Goal: Task Accomplishment & Management: Complete application form

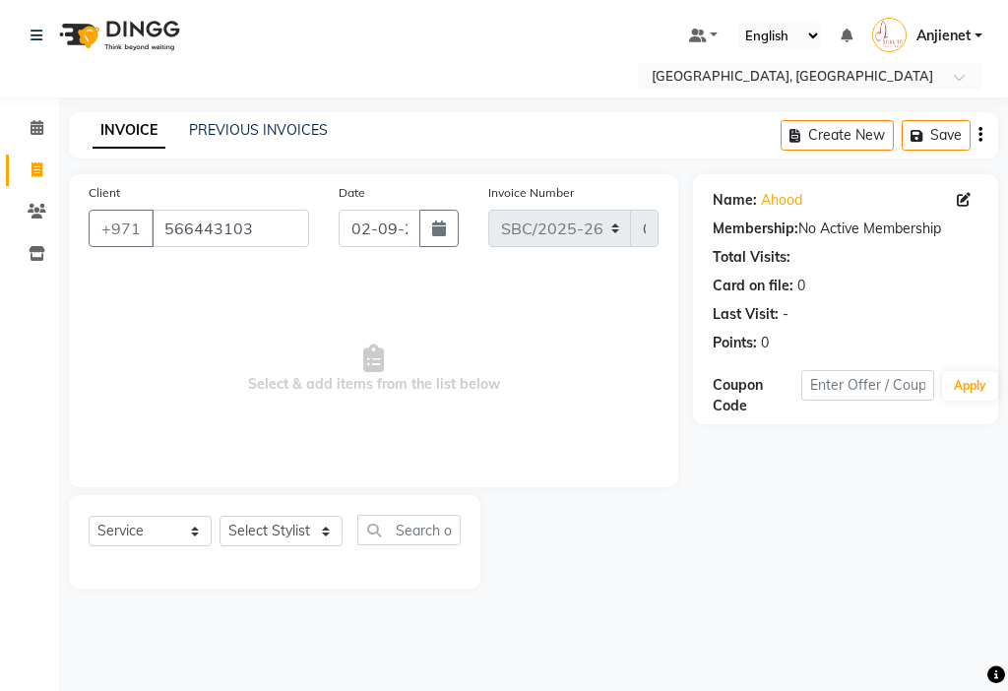
select select "service"
select select "59406"
click at [219, 516] on select "Select Stylist Anjienet [PERSON_NAME] marry Mawieh [PERSON_NAME] [PERSON_NAME]" at bounding box center [280, 531] width 123 height 31
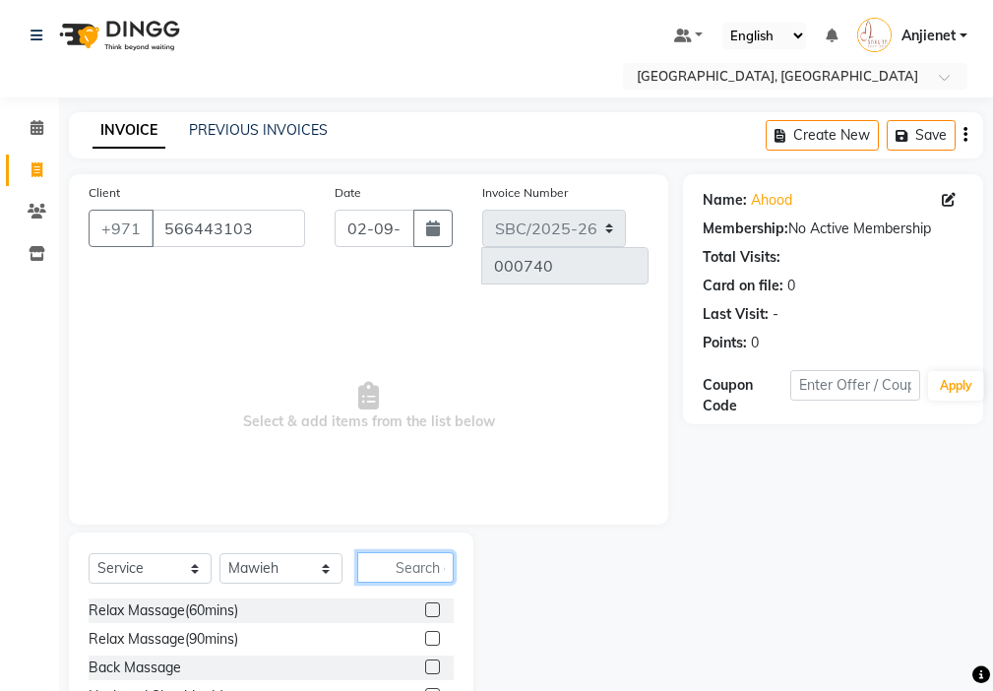
click at [413, 552] on input "text" at bounding box center [405, 567] width 96 height 31
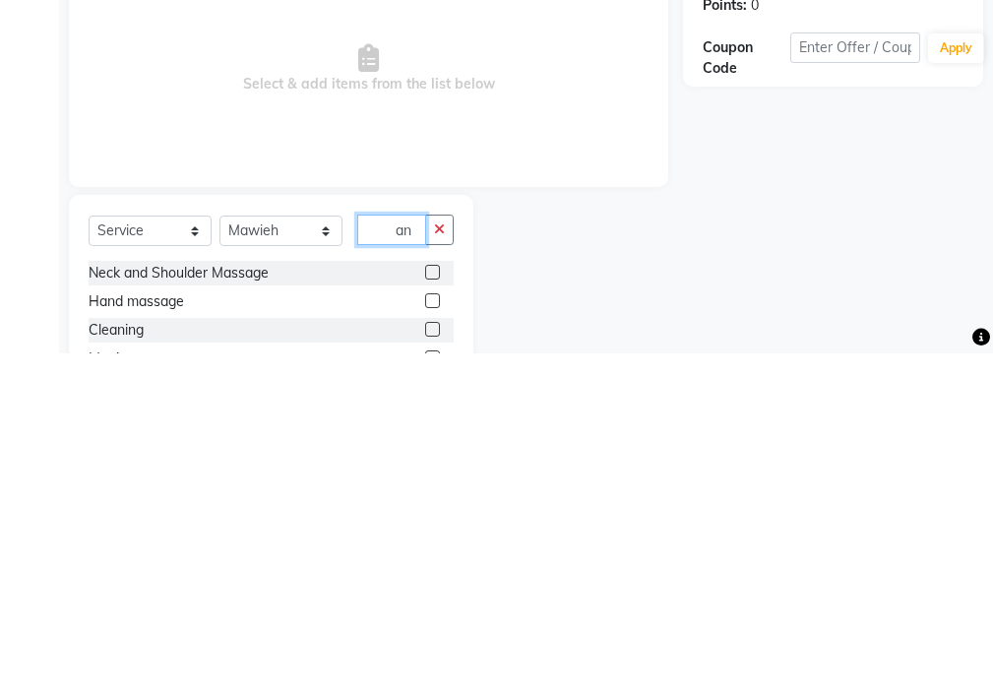
type input "a"
type input "h"
type input "light"
click at [434, 631] on label at bounding box center [432, 638] width 15 height 15
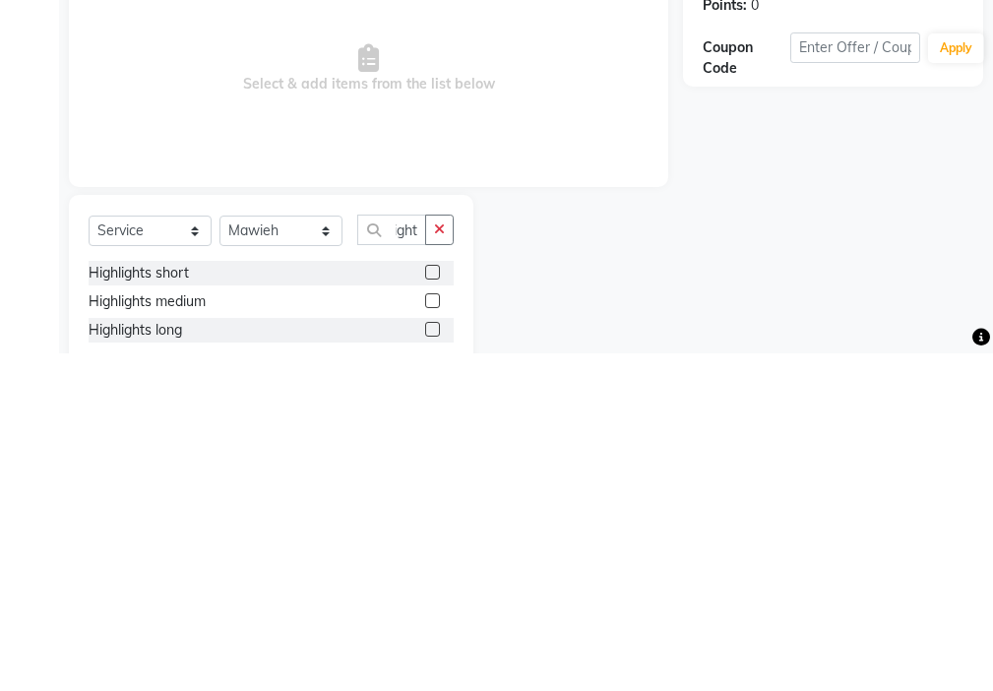
click at [434, 633] on input "checkbox" at bounding box center [431, 639] width 13 height 13
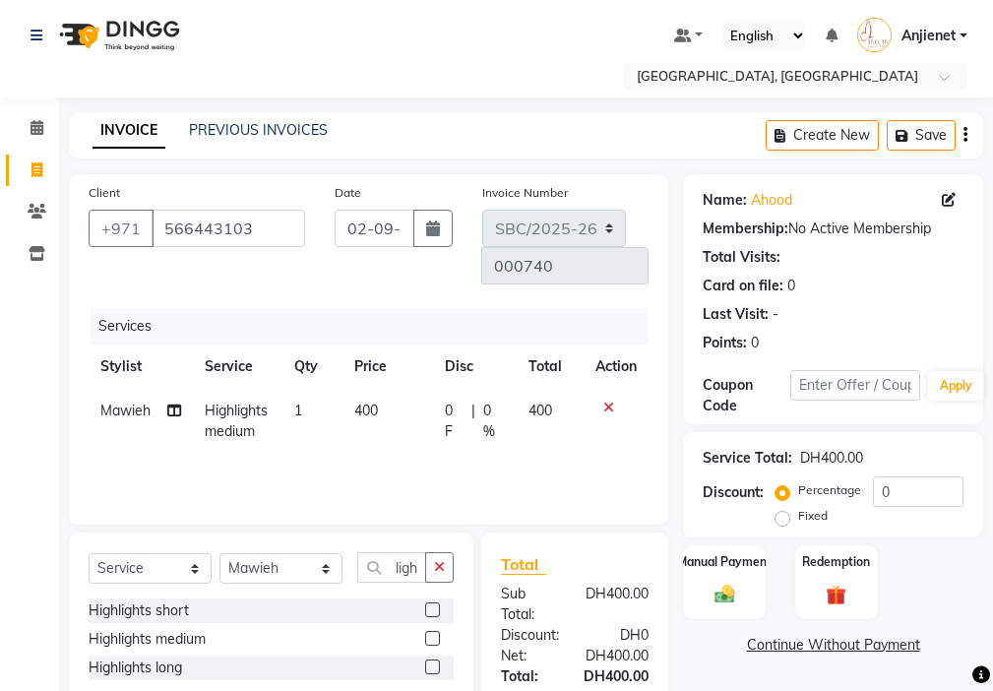
checkbox input "false"
click at [434, 659] on label at bounding box center [432, 666] width 15 height 15
click at [434, 661] on input "checkbox" at bounding box center [431, 667] width 13 height 13
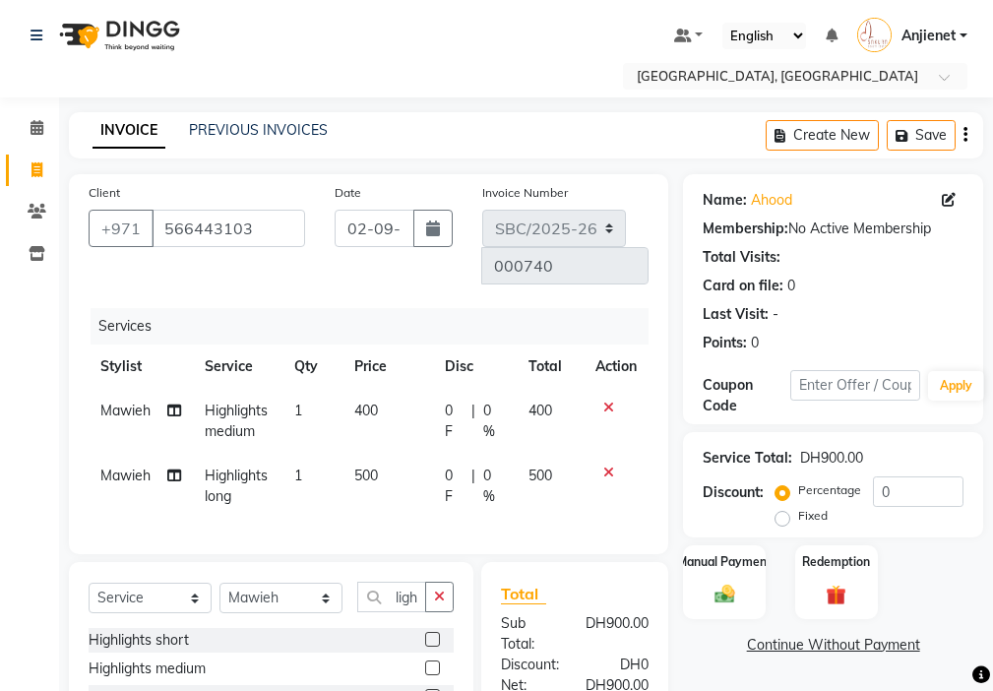
checkbox input "false"
click at [610, 400] on icon at bounding box center [608, 407] width 11 height 14
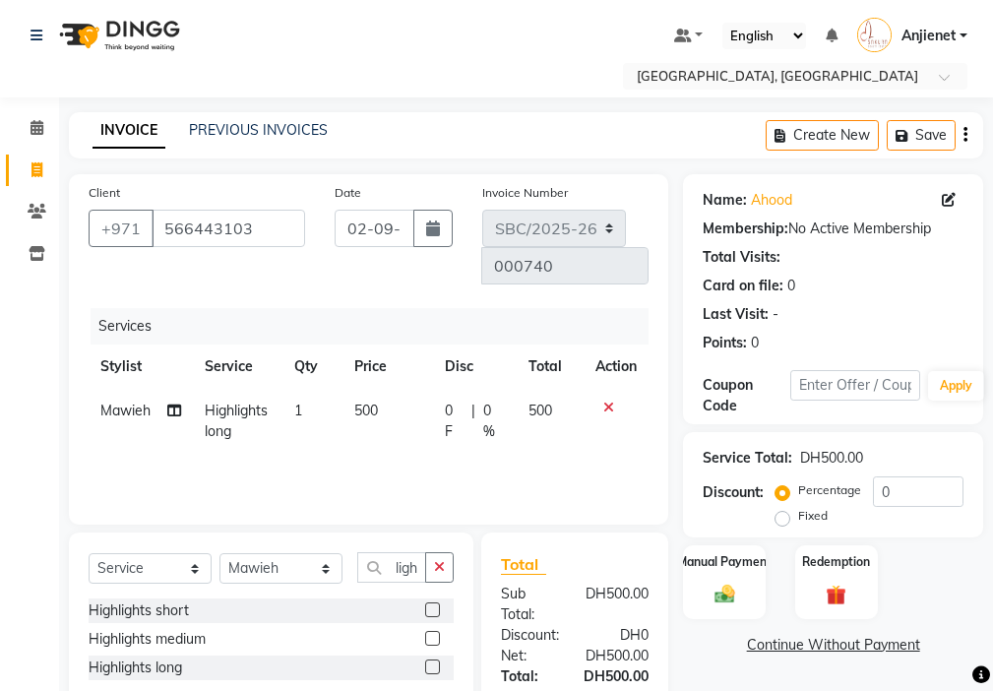
click at [542, 401] on span "500" at bounding box center [540, 410] width 24 height 18
select select "59406"
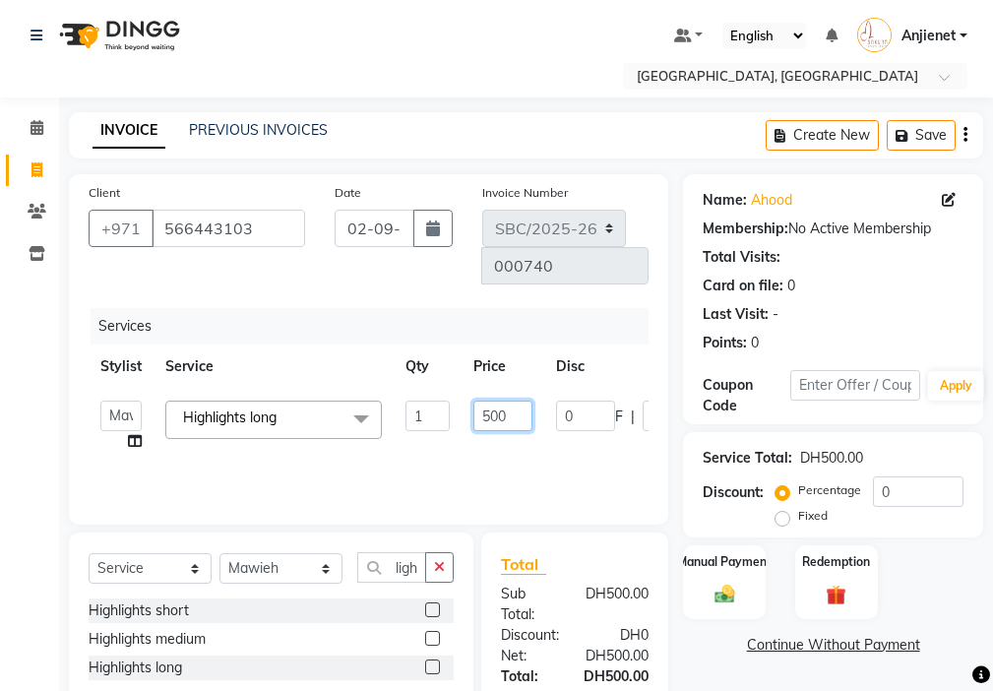
click at [497, 400] on input "500" at bounding box center [502, 415] width 59 height 31
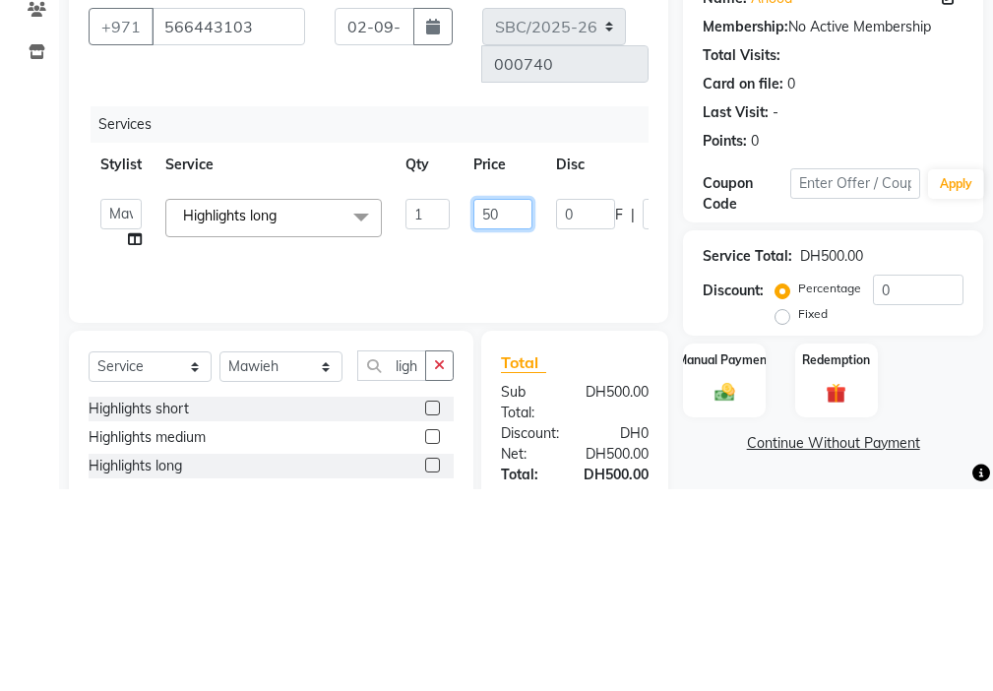
type input "550"
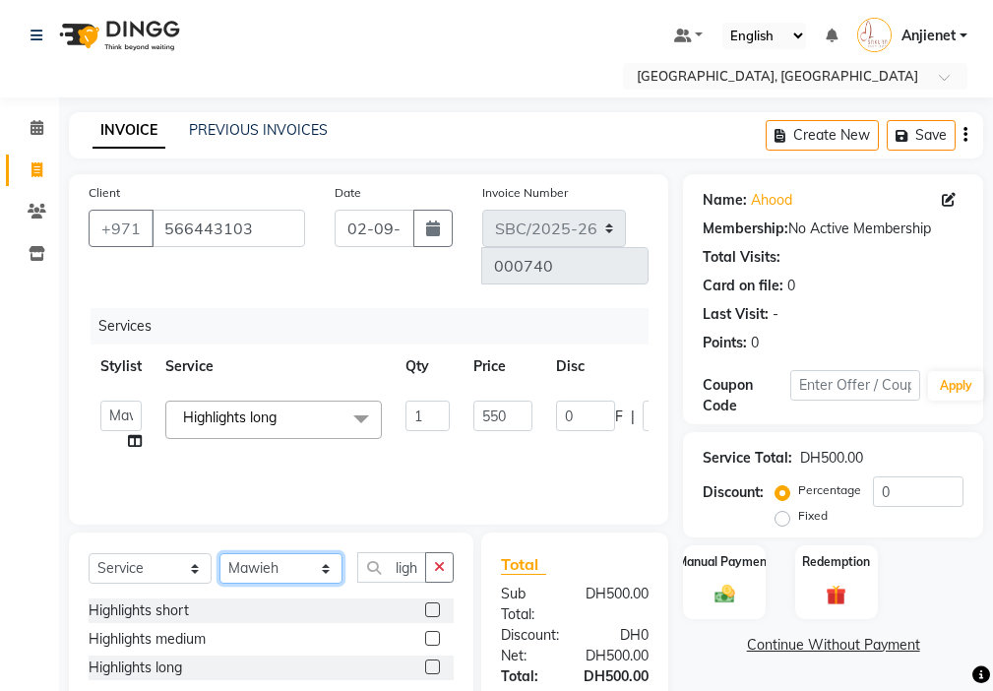
click at [318, 553] on select "Select Stylist Anjienet [PERSON_NAME] marry Mawieh [PERSON_NAME] [PERSON_NAME]" at bounding box center [280, 568] width 123 height 31
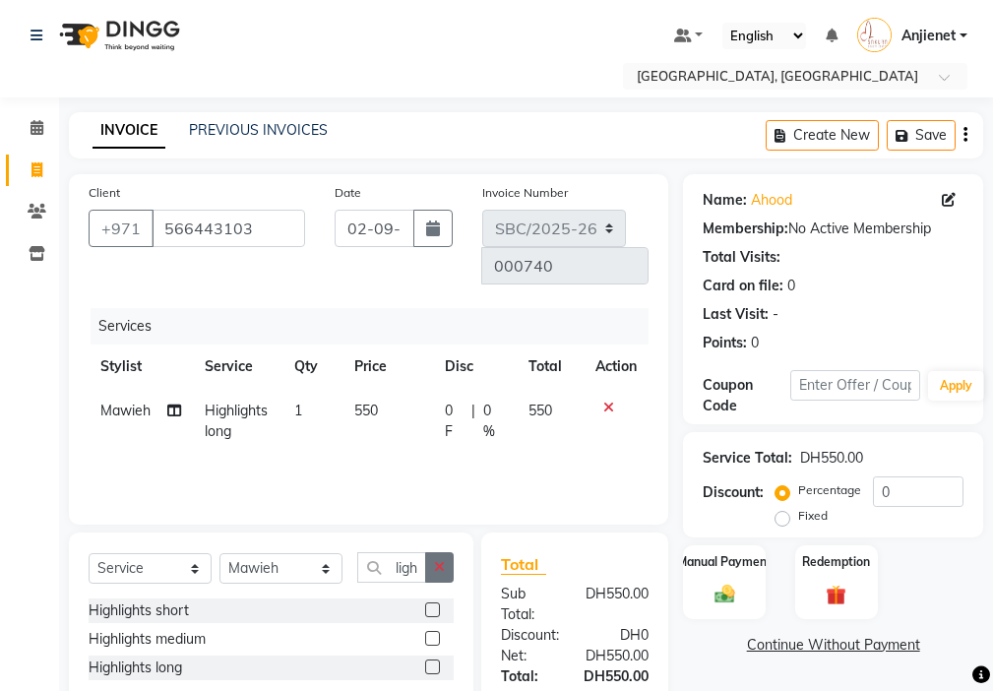
click at [443, 560] on icon "button" at bounding box center [439, 567] width 11 height 14
click at [437, 552] on input "text" at bounding box center [405, 567] width 96 height 31
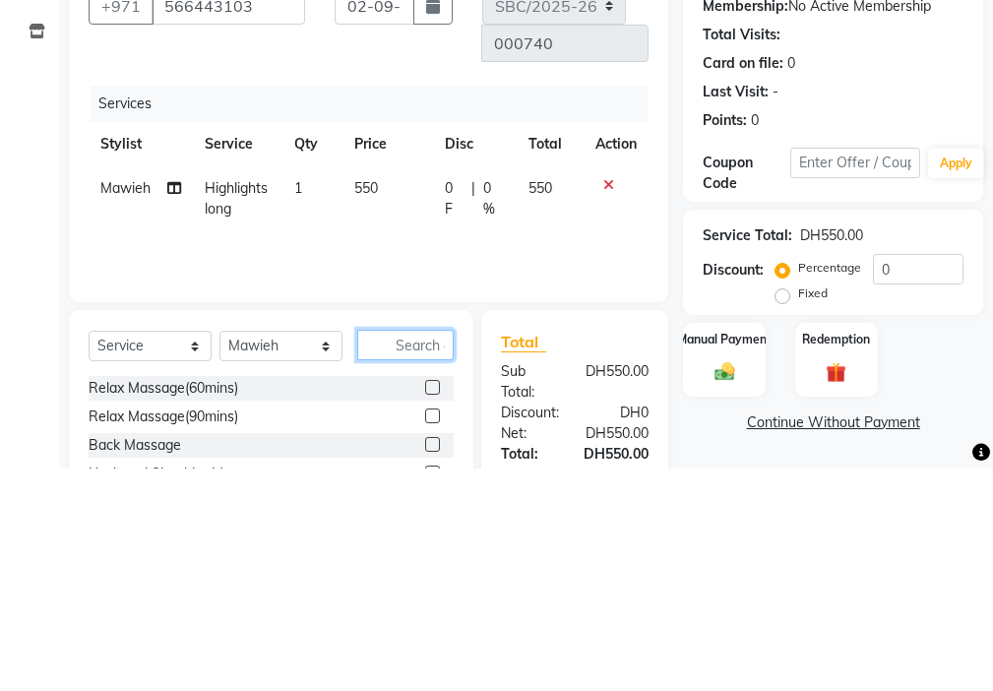
scroll to position [16, 0]
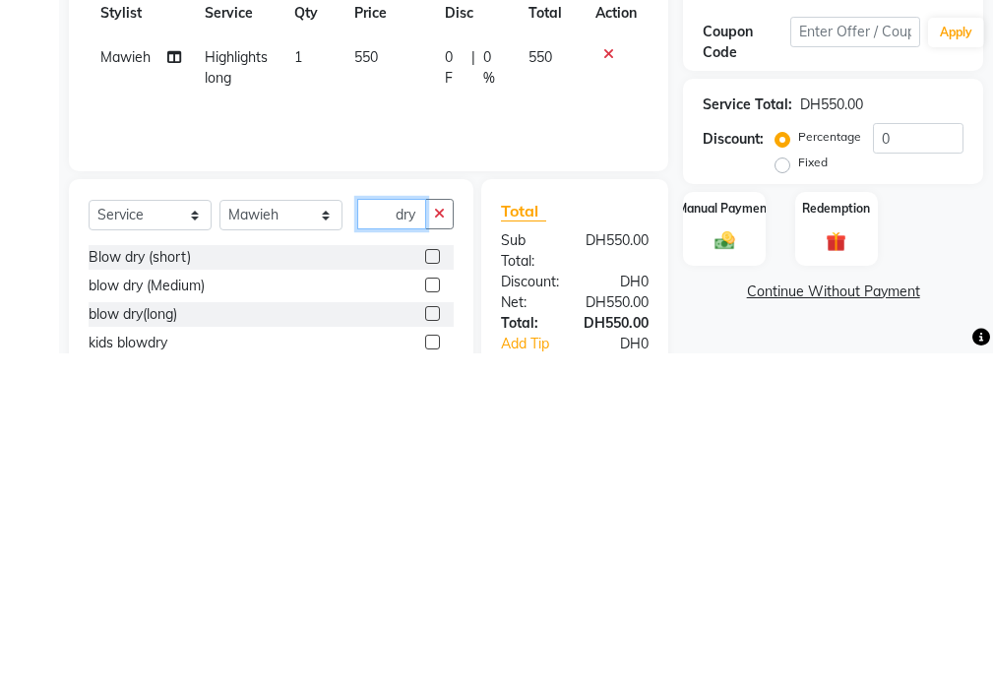
type input "dry"
click at [425, 644] on label at bounding box center [432, 651] width 15 height 15
click at [425, 645] on input "checkbox" at bounding box center [431, 651] width 13 height 13
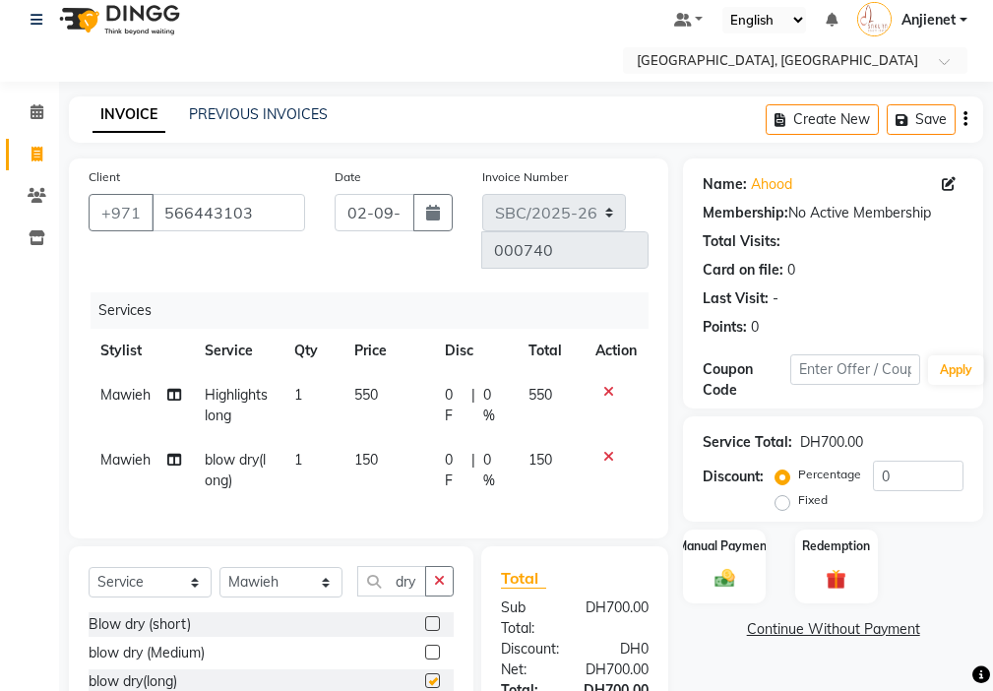
checkbox input "false"
click at [425, 644] on label at bounding box center [432, 651] width 15 height 15
click at [425, 646] on input "checkbox" at bounding box center [431, 652] width 13 height 13
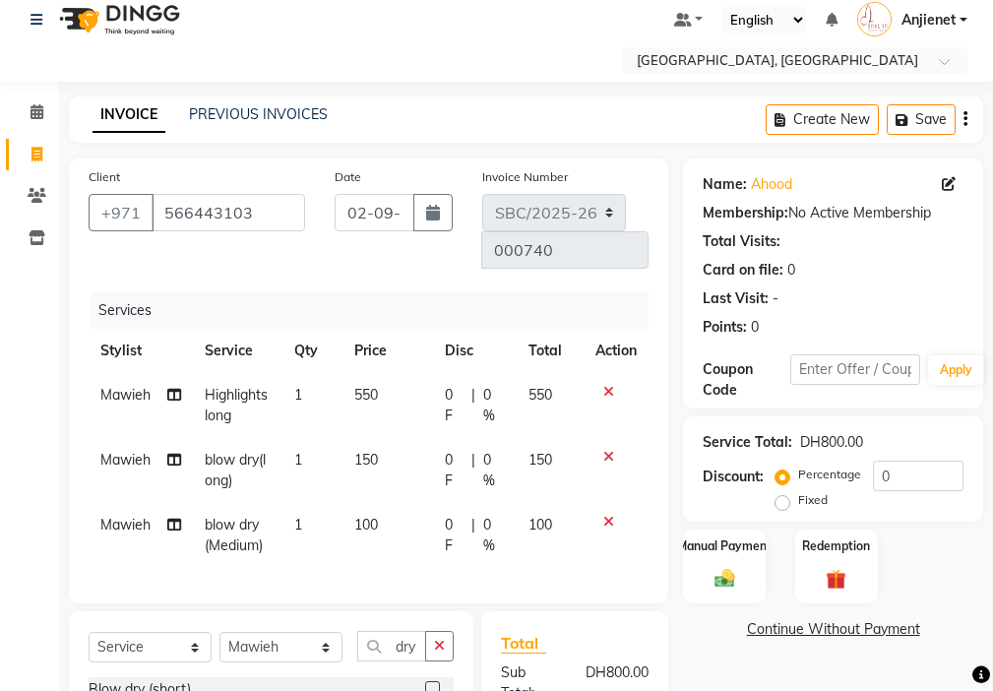
checkbox input "false"
click at [604, 450] on icon at bounding box center [608, 457] width 11 height 14
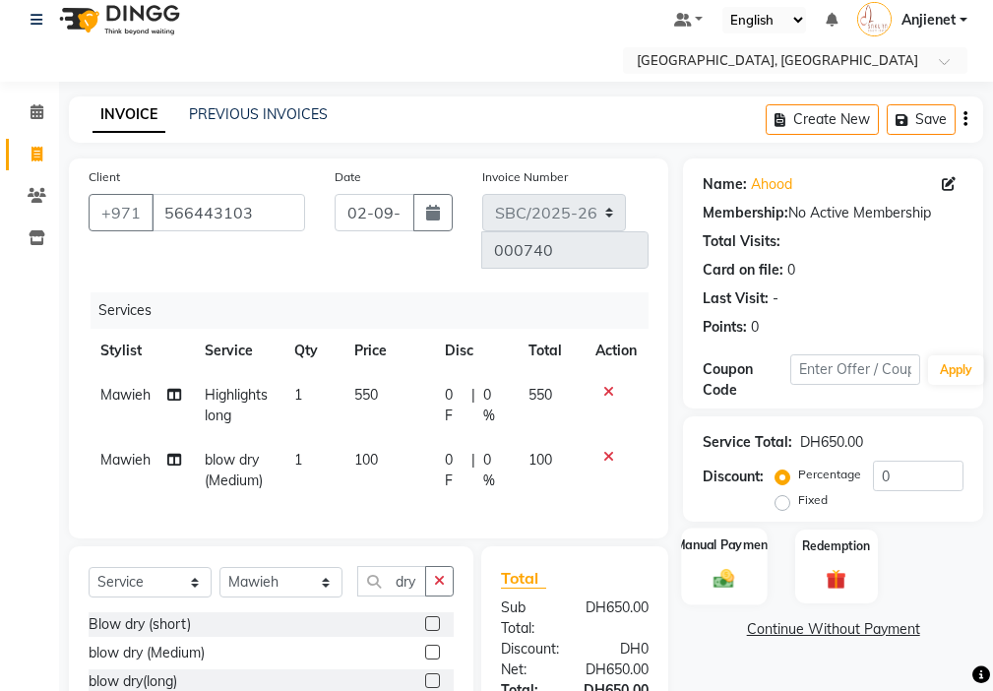
click at [719, 576] on img at bounding box center [723, 579] width 33 height 24
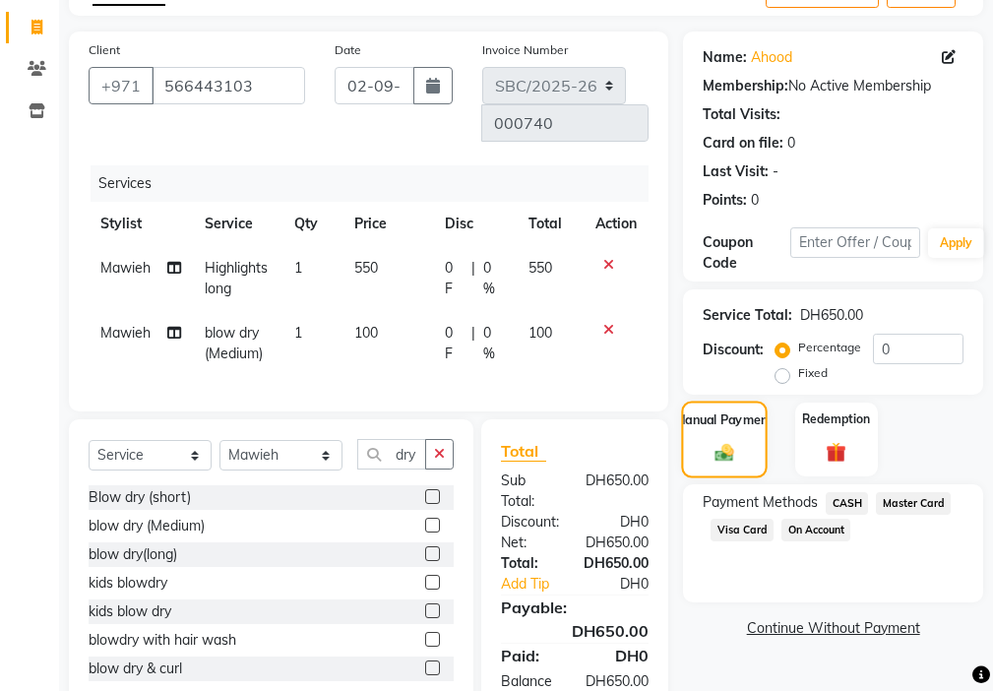
scroll to position [172, 0]
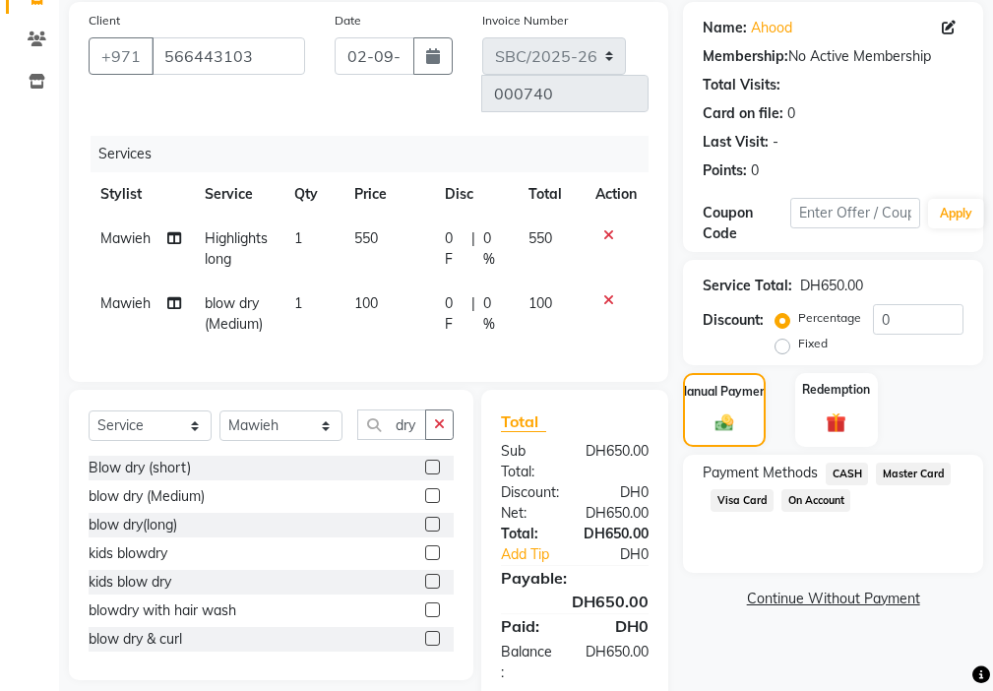
click at [742, 502] on span "Visa Card" at bounding box center [741, 500] width 63 height 23
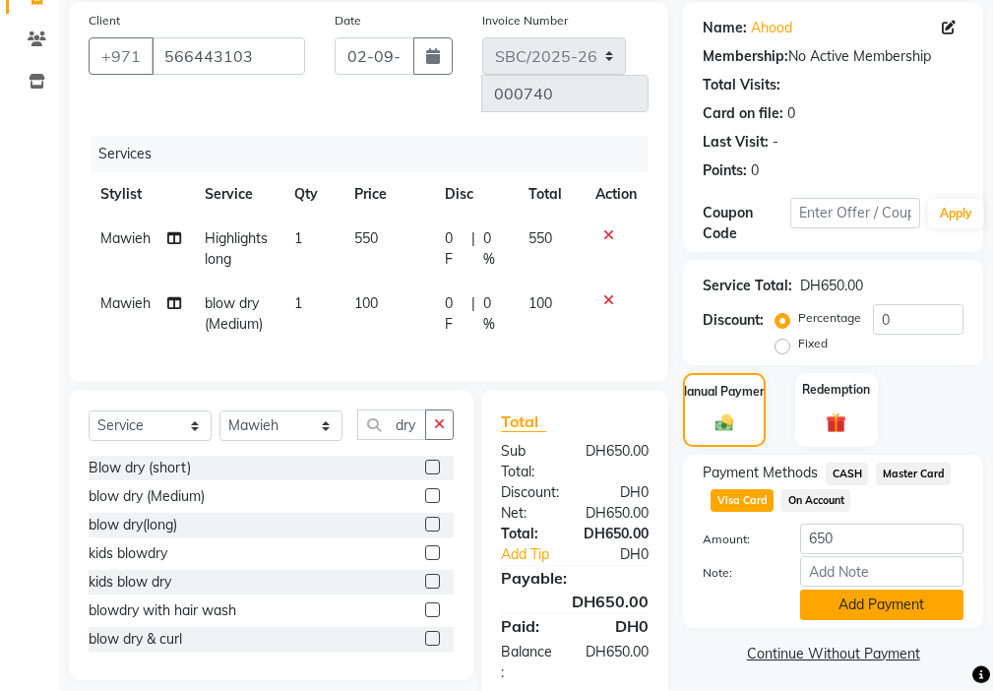
click at [864, 605] on button "Add Payment" at bounding box center [881, 604] width 163 height 31
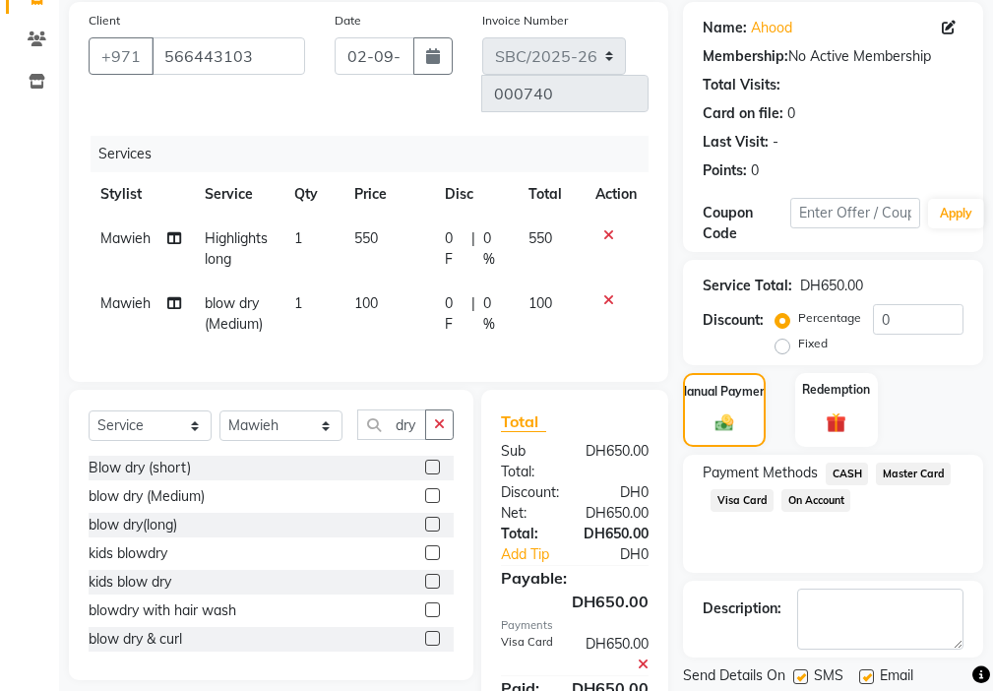
scroll to position [253, 0]
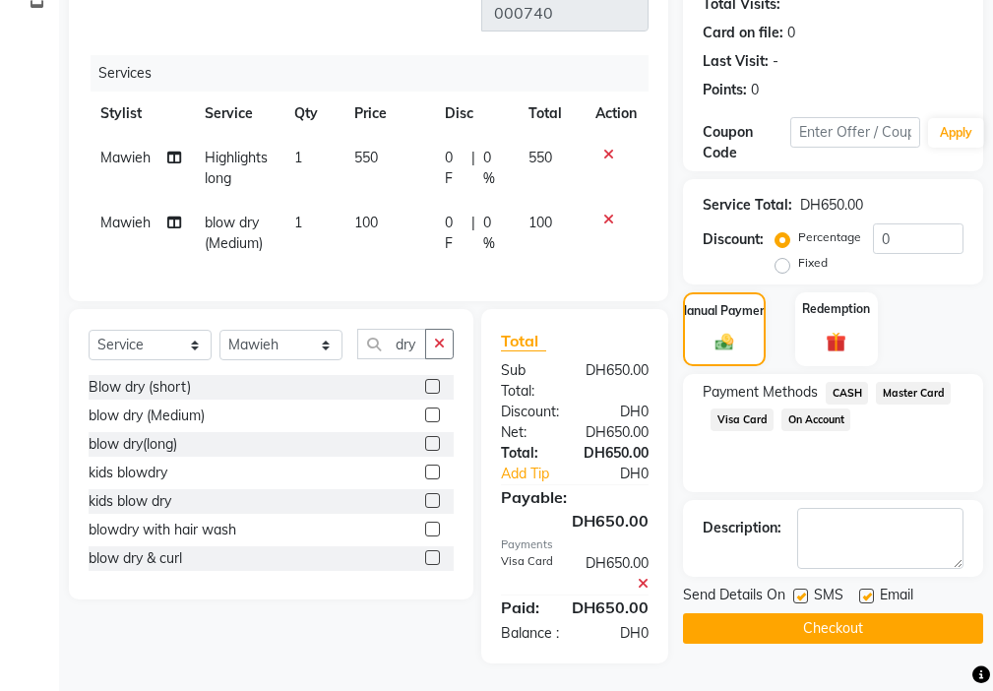
click at [797, 595] on label at bounding box center [800, 595] width 15 height 15
click at [797, 595] on input "checkbox" at bounding box center [799, 596] width 13 height 13
checkbox input "false"
click at [862, 589] on label at bounding box center [866, 595] width 15 height 15
click at [862, 590] on input "checkbox" at bounding box center [865, 596] width 13 height 13
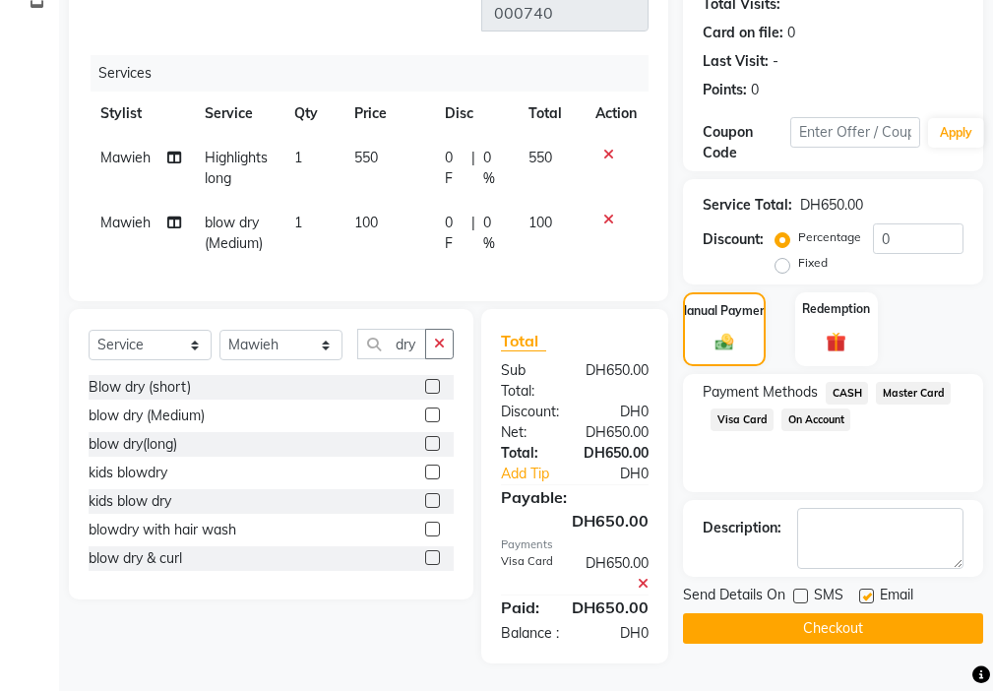
checkbox input "false"
click at [838, 630] on button "Checkout" at bounding box center [833, 628] width 300 height 31
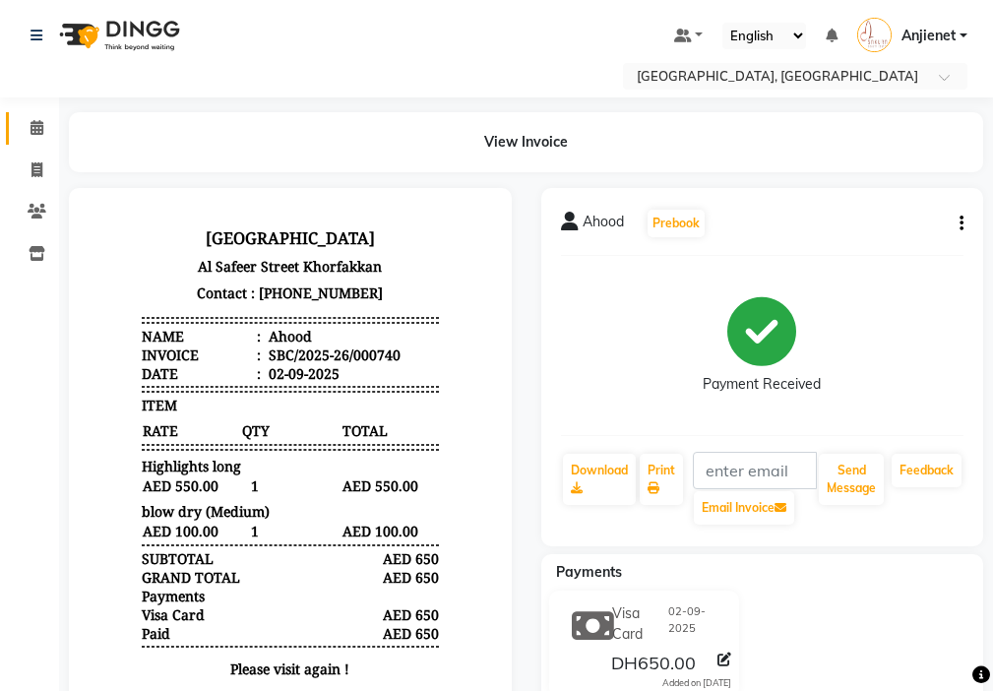
click at [36, 128] on icon at bounding box center [37, 127] width 13 height 15
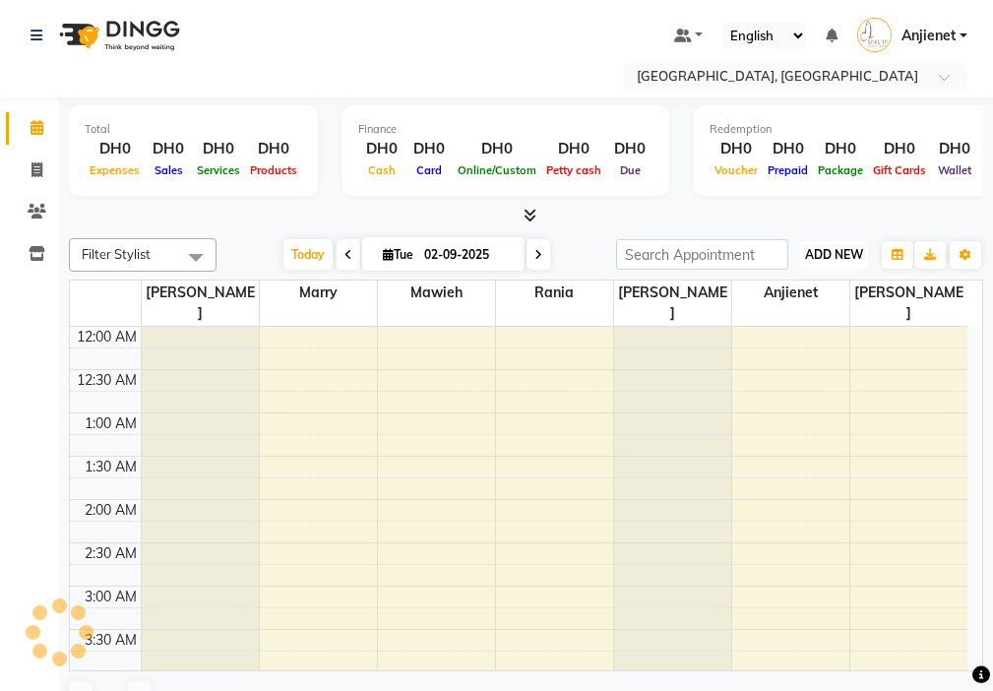
click at [832, 254] on span "ADD NEW" at bounding box center [834, 254] width 58 height 15
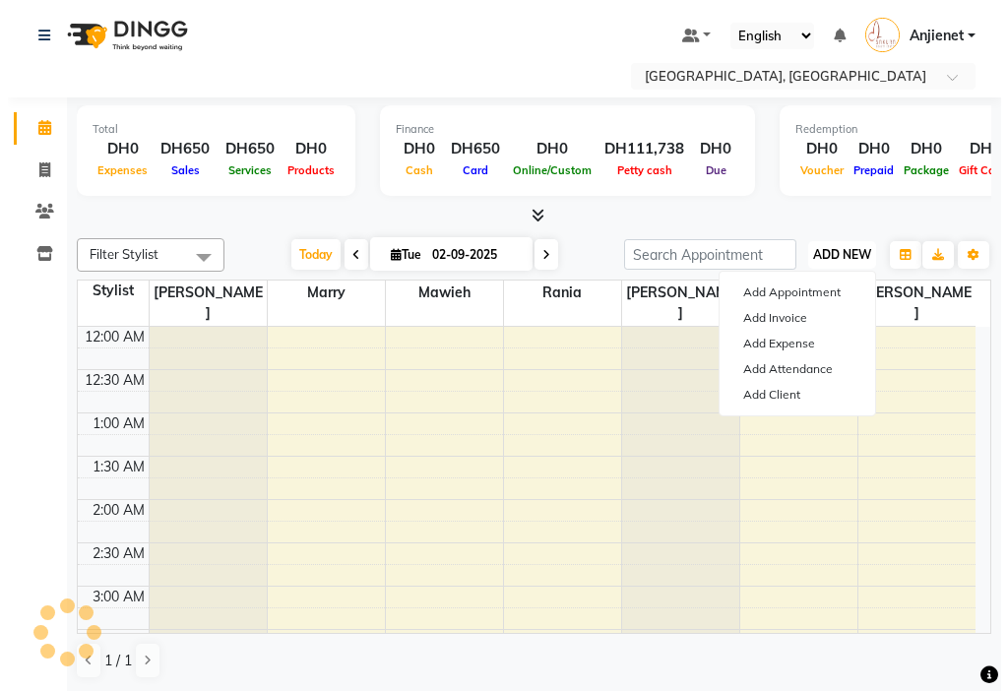
scroll to position [1713, 0]
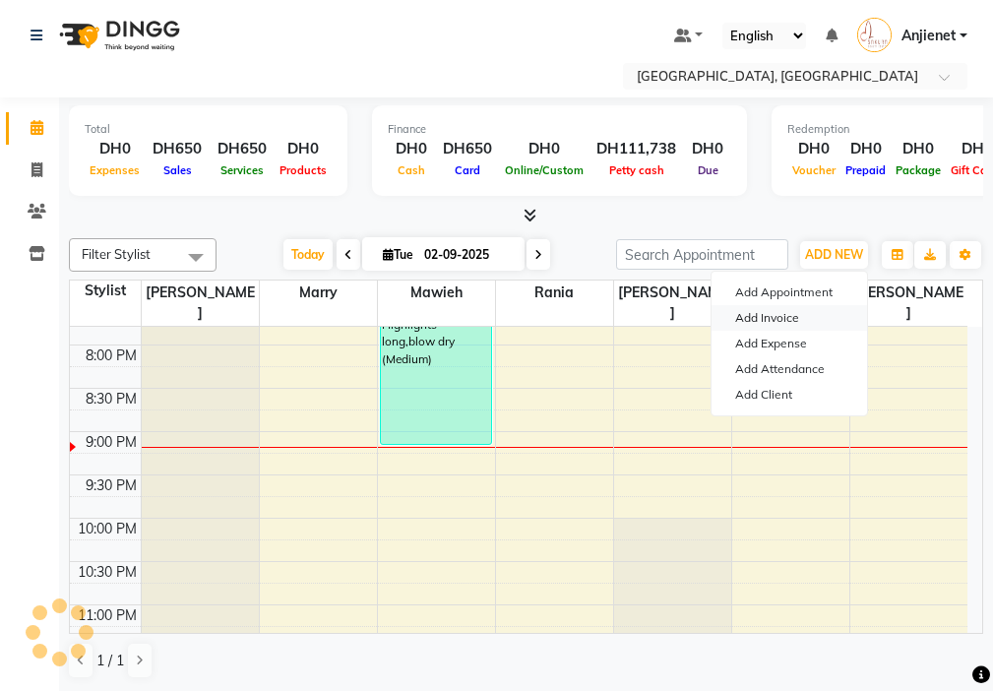
click at [798, 322] on link "Add Invoice" at bounding box center [788, 318] width 155 height 26
select select "service"
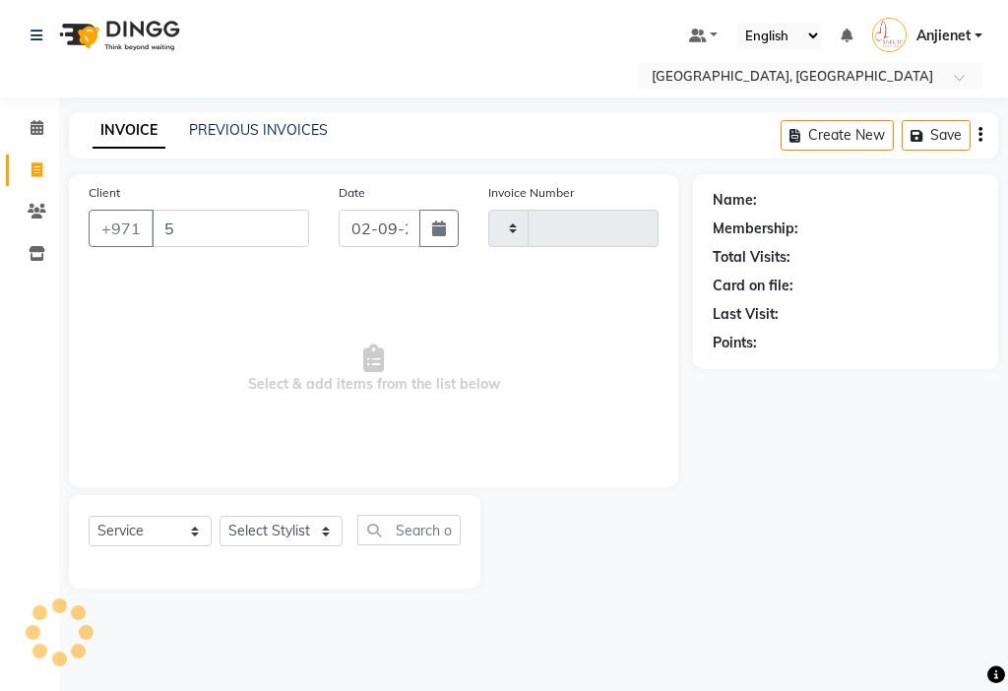
type input "56"
type input "000741"
select select "3691"
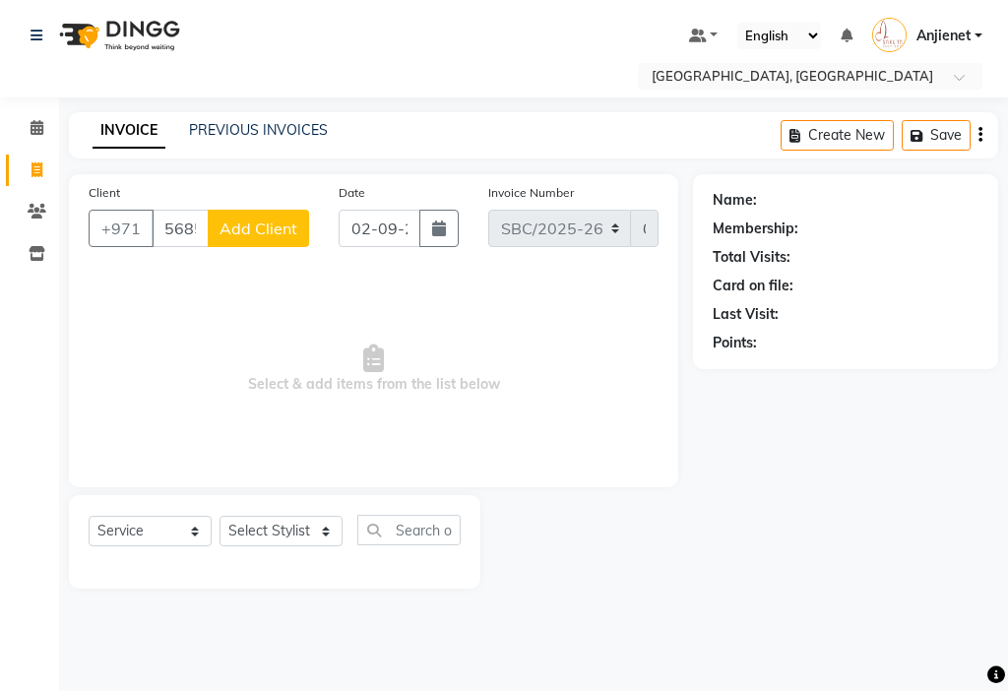
type input "568555181"
click at [253, 234] on span "Add Client" at bounding box center [258, 228] width 78 height 20
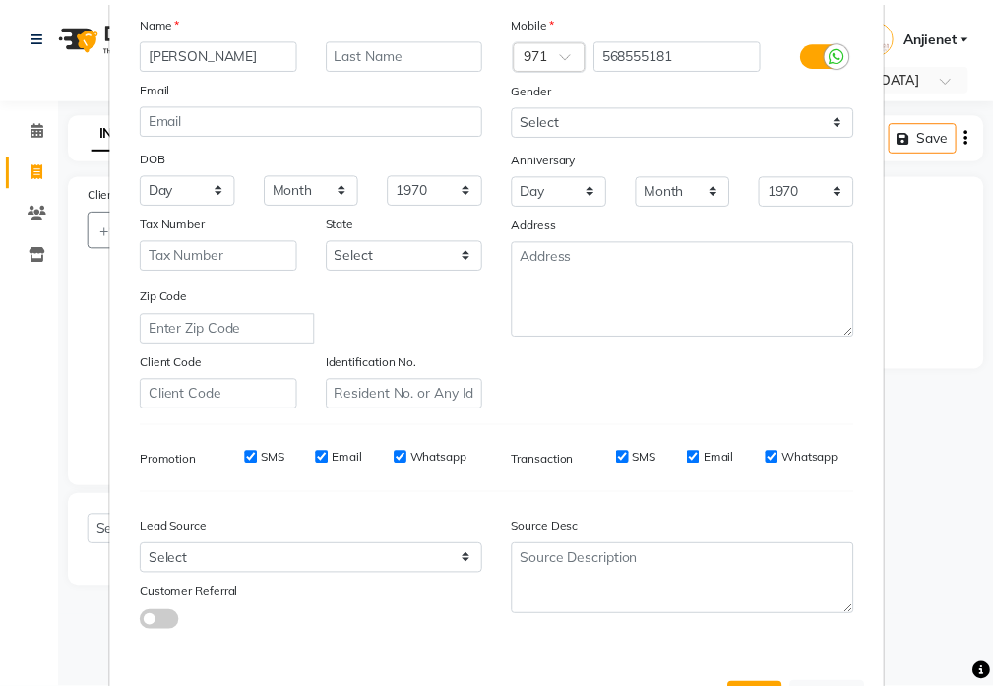
scroll to position [217, 0]
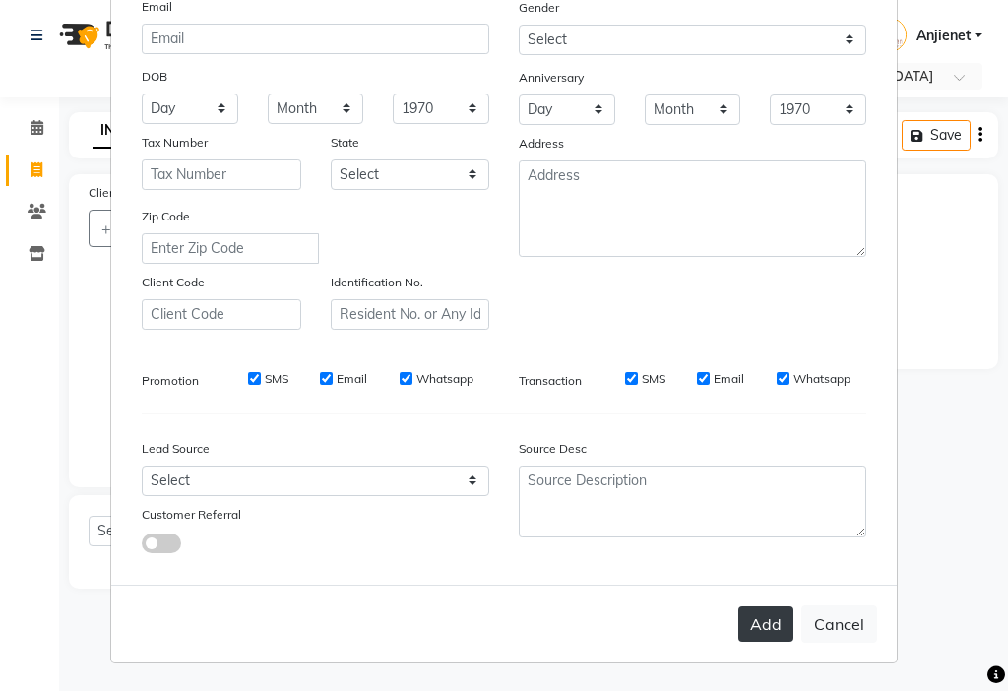
type input "[PERSON_NAME]"
click at [748, 628] on button "Add" at bounding box center [765, 623] width 55 height 35
select select
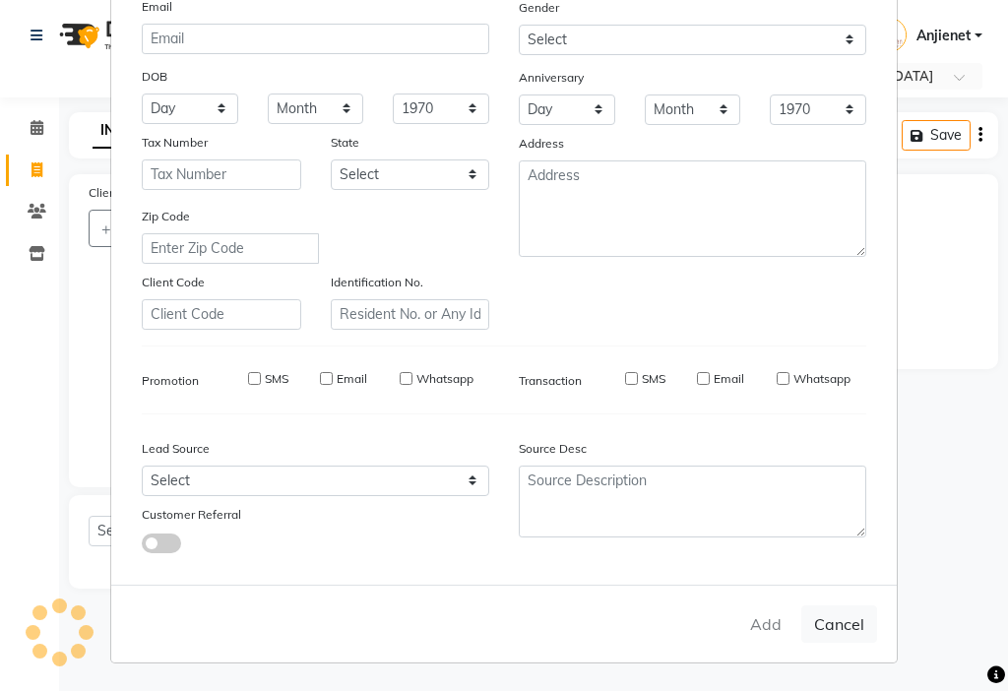
select select
checkbox input "false"
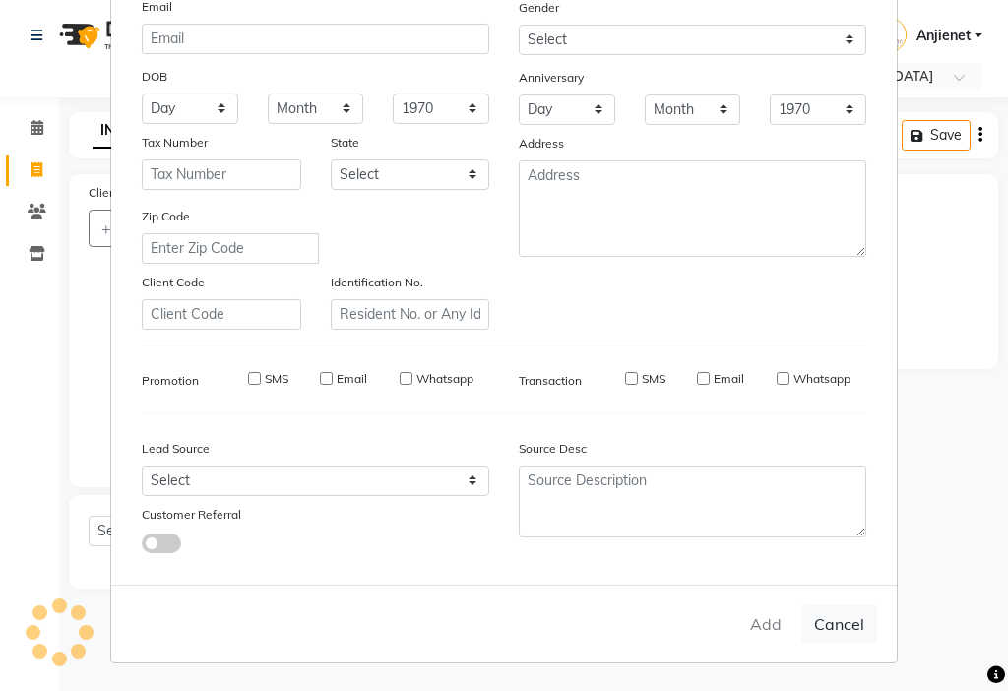
checkbox input "false"
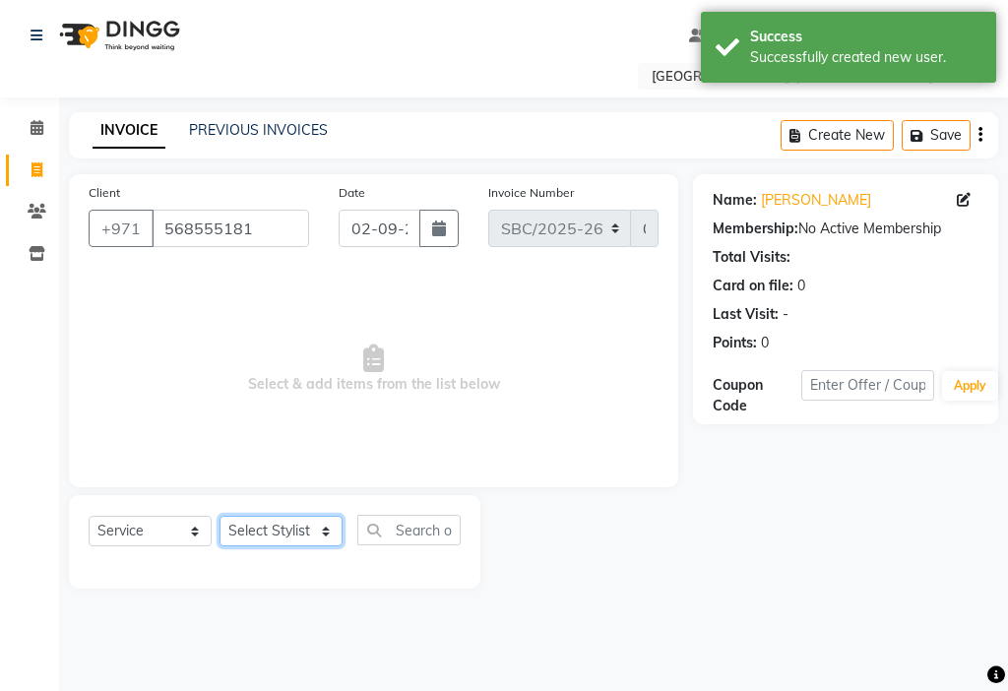
click at [297, 522] on select "Select Stylist Anjienet [PERSON_NAME] marry Mawieh [PERSON_NAME] [PERSON_NAME]" at bounding box center [280, 531] width 123 height 31
select select "59406"
click at [219, 516] on select "Select Stylist Anjienet [PERSON_NAME] marry Mawieh [PERSON_NAME] [PERSON_NAME]" at bounding box center [280, 531] width 123 height 31
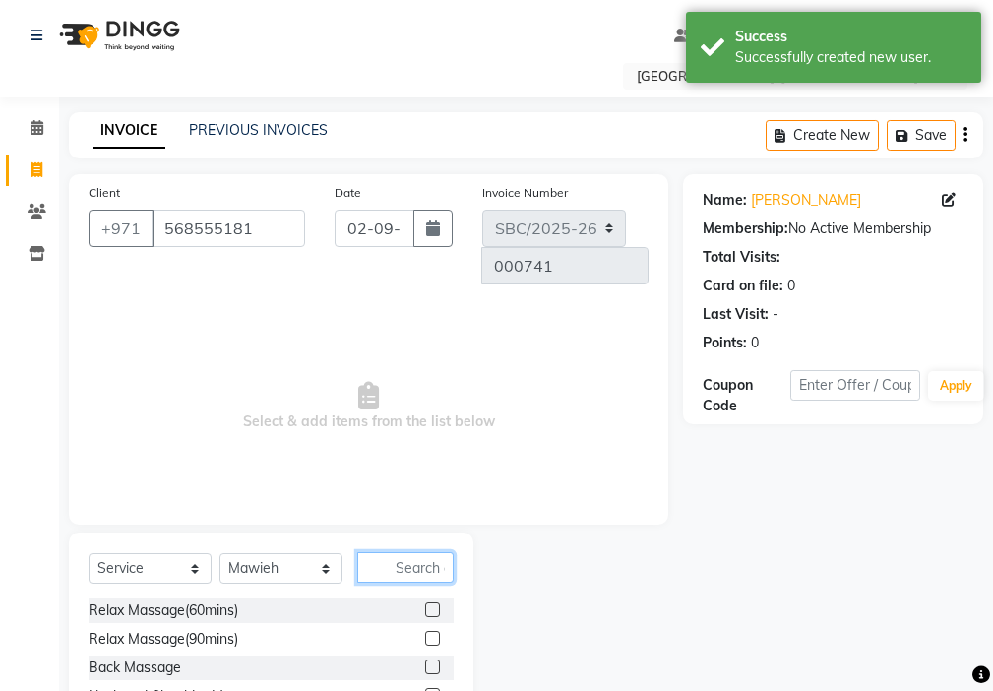
click at [429, 552] on input "text" at bounding box center [405, 567] width 96 height 31
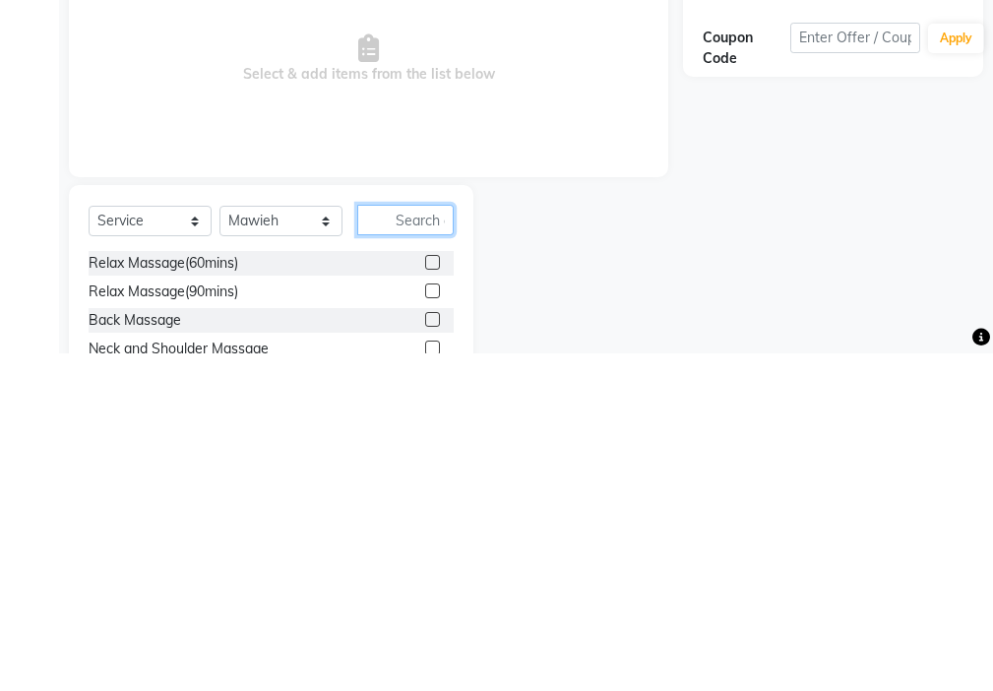
scroll to position [16, 0]
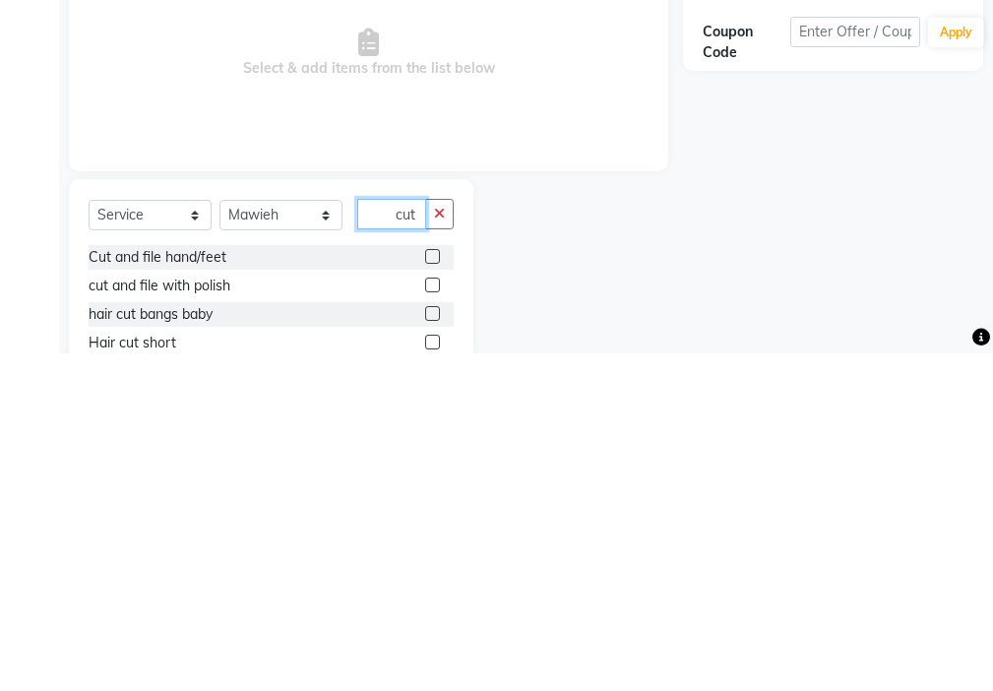
type input "cut"
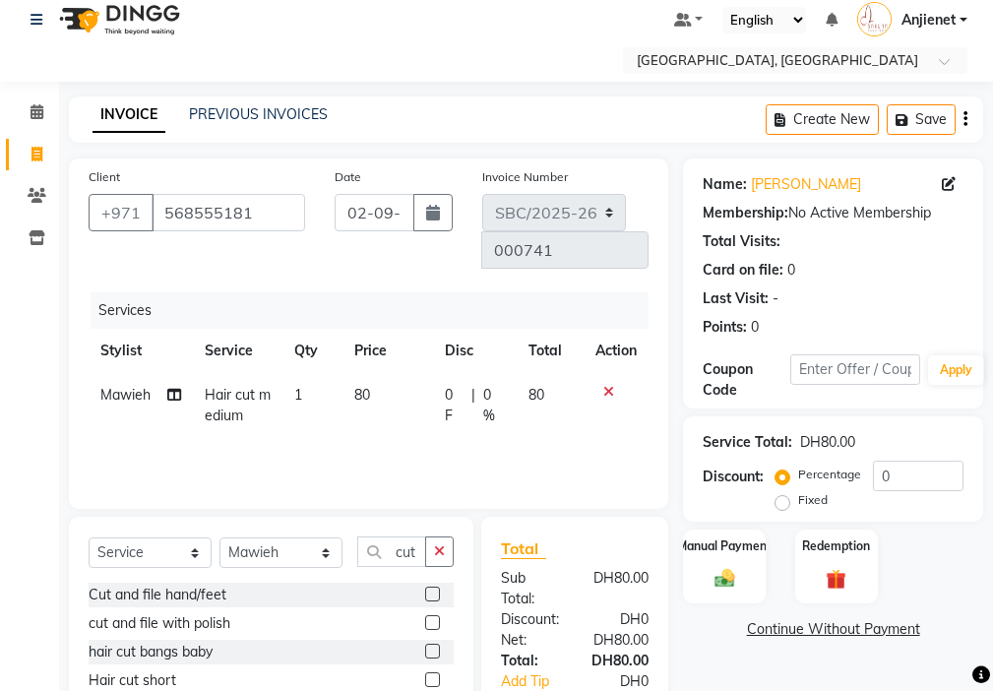
checkbox input "false"
click at [712, 566] on div "Manual Payment" at bounding box center [725, 565] width 86 height 77
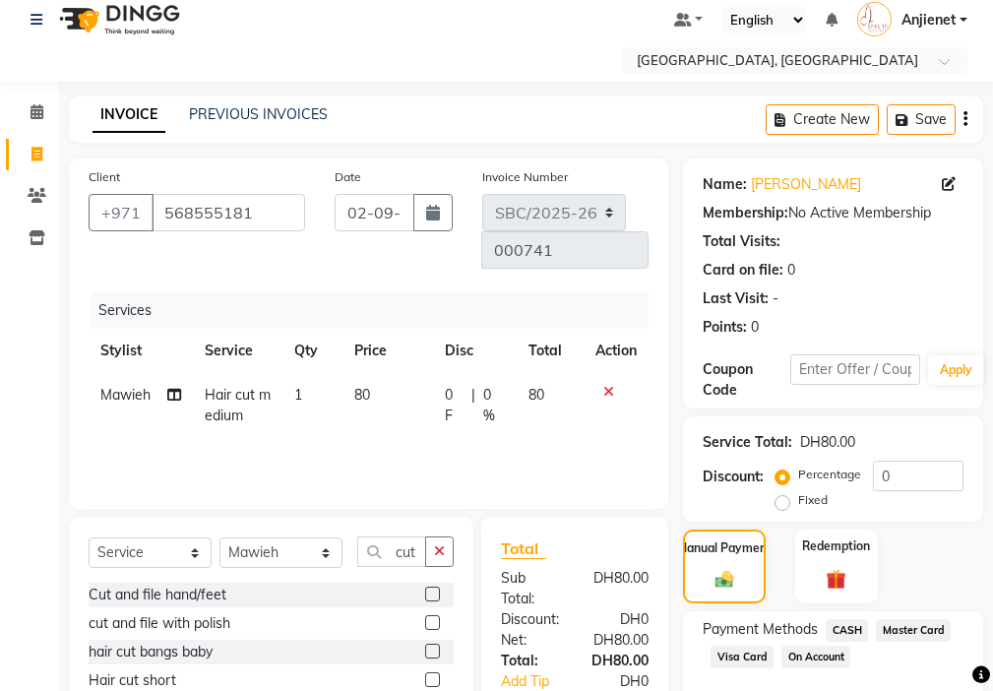
click at [838, 628] on span "CASH" at bounding box center [847, 630] width 42 height 23
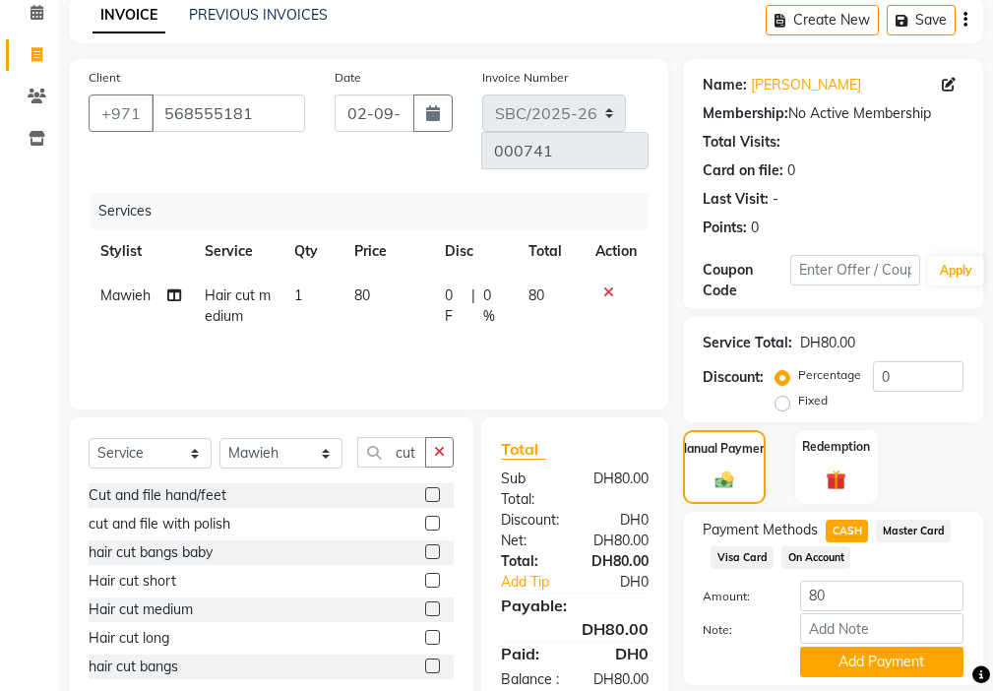
scroll to position [179, 0]
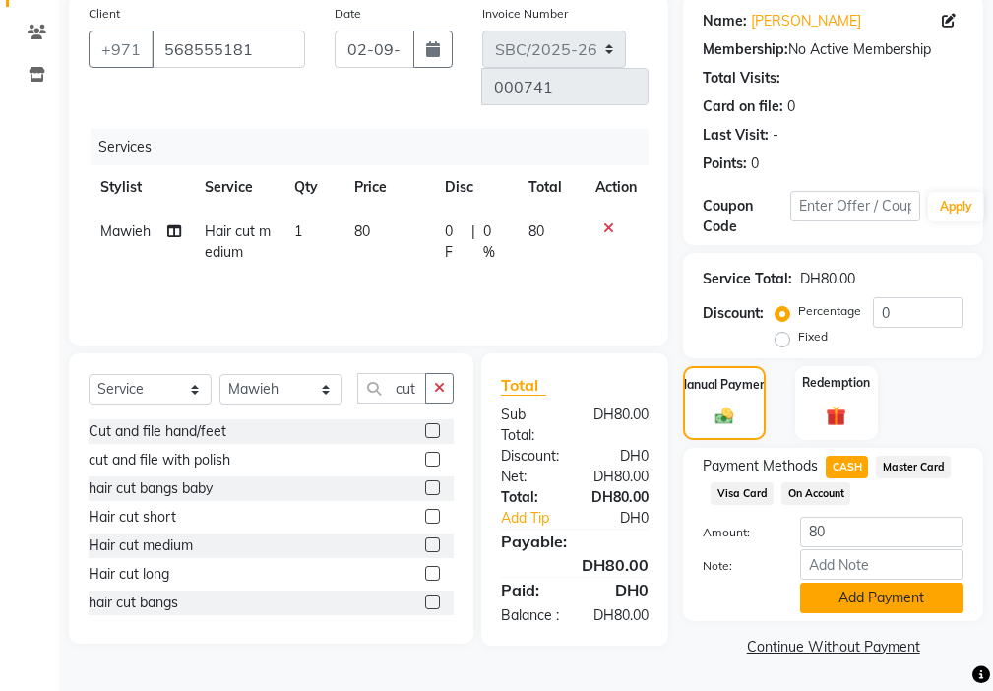
click at [893, 602] on button "Add Payment" at bounding box center [881, 598] width 163 height 31
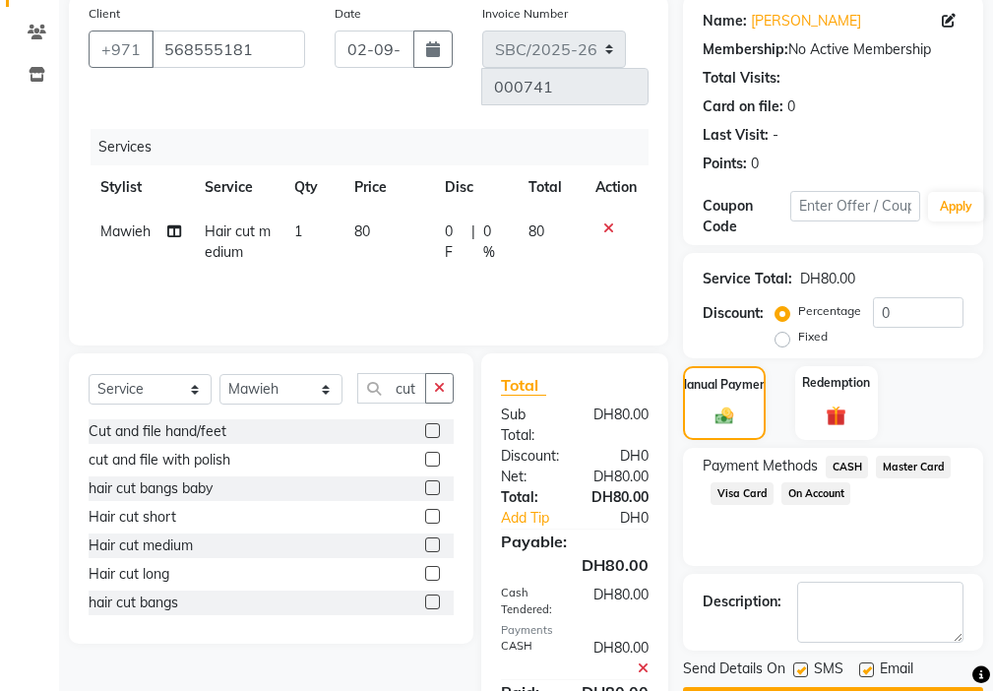
click at [806, 668] on label at bounding box center [800, 669] width 15 height 15
click at [806, 668] on input "checkbox" at bounding box center [799, 670] width 13 height 13
checkbox input "false"
click at [863, 663] on label at bounding box center [866, 669] width 15 height 15
click at [863, 664] on input "checkbox" at bounding box center [865, 670] width 13 height 13
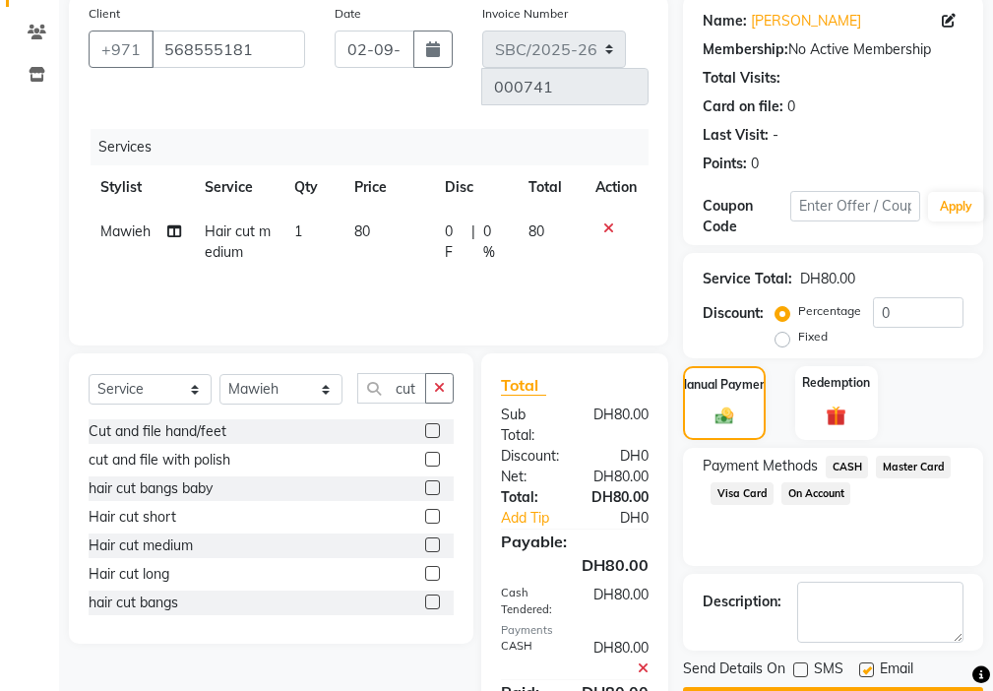
checkbox input "false"
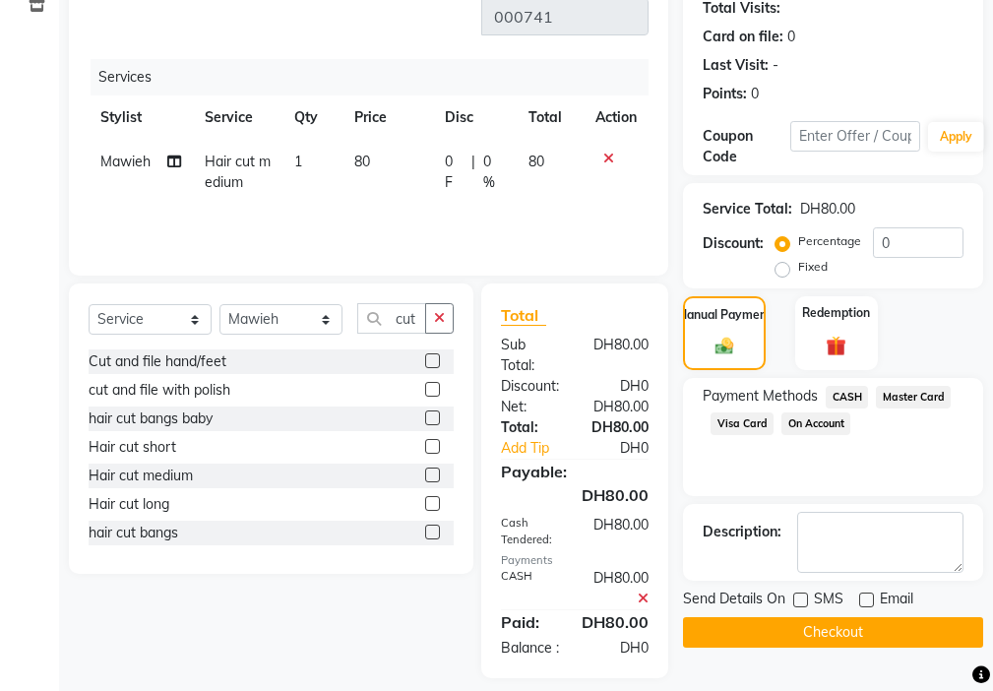
click at [856, 632] on button "Checkout" at bounding box center [833, 632] width 300 height 31
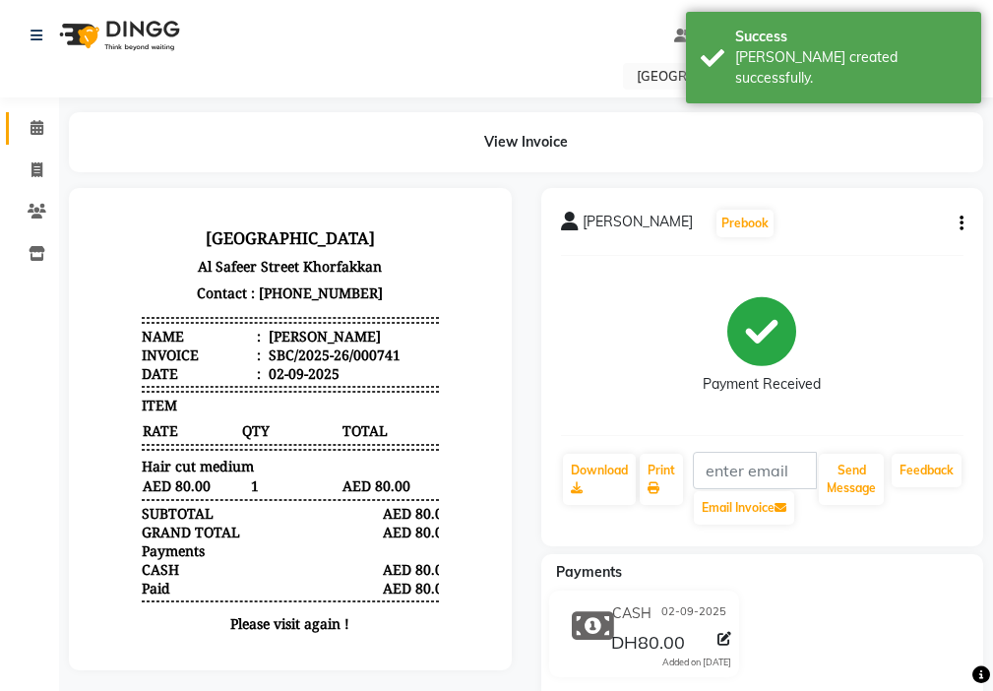
click at [39, 129] on icon at bounding box center [37, 127] width 13 height 15
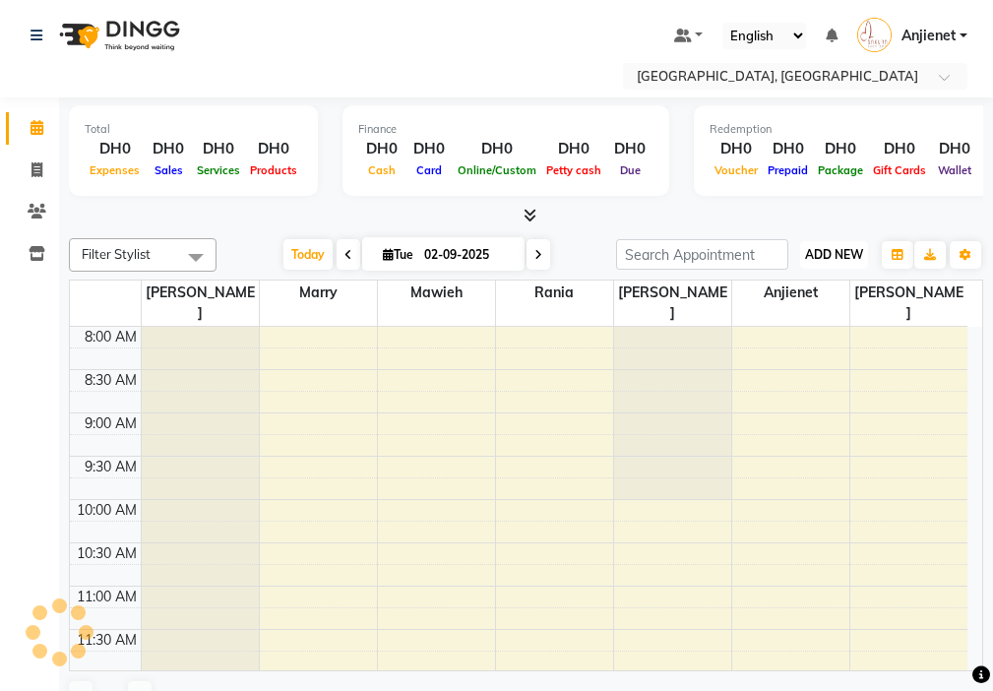
click at [850, 253] on span "ADD NEW" at bounding box center [834, 254] width 58 height 15
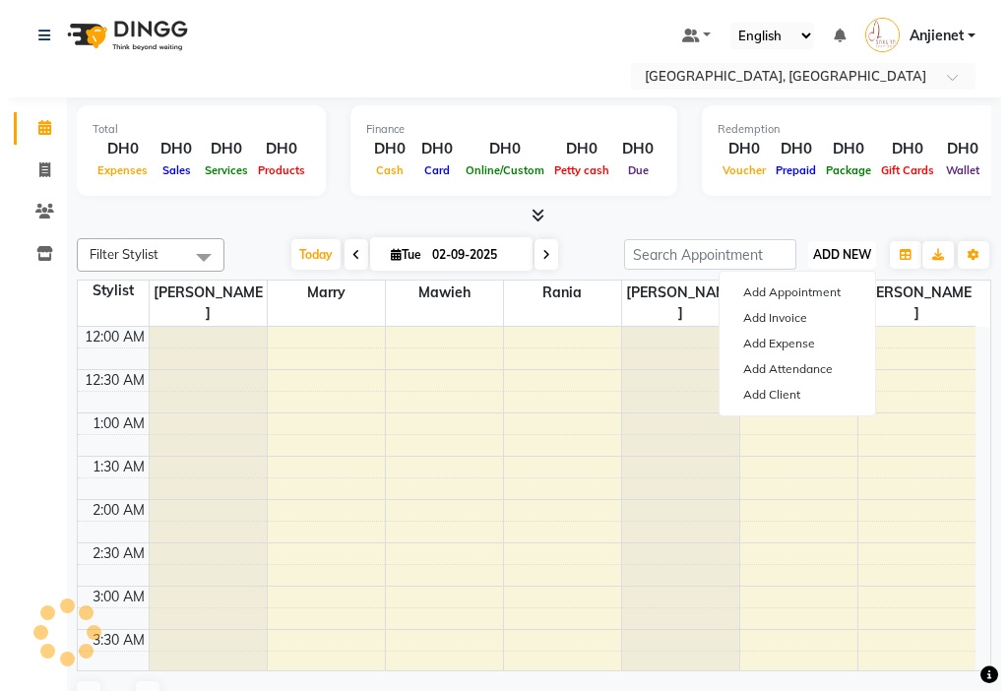
scroll to position [521, 0]
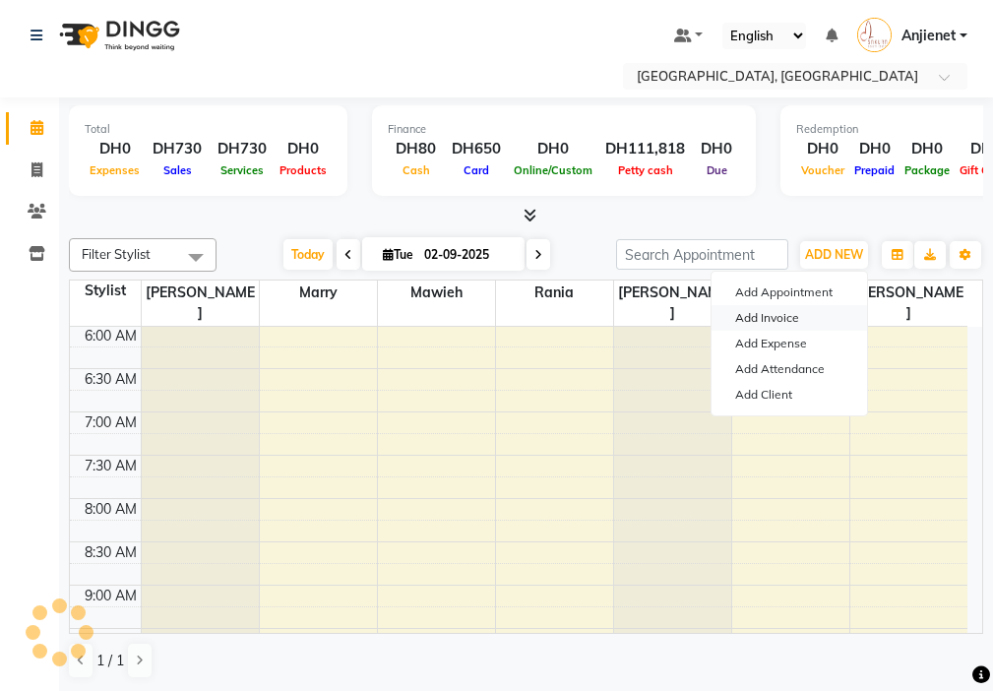
click at [802, 318] on link "Add Invoice" at bounding box center [788, 318] width 155 height 26
select select "service"
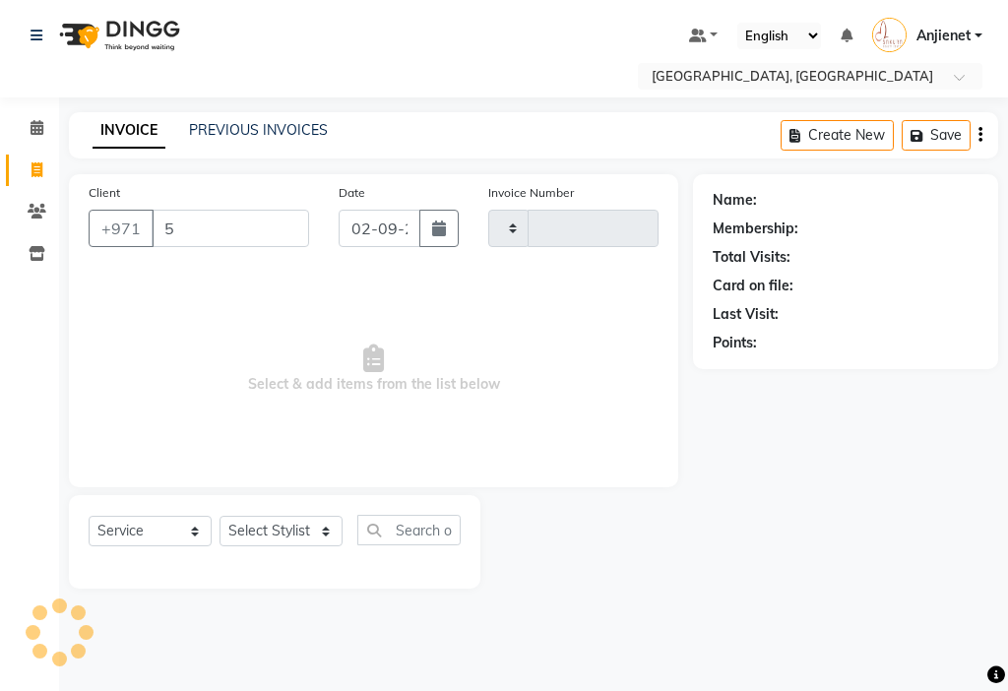
type input "50"
type input "000742"
select select "3691"
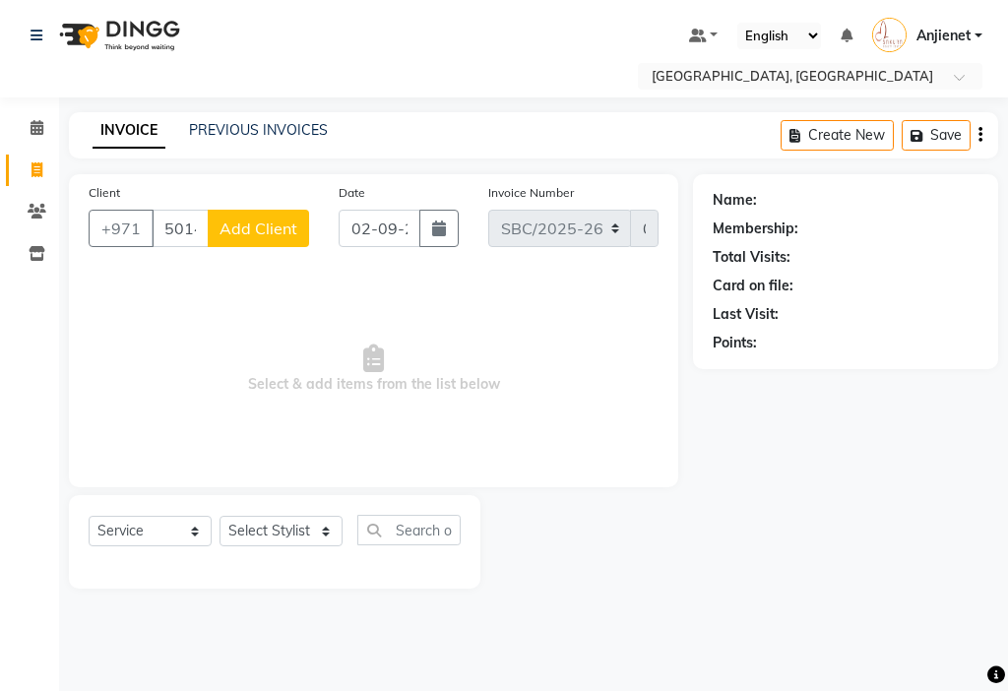
type input "501404109"
click at [253, 227] on span "Add Client" at bounding box center [258, 228] width 78 height 20
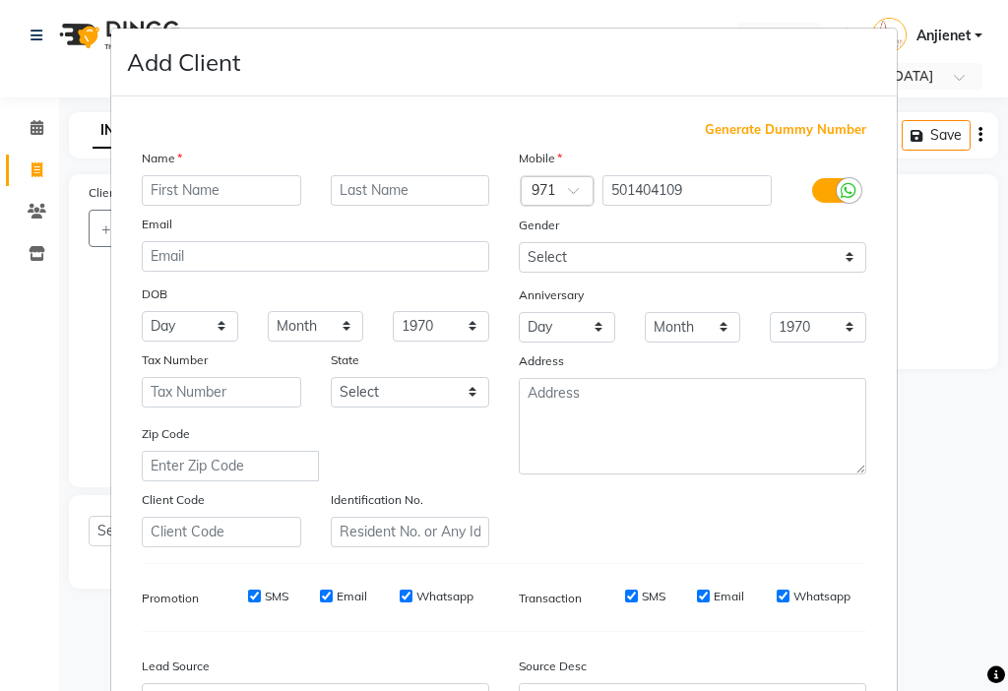
click at [211, 182] on input "text" at bounding box center [221, 190] width 159 height 31
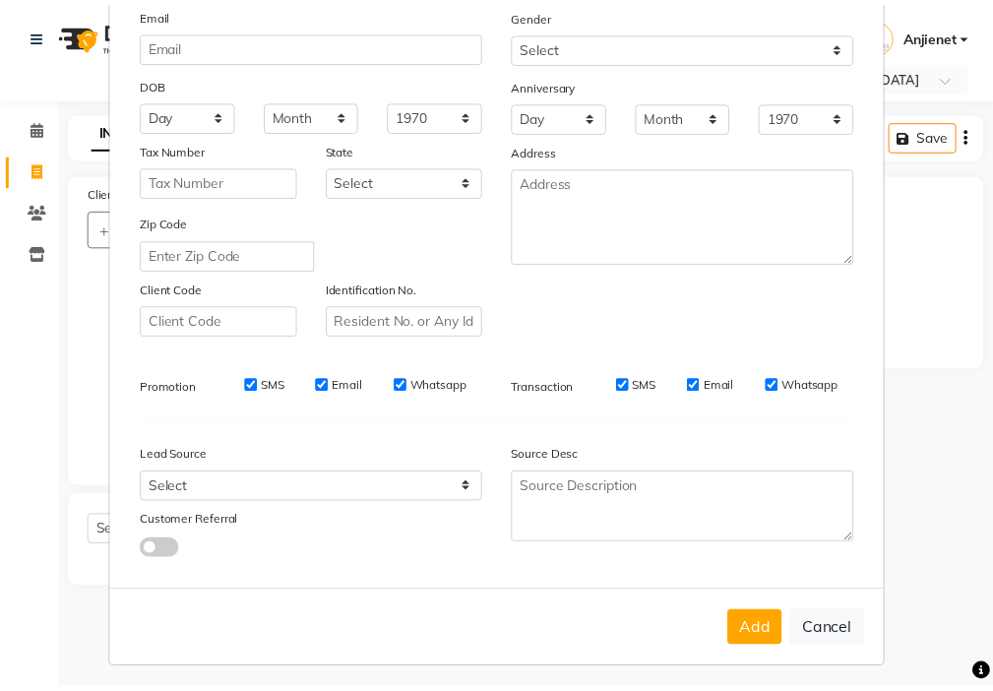
scroll to position [217, 0]
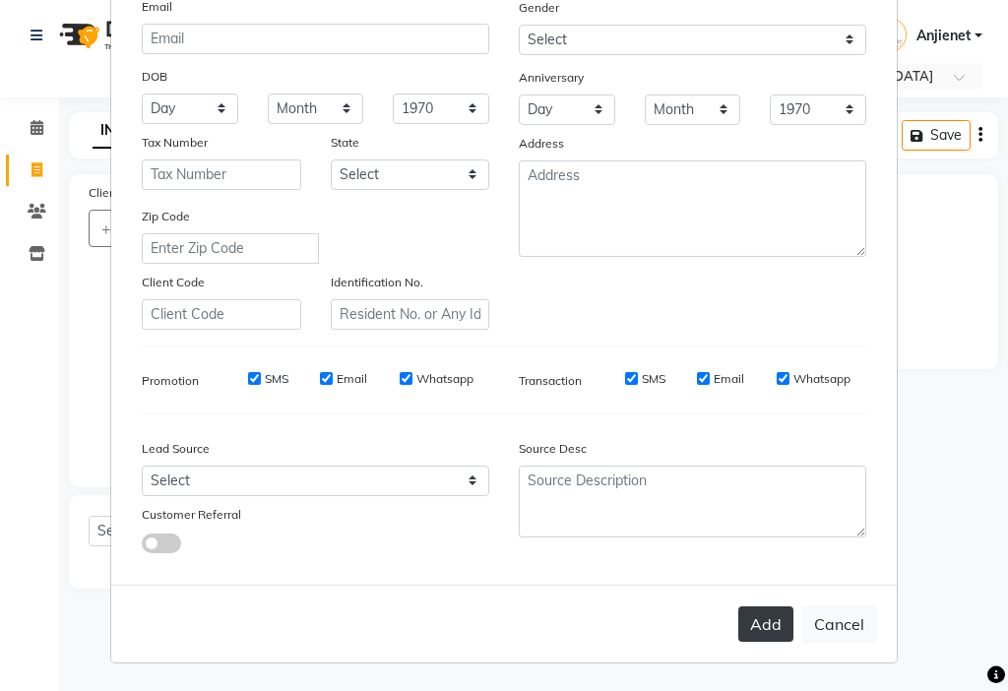
type input "Hamda"
click at [759, 620] on button "Add" at bounding box center [765, 623] width 55 height 35
select select
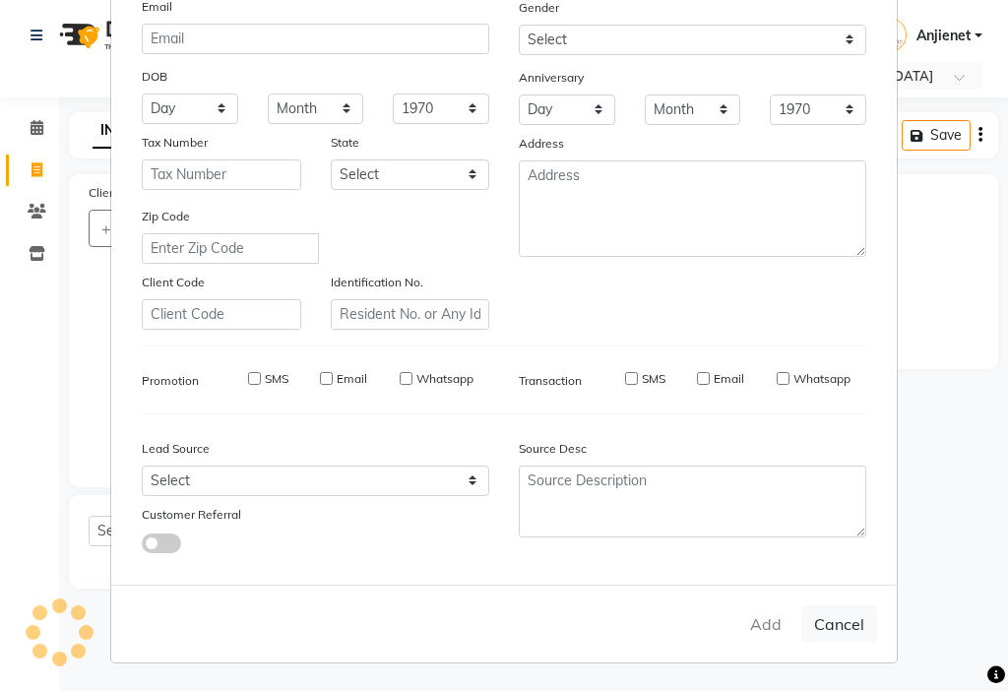
select select
checkbox input "false"
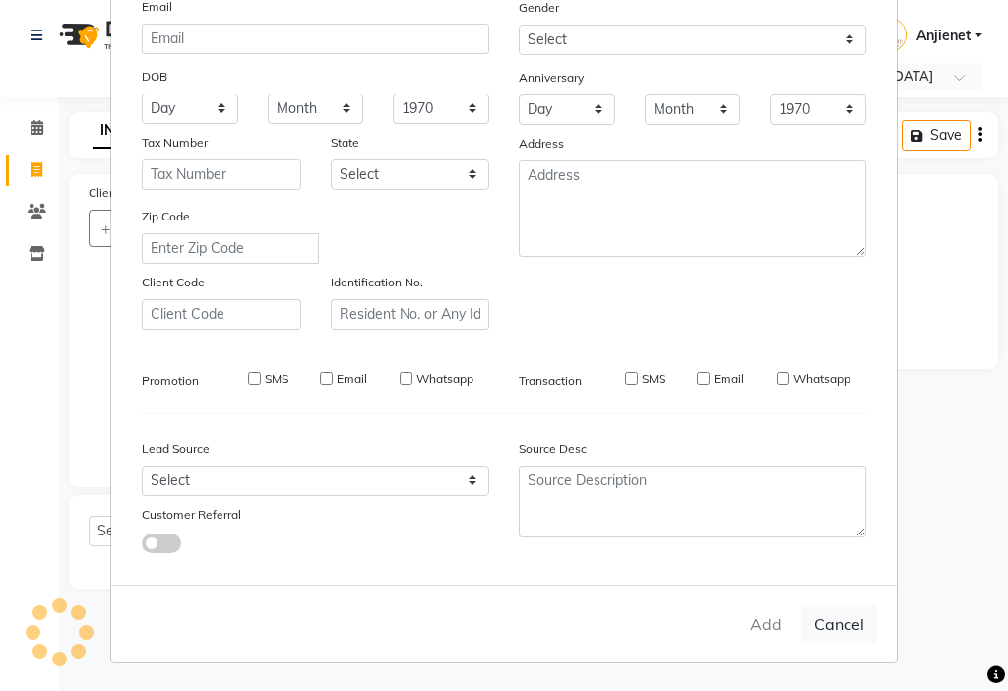
checkbox input "false"
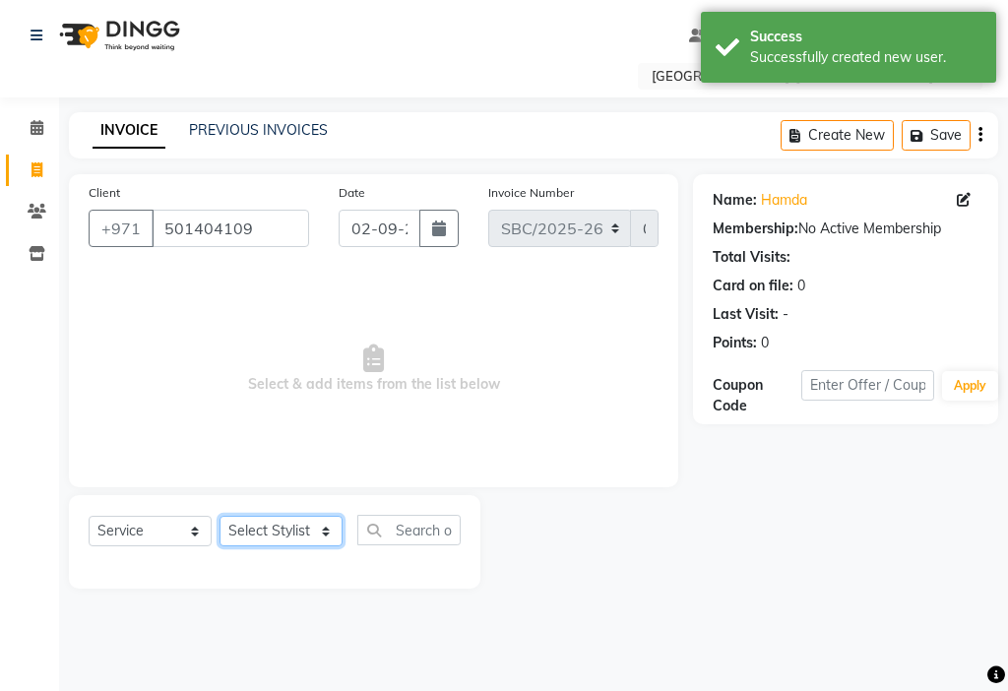
click at [284, 536] on select "Select Stylist Anjienet [PERSON_NAME] marry Mawieh [PERSON_NAME] [PERSON_NAME]" at bounding box center [280, 531] width 123 height 31
select select "59406"
click at [219, 516] on select "Select Stylist Anjienet [PERSON_NAME] marry Mawieh [PERSON_NAME] [PERSON_NAME]" at bounding box center [280, 531] width 123 height 31
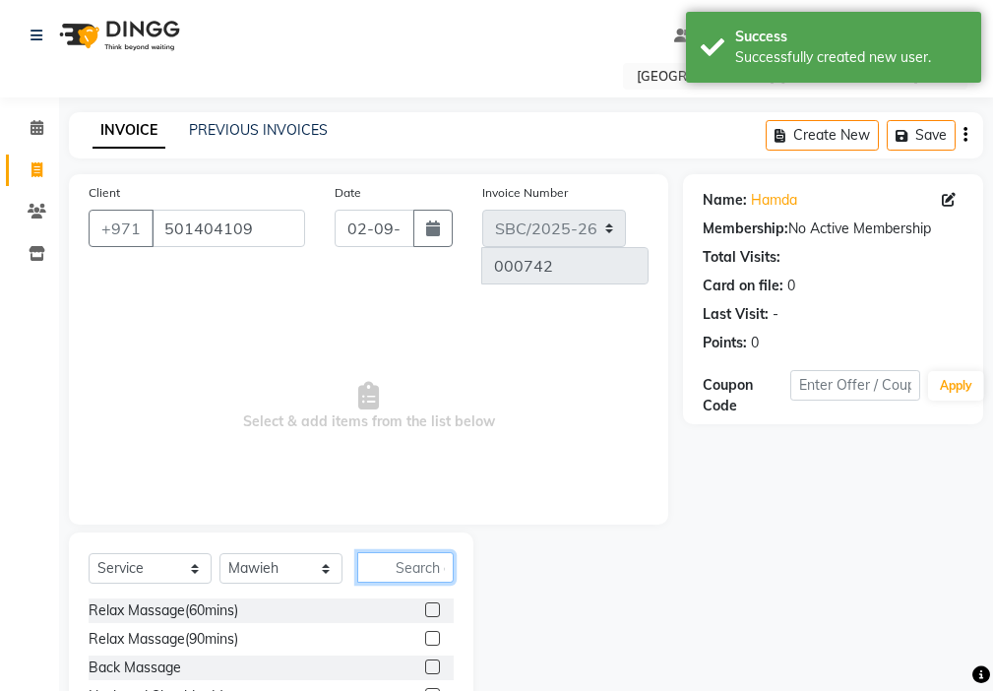
click at [421, 552] on input "text" at bounding box center [405, 567] width 96 height 31
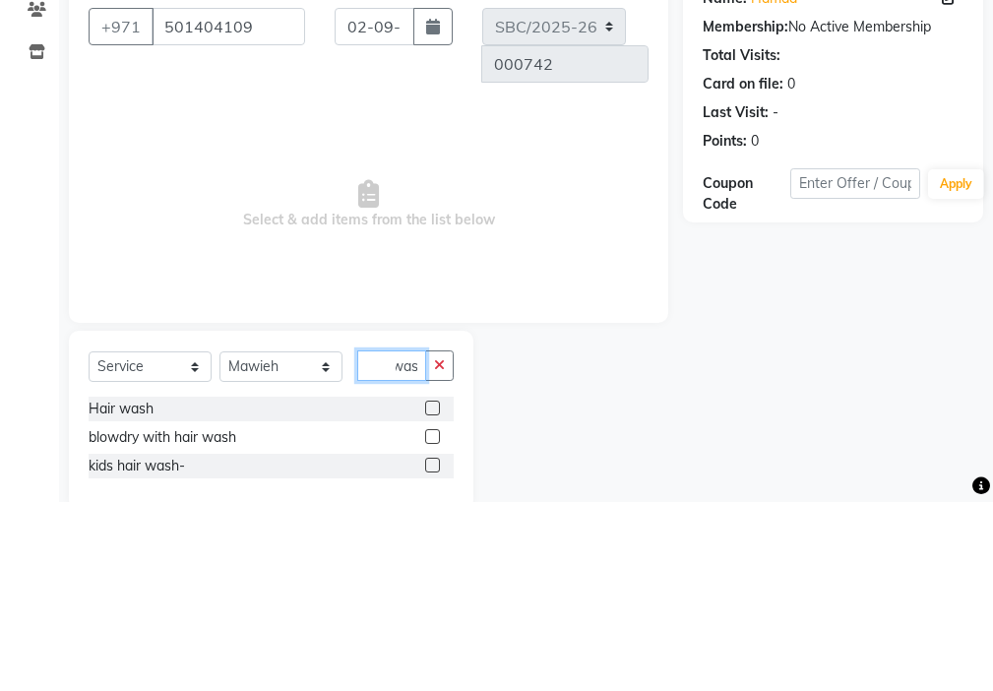
scroll to position [0, 12]
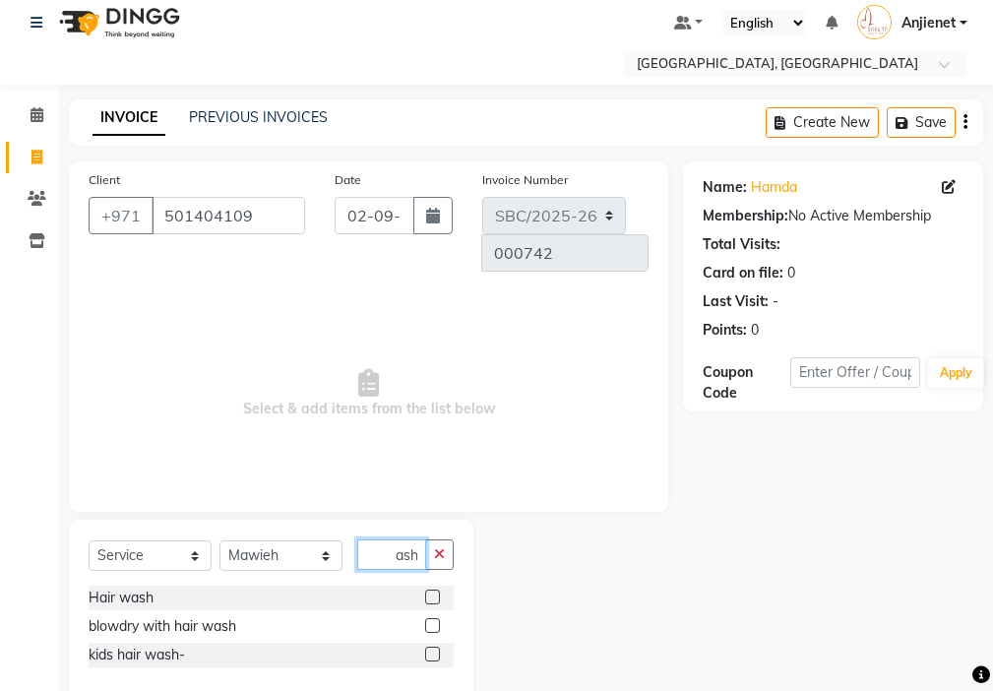
type input "wash"
click at [434, 589] on label at bounding box center [432, 596] width 15 height 15
click at [434, 591] on input "checkbox" at bounding box center [431, 597] width 13 height 13
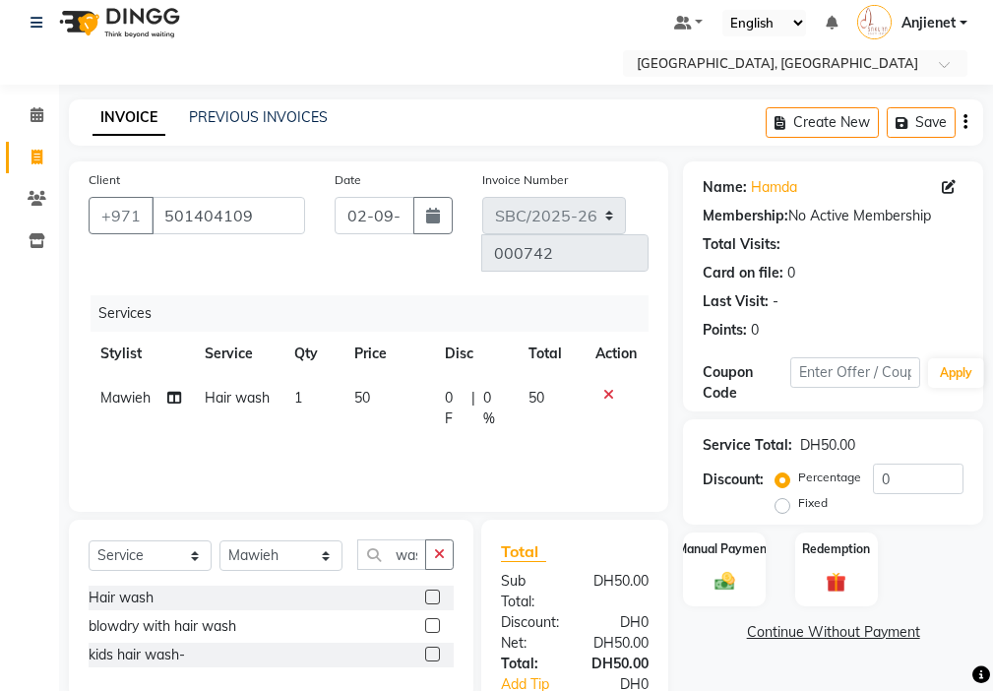
checkbox input "false"
click at [440, 547] on icon "button" at bounding box center [439, 554] width 11 height 14
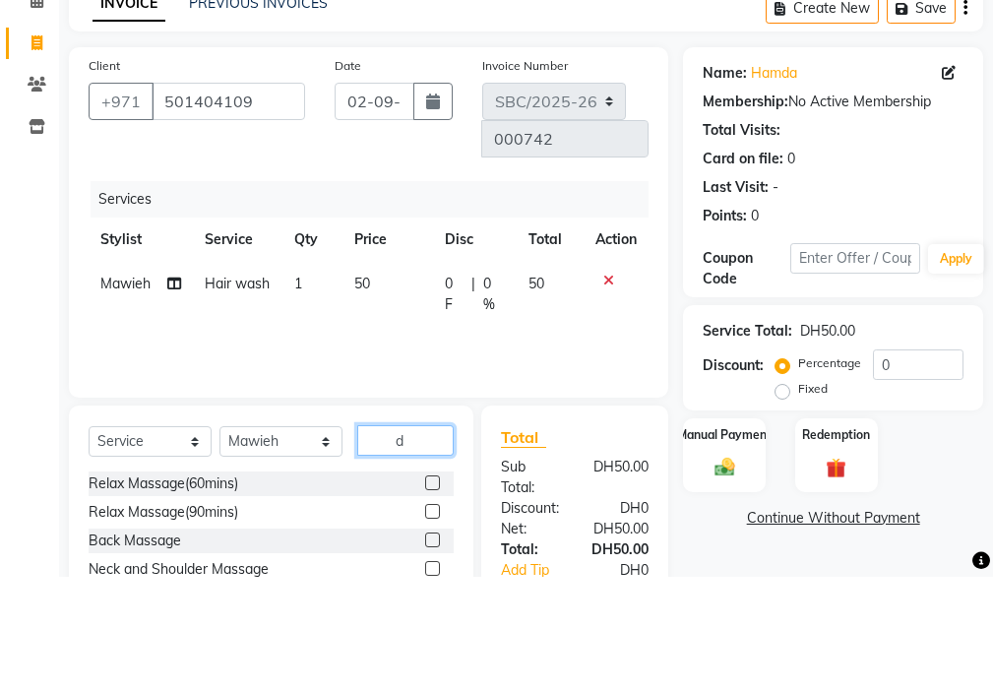
scroll to position [16, 0]
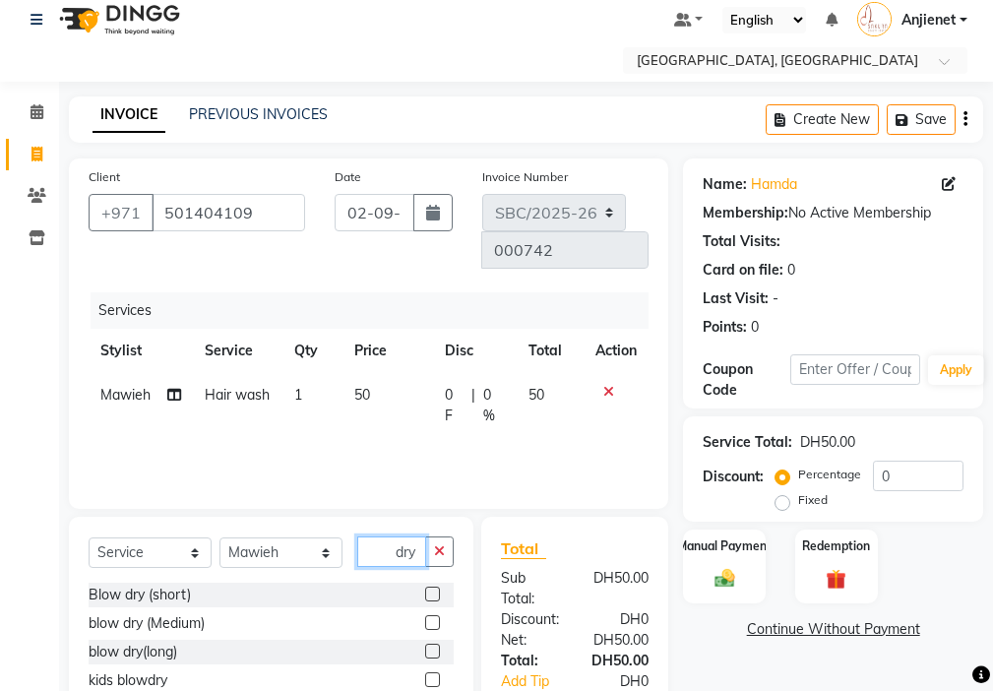
type input "dry"
click at [425, 644] on label at bounding box center [432, 651] width 15 height 15
click at [425, 645] on input "checkbox" at bounding box center [431, 651] width 13 height 13
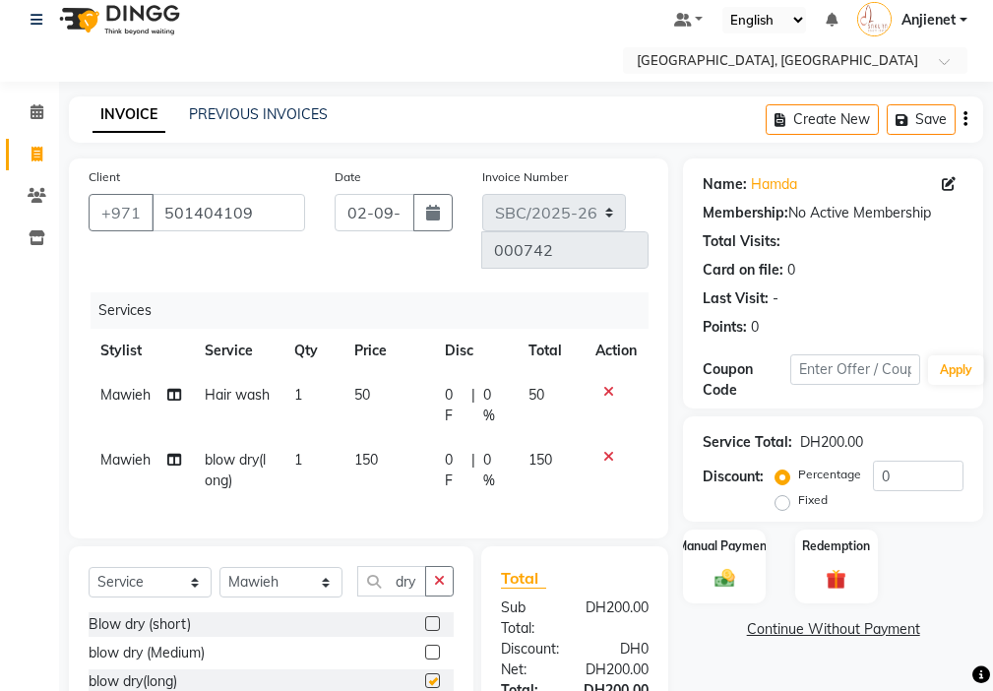
checkbox input "false"
click at [425, 644] on label at bounding box center [432, 651] width 15 height 15
click at [425, 646] on input "checkbox" at bounding box center [431, 652] width 13 height 13
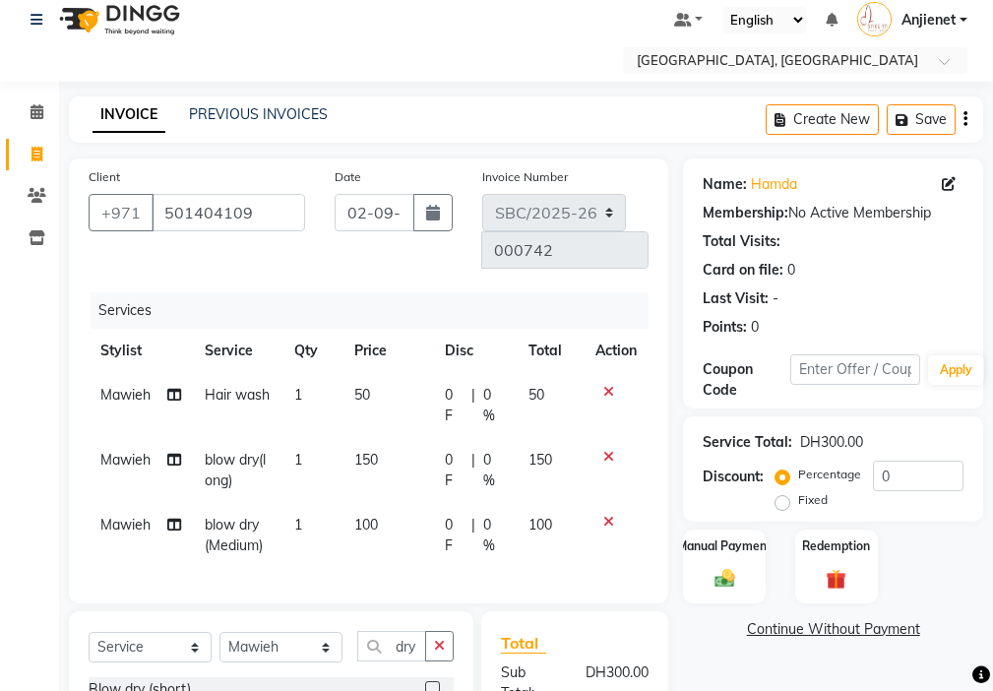
checkbox input "false"
click at [607, 450] on icon at bounding box center [608, 457] width 11 height 14
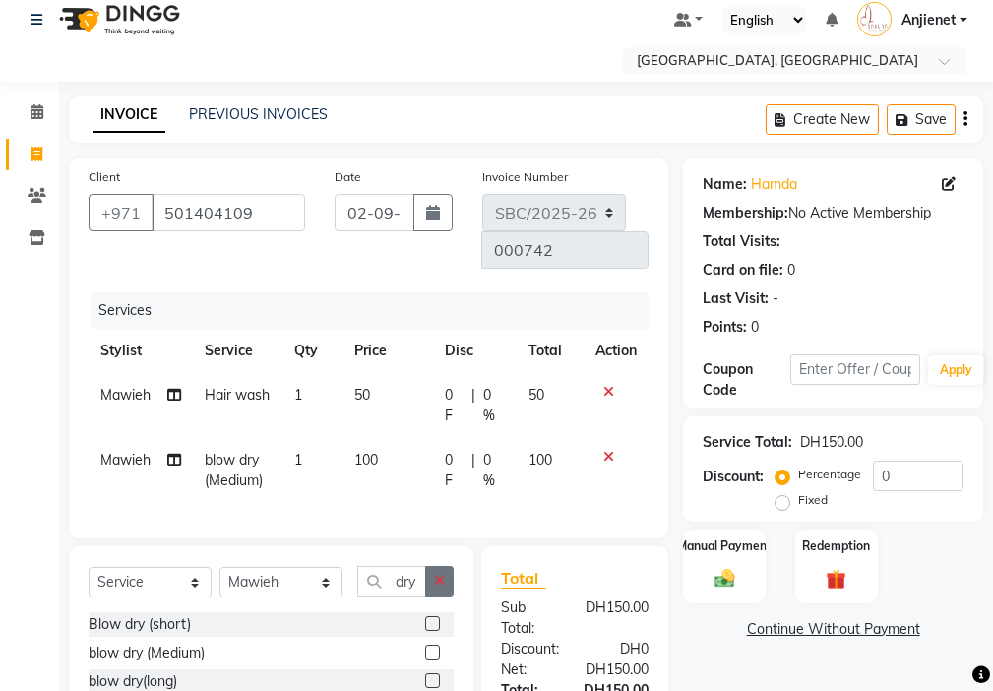
click at [440, 574] on icon "button" at bounding box center [439, 581] width 11 height 14
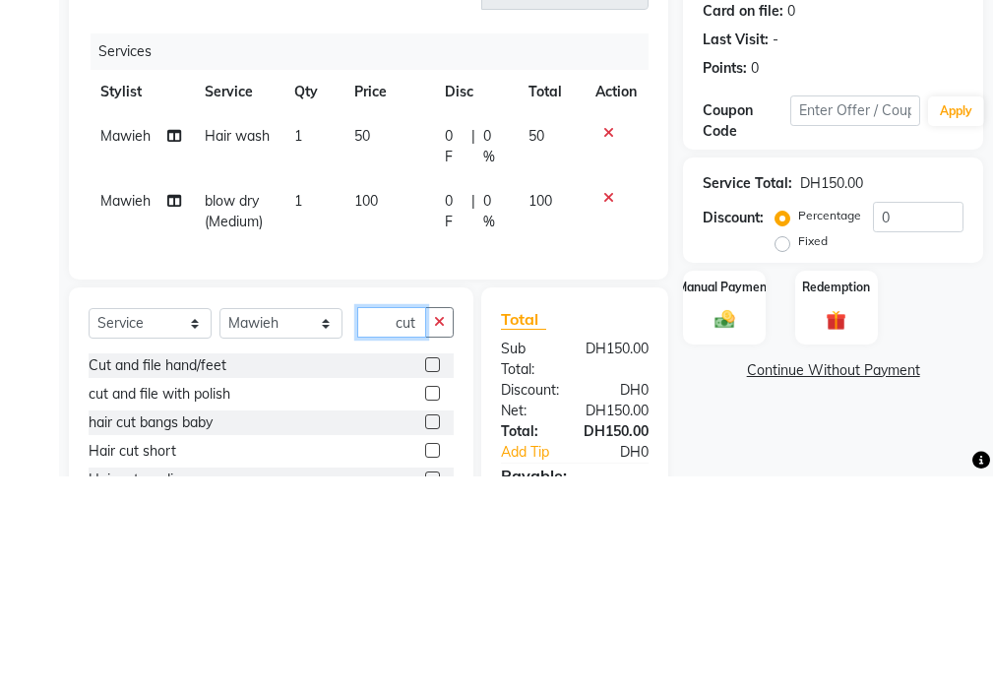
scroll to position [191, 0]
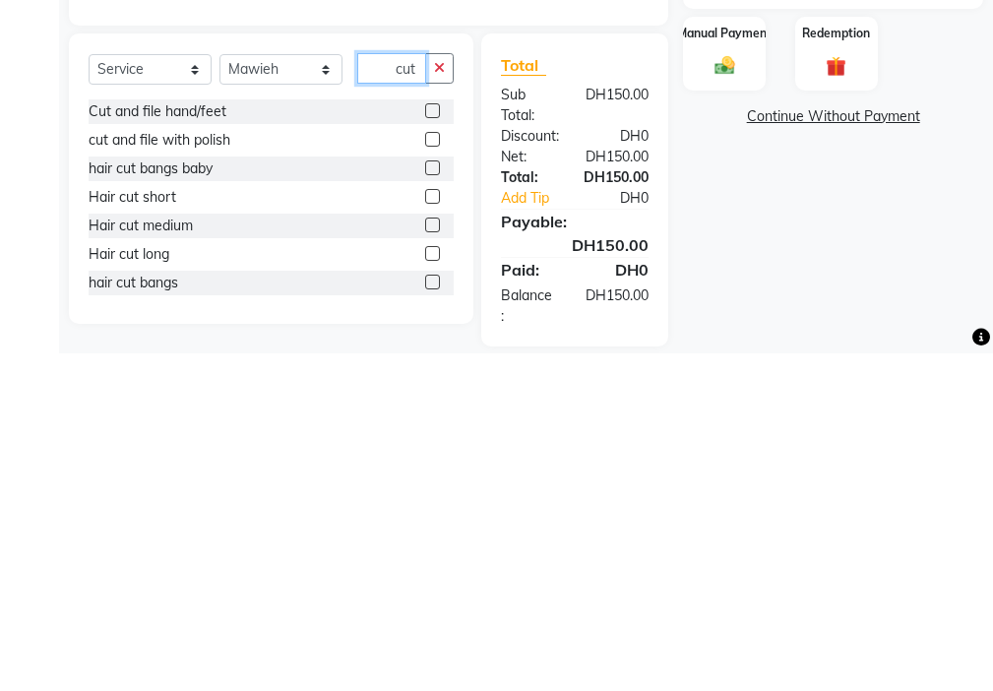
type input "cut"
click at [425, 555] on label at bounding box center [432, 562] width 15 height 15
click at [425, 557] on input "checkbox" at bounding box center [431, 563] width 13 height 13
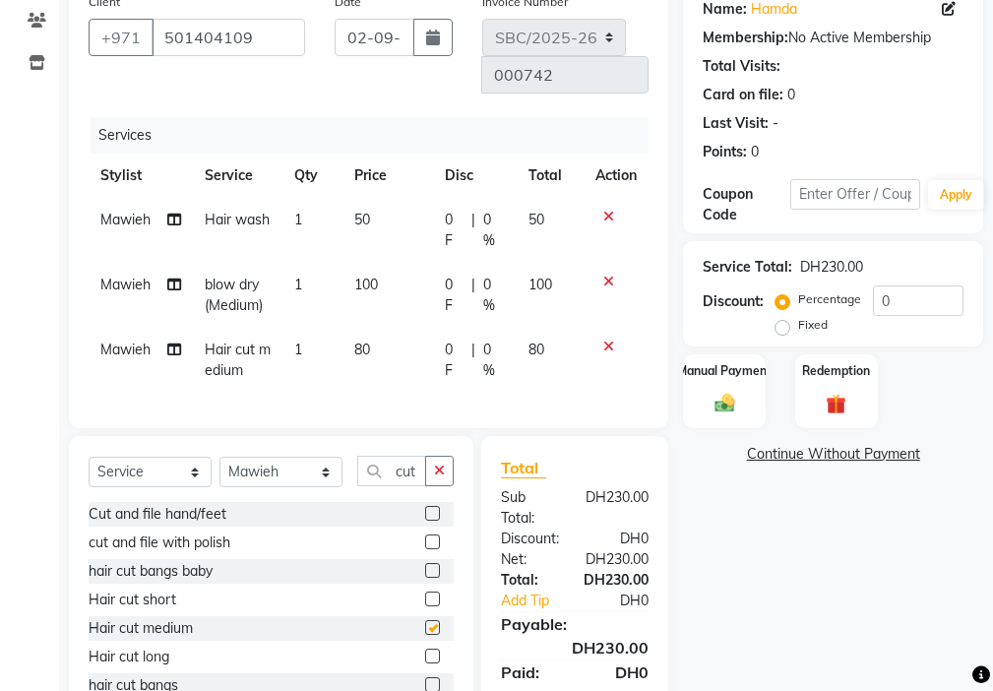
checkbox input "false"
click at [729, 401] on img at bounding box center [723, 404] width 33 height 24
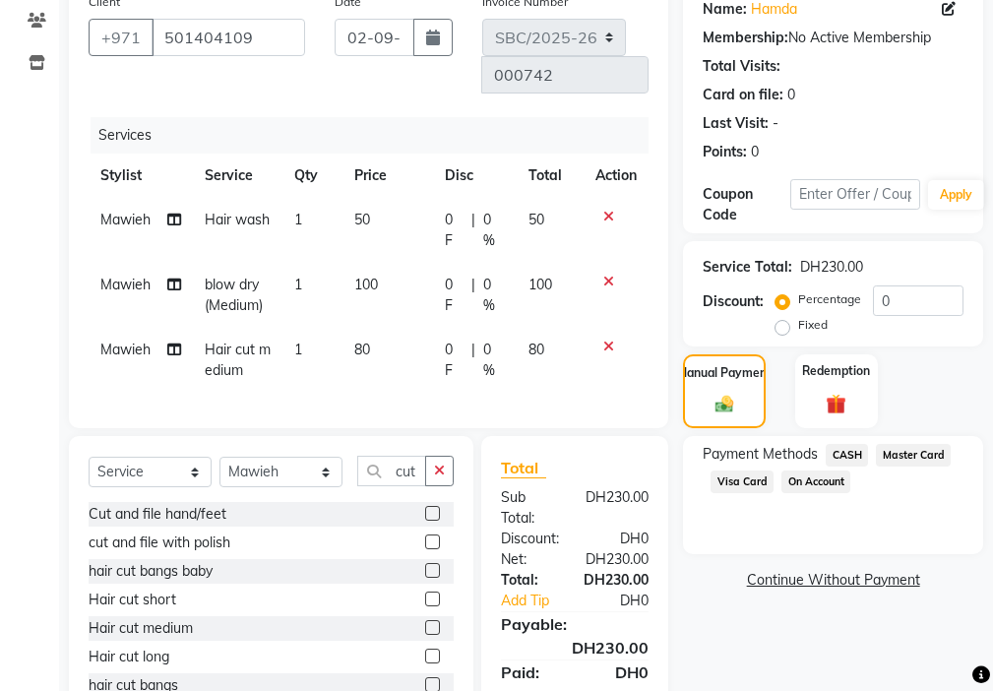
click at [853, 444] on span "CASH" at bounding box center [847, 455] width 42 height 23
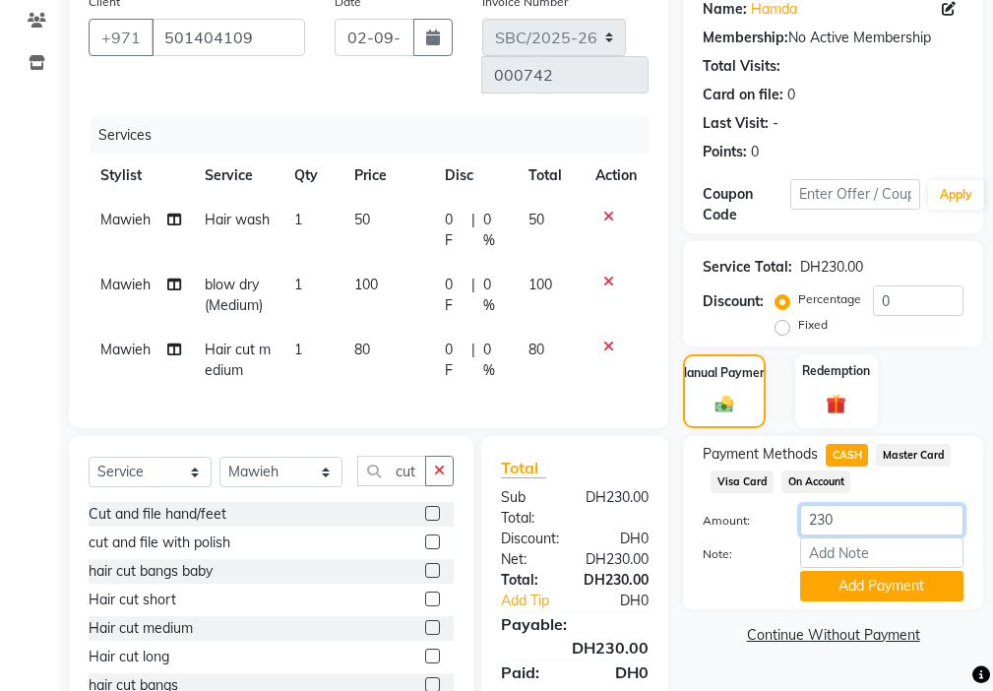
click at [818, 517] on input "230" at bounding box center [881, 520] width 163 height 31
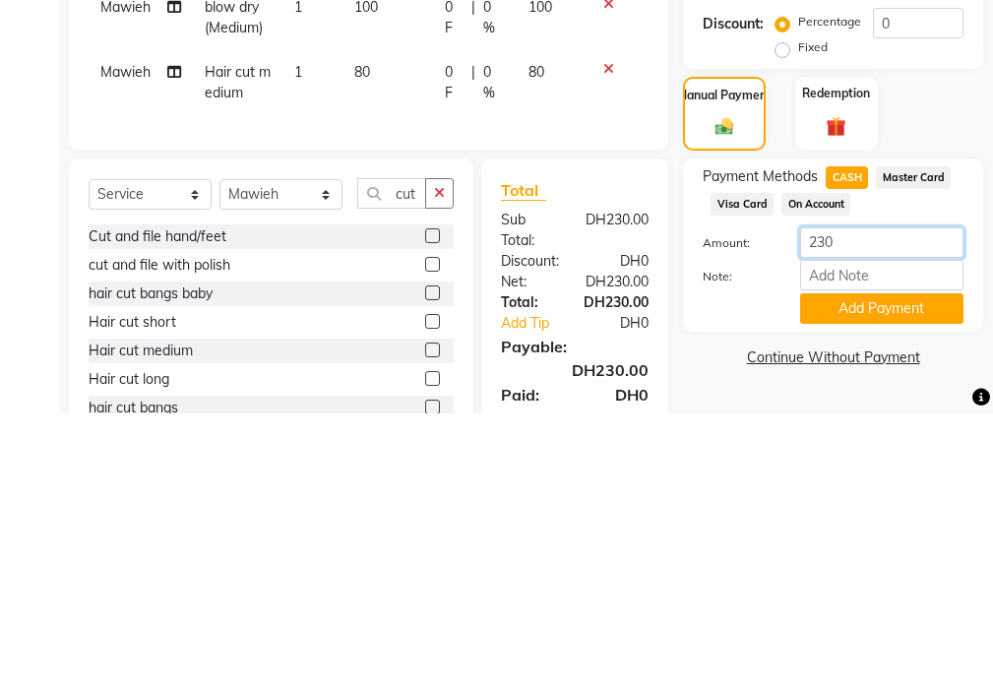
scroll to position [196, 0]
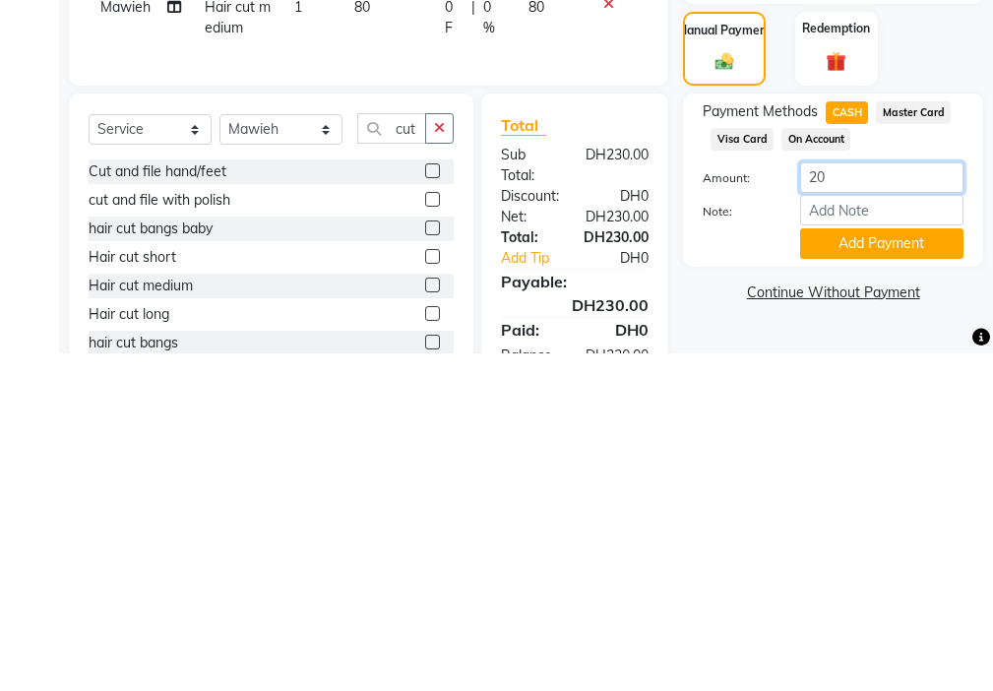
type input "200"
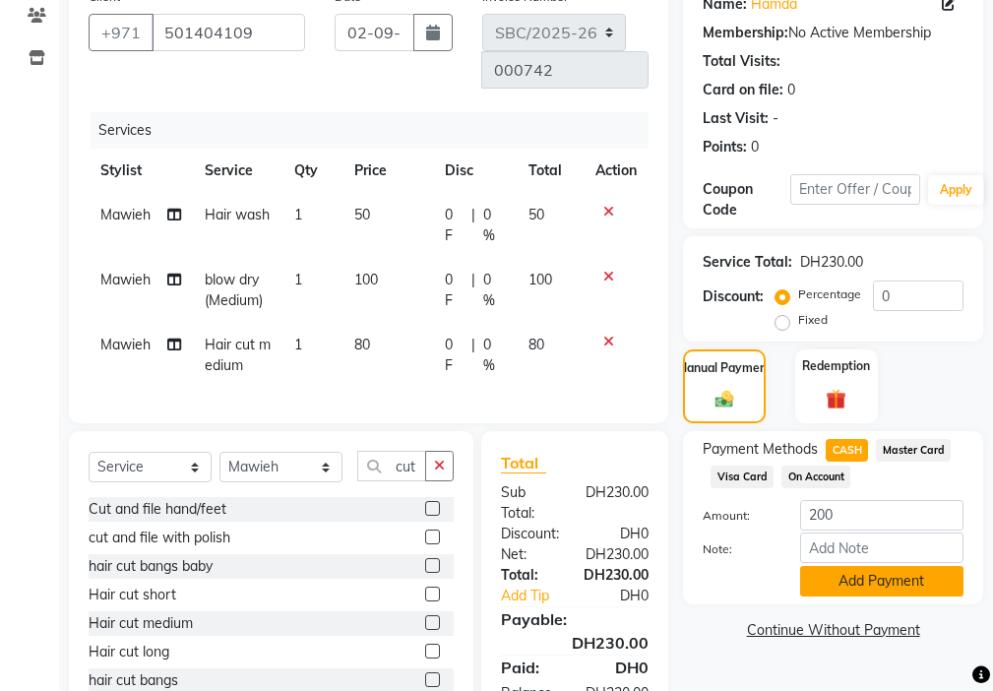
click at [894, 583] on button "Add Payment" at bounding box center [881, 581] width 163 height 31
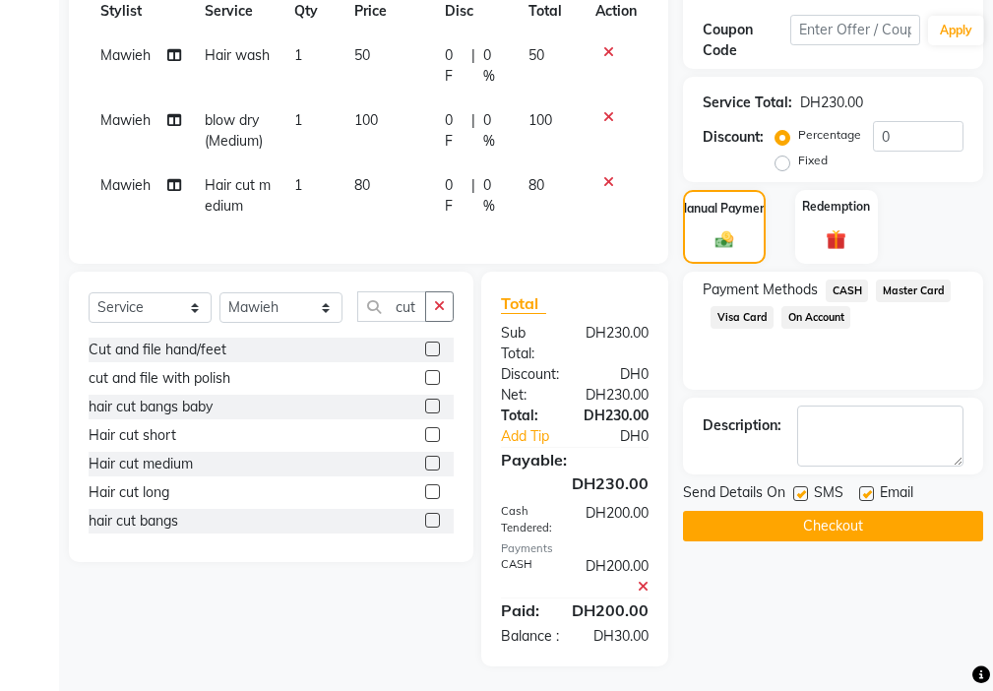
scroll to position [358, 0]
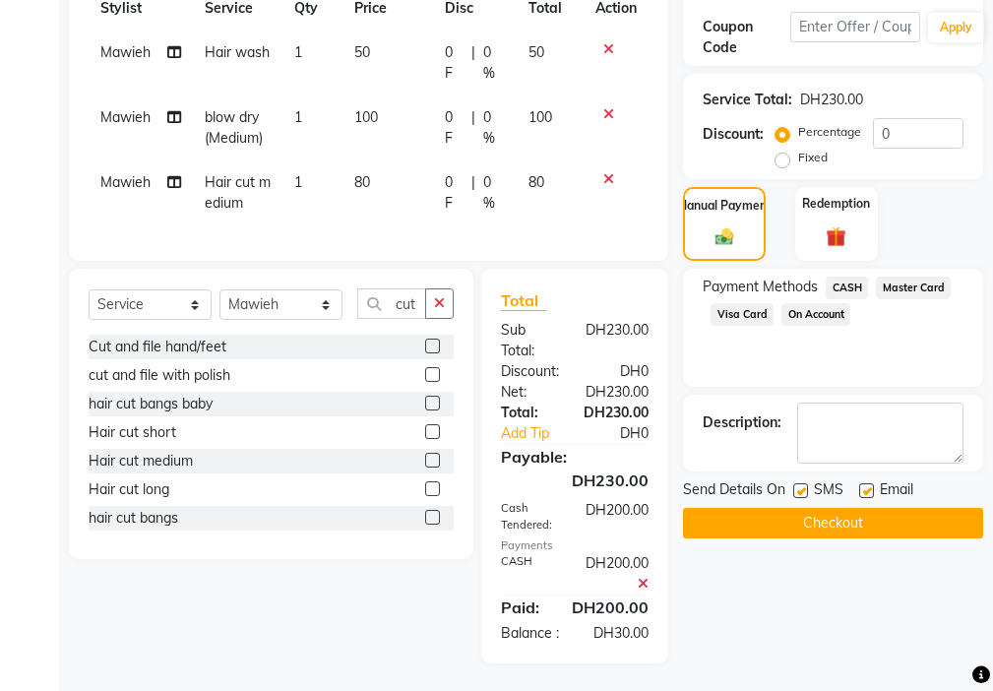
click at [736, 315] on span "Visa Card" at bounding box center [741, 314] width 63 height 23
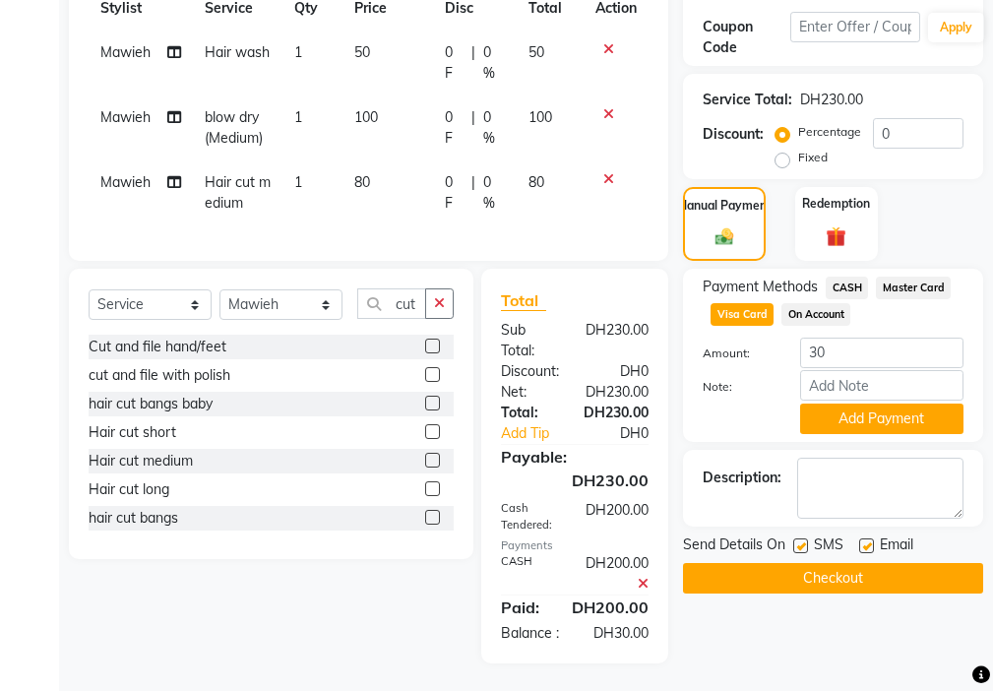
click at [802, 545] on label at bounding box center [800, 545] width 15 height 15
click at [802, 545] on input "checkbox" at bounding box center [799, 546] width 13 height 13
checkbox input "false"
click at [865, 549] on label at bounding box center [866, 545] width 15 height 15
click at [865, 549] on input "checkbox" at bounding box center [865, 546] width 13 height 13
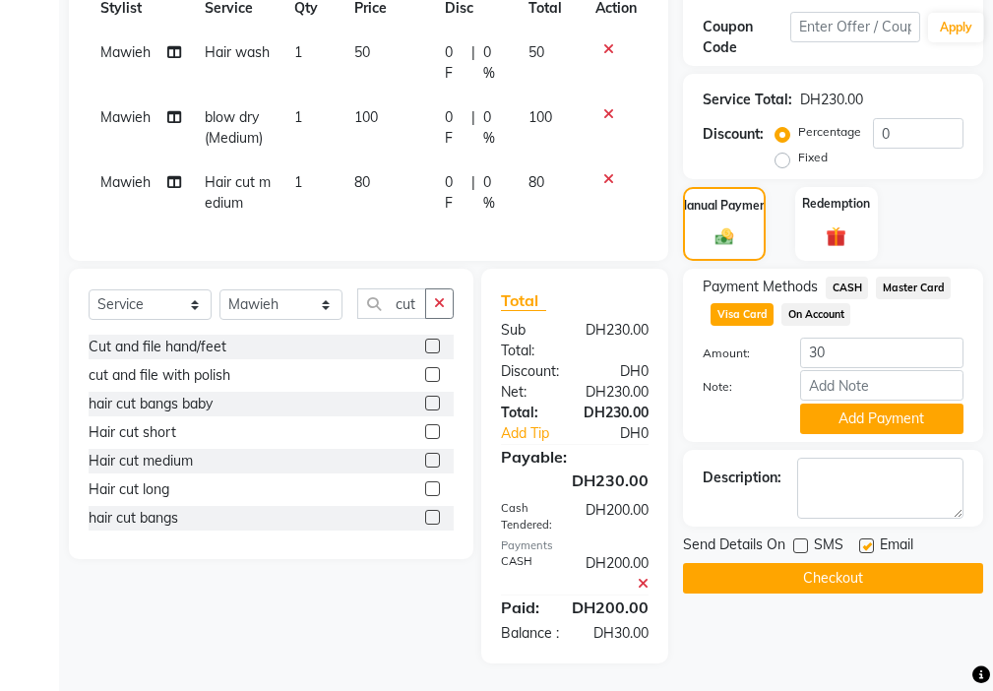
checkbox input "false"
click at [889, 422] on button "Add Payment" at bounding box center [881, 418] width 163 height 31
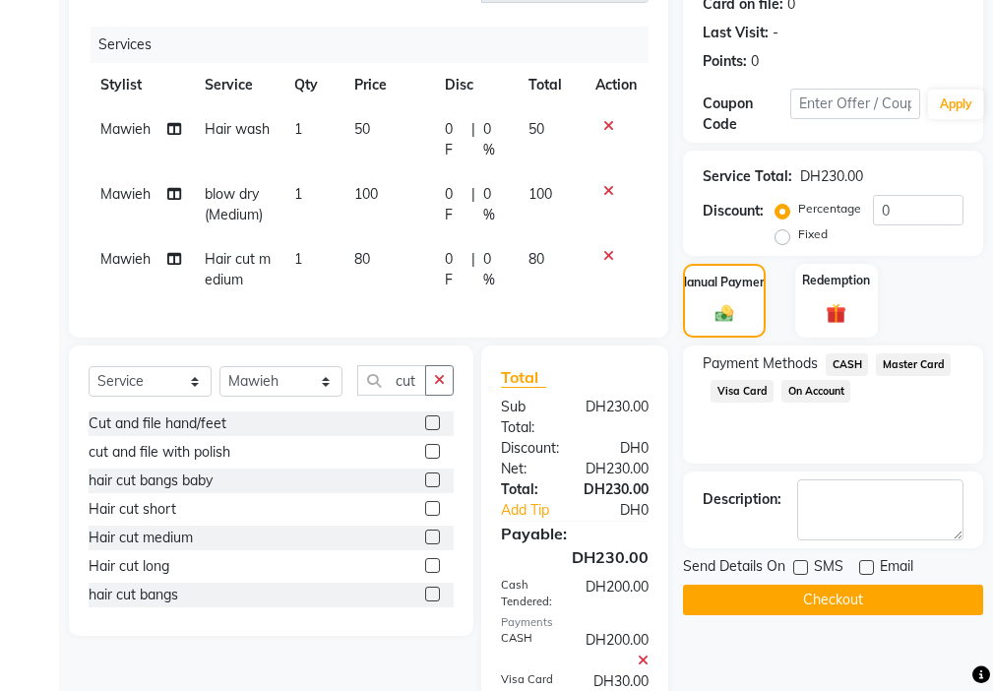
scroll to position [338, 0]
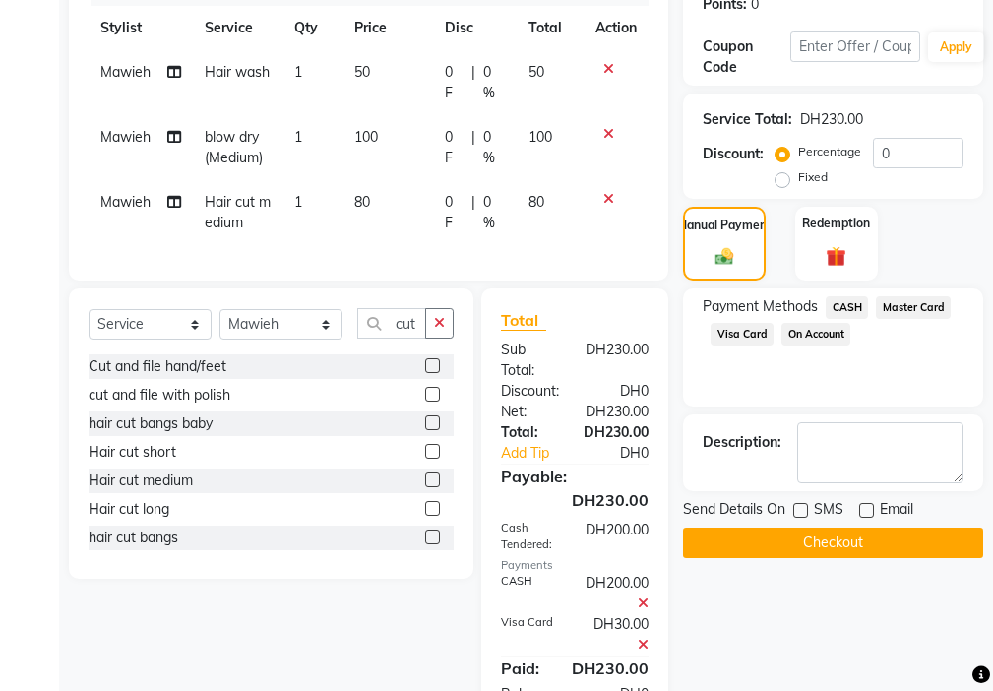
click at [897, 547] on button "Checkout" at bounding box center [833, 542] width 300 height 31
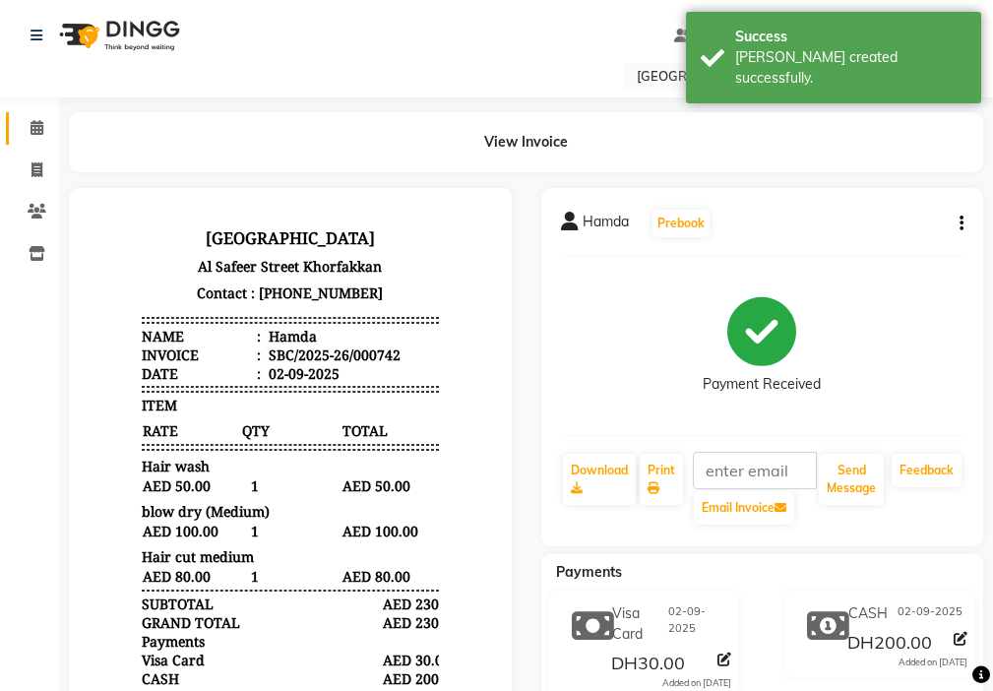
click at [24, 138] on span at bounding box center [37, 128] width 34 height 23
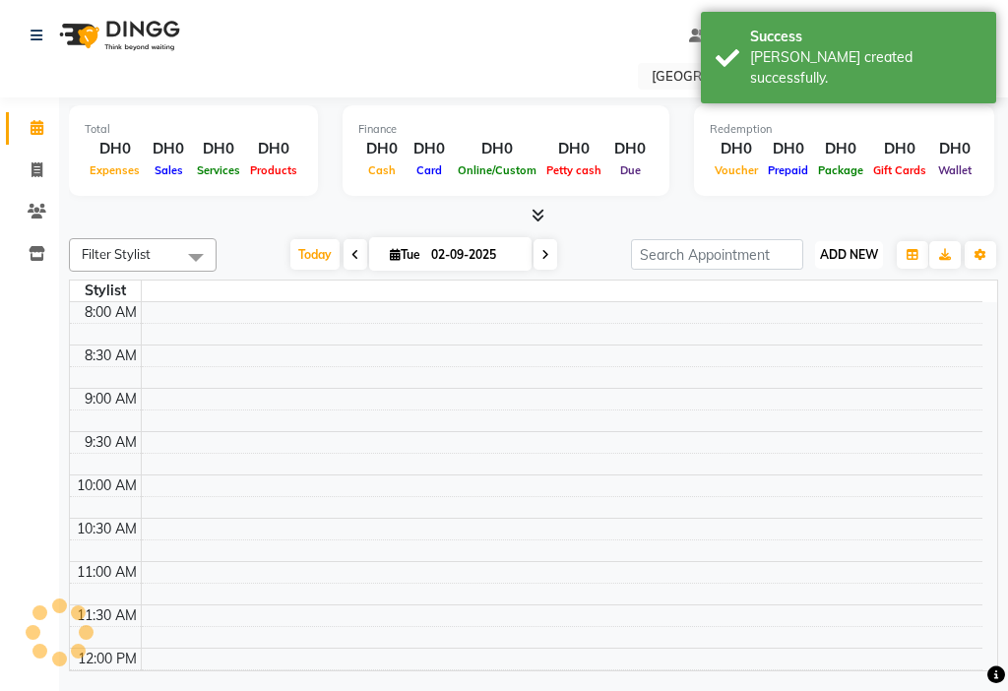
click at [844, 261] on span "ADD NEW" at bounding box center [849, 254] width 58 height 15
click at [816, 311] on link "Add Invoice" at bounding box center [803, 318] width 155 height 26
select select "service"
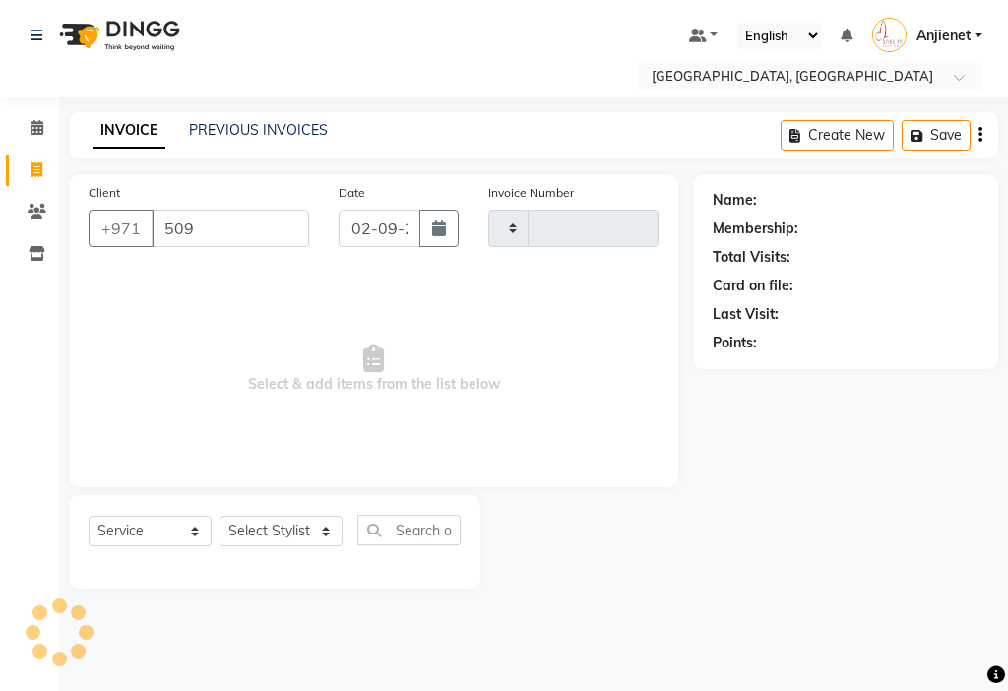
type input "5093"
select select "3691"
type input "000743"
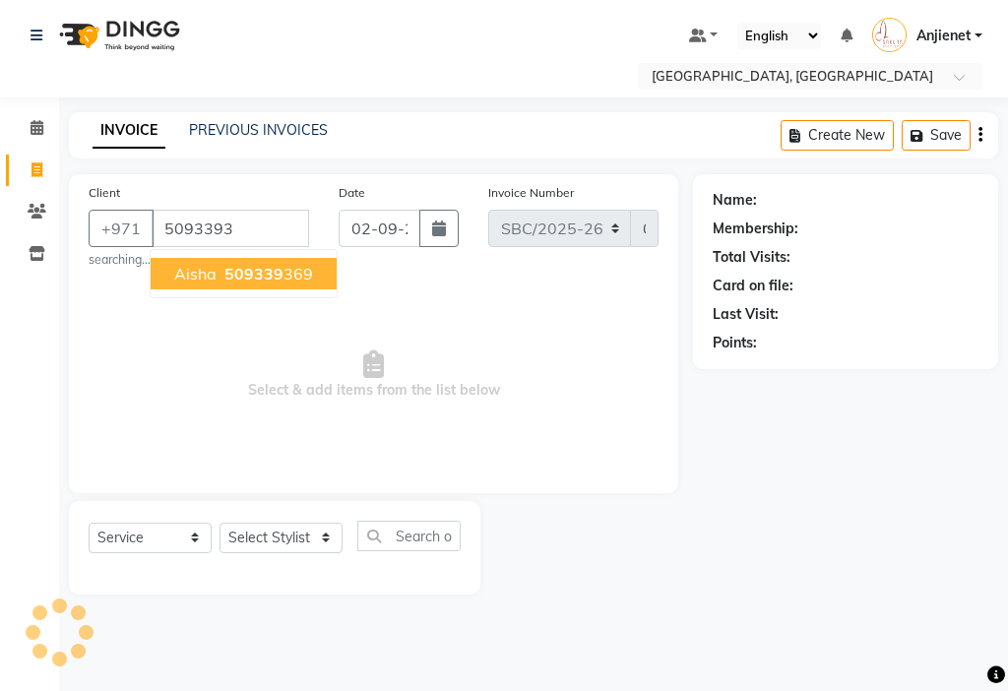
click at [312, 284] on button "aisha 509339 369" at bounding box center [244, 273] width 186 height 31
type input "509339369"
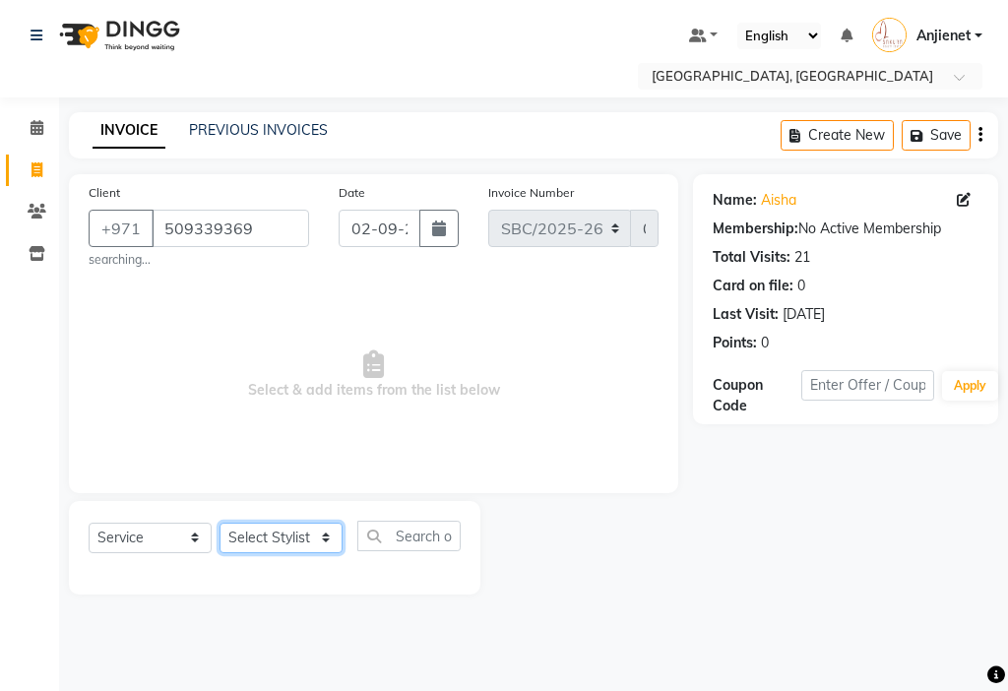
click at [297, 522] on select "Select Stylist Anjienet [PERSON_NAME] marry Mawieh [PERSON_NAME] [PERSON_NAME]" at bounding box center [280, 537] width 123 height 31
select select "85111"
click at [219, 522] on select "Select Stylist Anjienet [PERSON_NAME] marry Mawieh [PERSON_NAME] [PERSON_NAME]" at bounding box center [280, 537] width 123 height 31
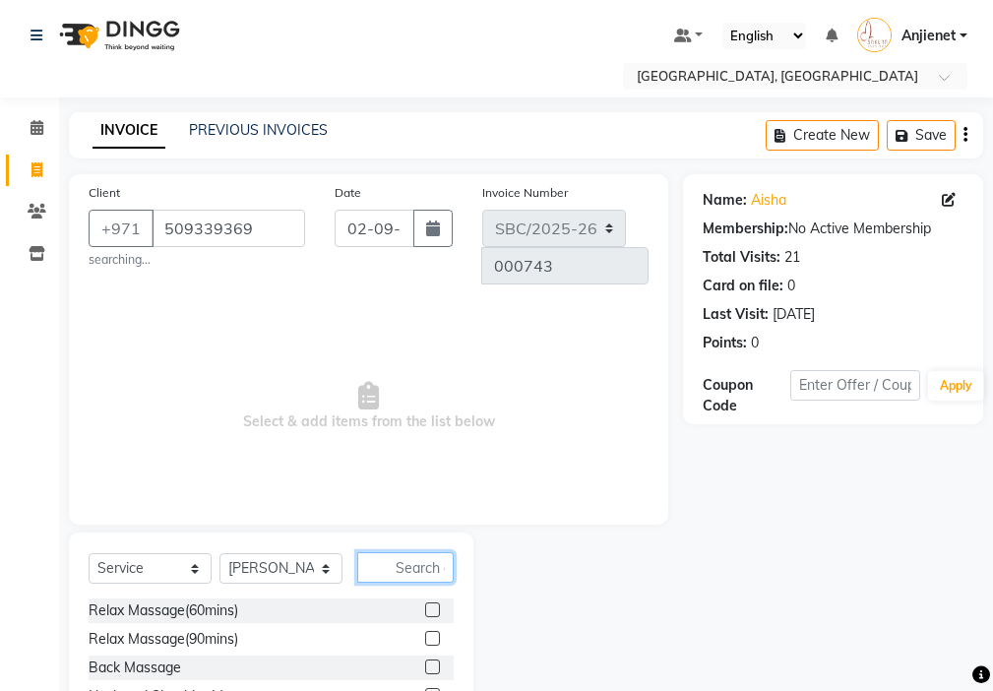
click at [425, 552] on input "text" at bounding box center [405, 567] width 96 height 31
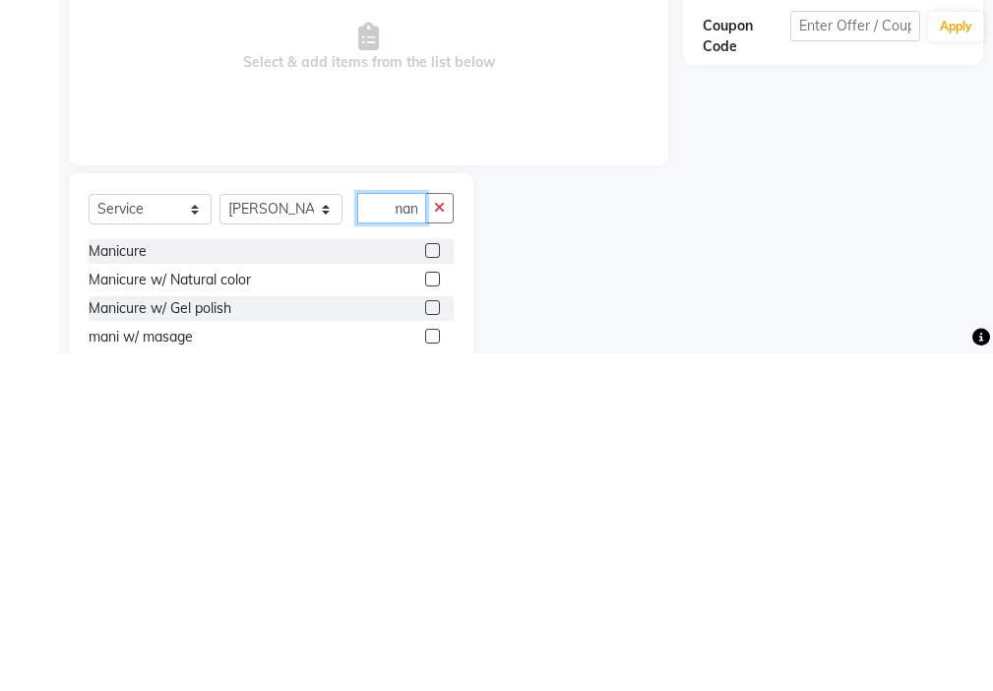
scroll to position [0, 9]
type input "mani"
click at [425, 581] on label at bounding box center [432, 588] width 15 height 15
click at [425, 583] on input "checkbox" at bounding box center [431, 589] width 13 height 13
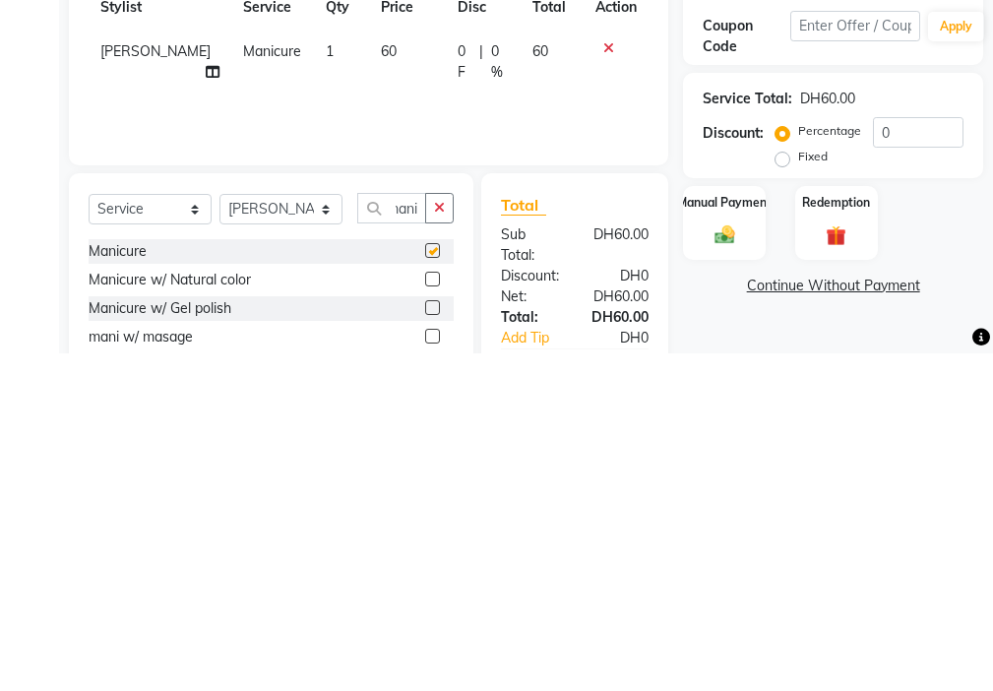
scroll to position [0, 0]
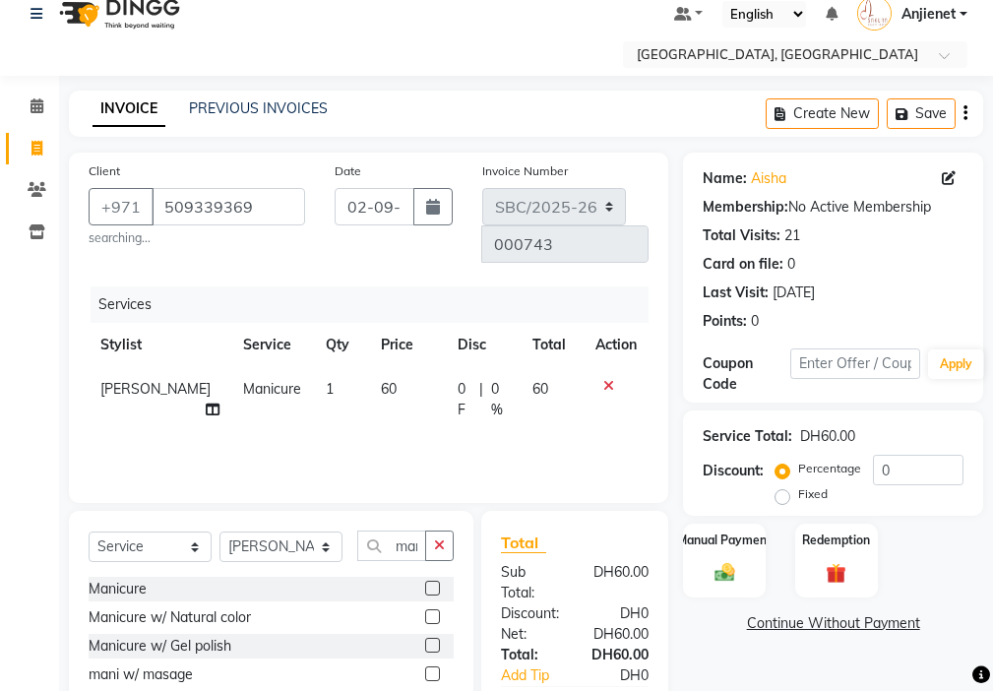
checkbox input "false"
click at [317, 531] on select "Select Stylist Anjienet [PERSON_NAME] marry Mawieh [PERSON_NAME] [PERSON_NAME]" at bounding box center [280, 546] width 123 height 31
select select "59408"
click at [219, 531] on select "Select Stylist Anjienet [PERSON_NAME] marry Mawieh [PERSON_NAME] [PERSON_NAME]" at bounding box center [280, 546] width 123 height 31
click at [438, 538] on icon "button" at bounding box center [439, 545] width 11 height 14
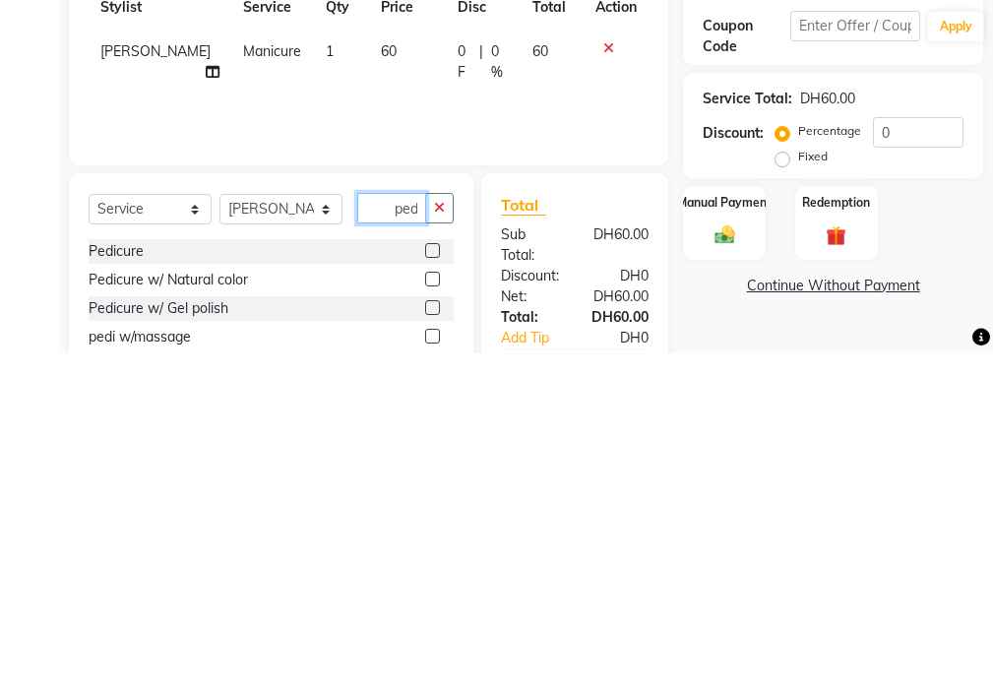
scroll to position [0, 4]
type input "pedi"
click at [425, 581] on label at bounding box center [432, 588] width 15 height 15
click at [425, 583] on input "checkbox" at bounding box center [431, 589] width 13 height 13
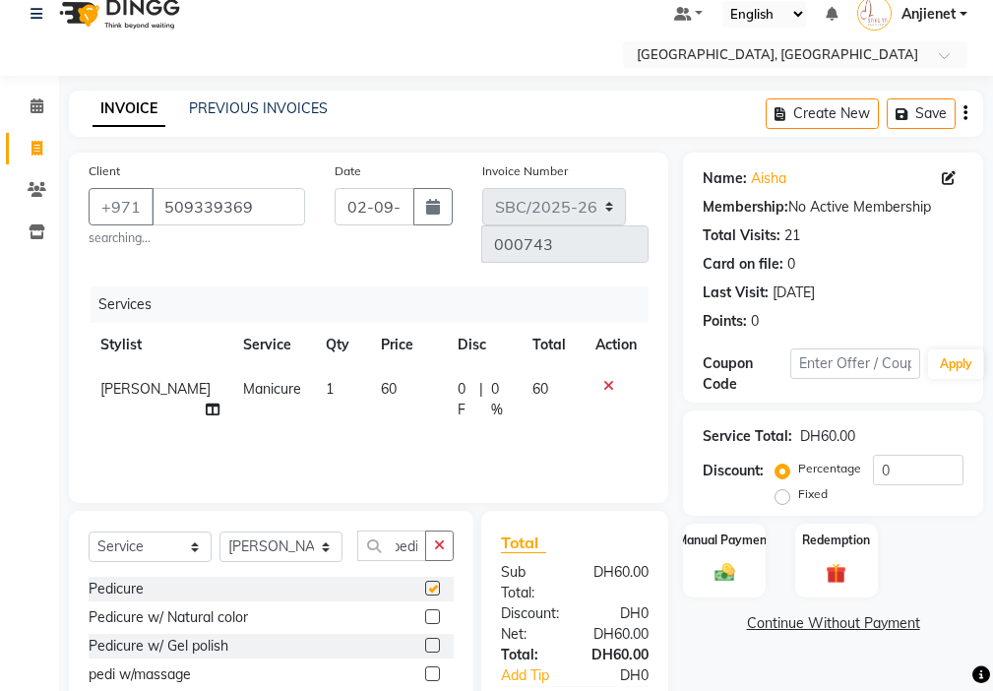
scroll to position [0, 0]
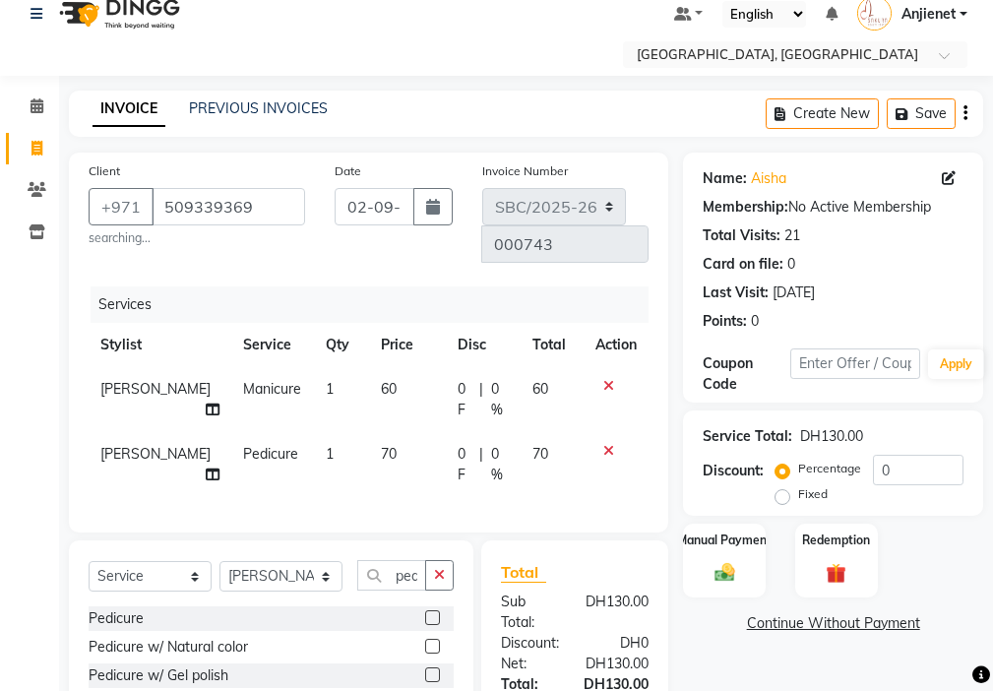
checkbox input "false"
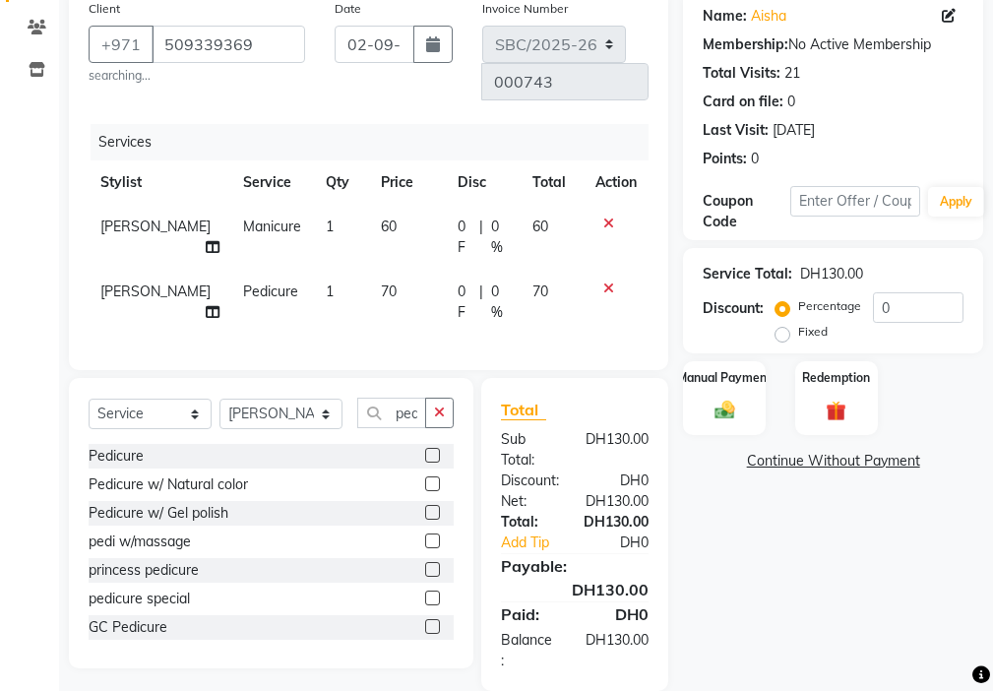
scroll to position [187, 0]
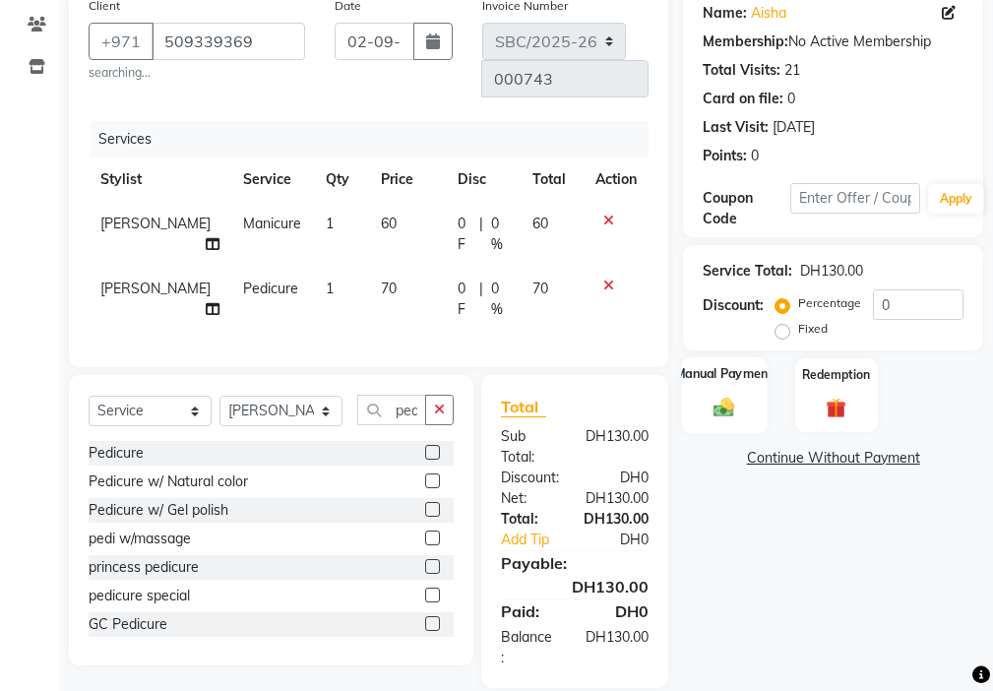
click at [712, 419] on div "Manual Payment" at bounding box center [725, 394] width 86 height 77
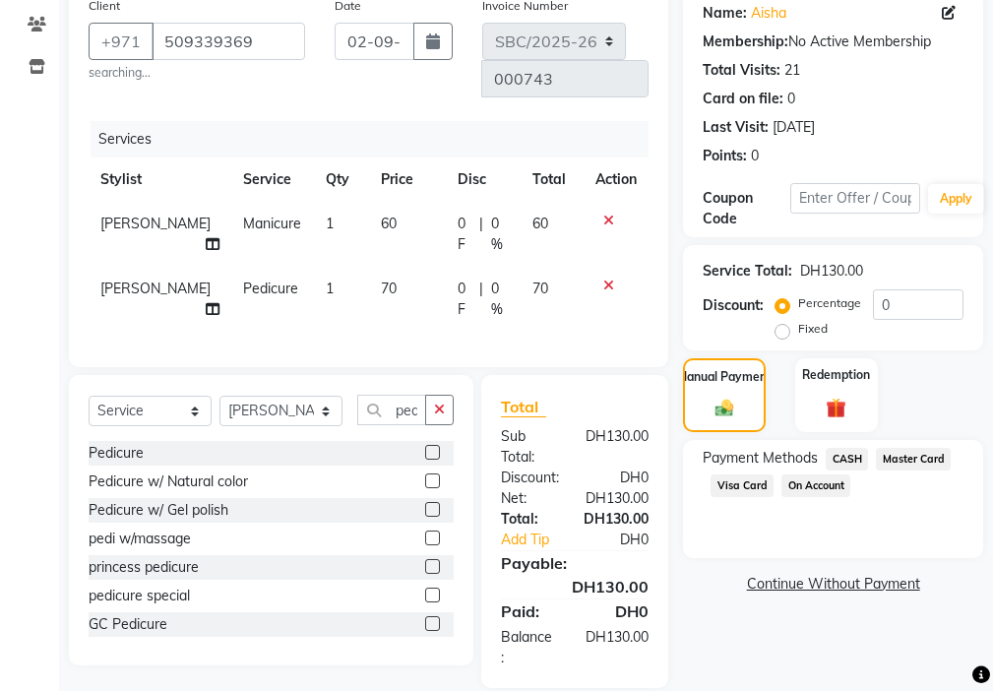
click at [742, 485] on span "Visa Card" at bounding box center [741, 485] width 63 height 23
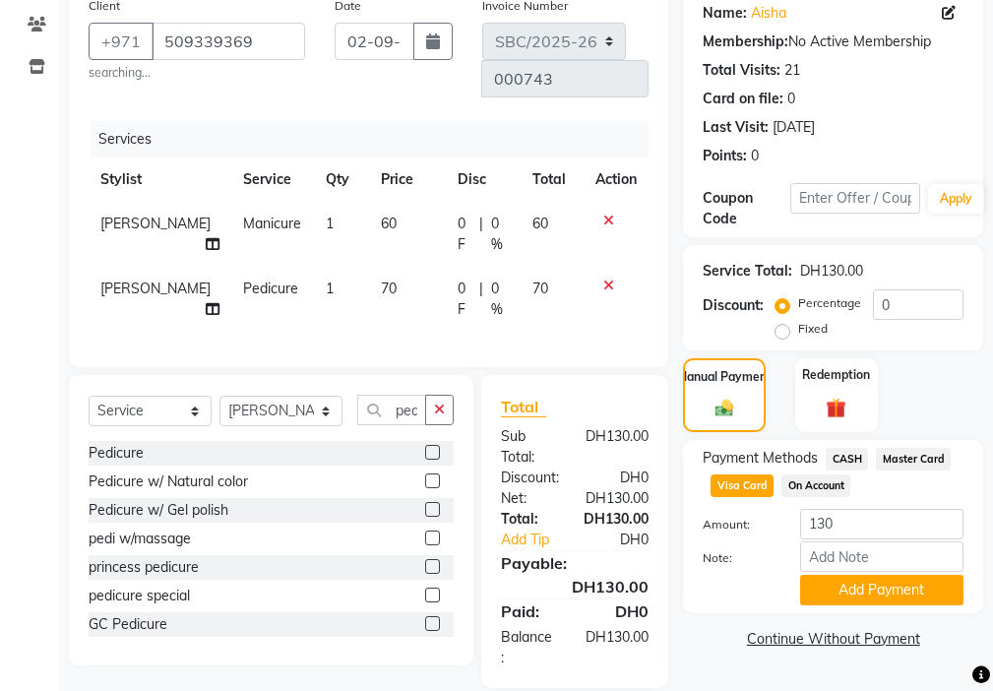
scroll to position [197, 0]
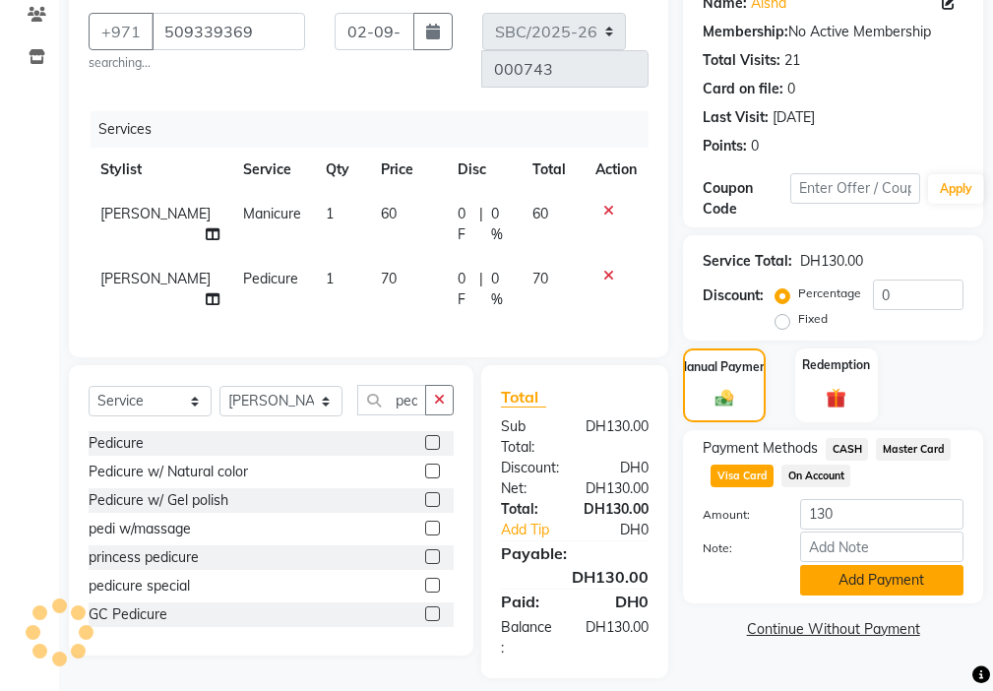
click at [884, 573] on button "Add Payment" at bounding box center [881, 580] width 163 height 31
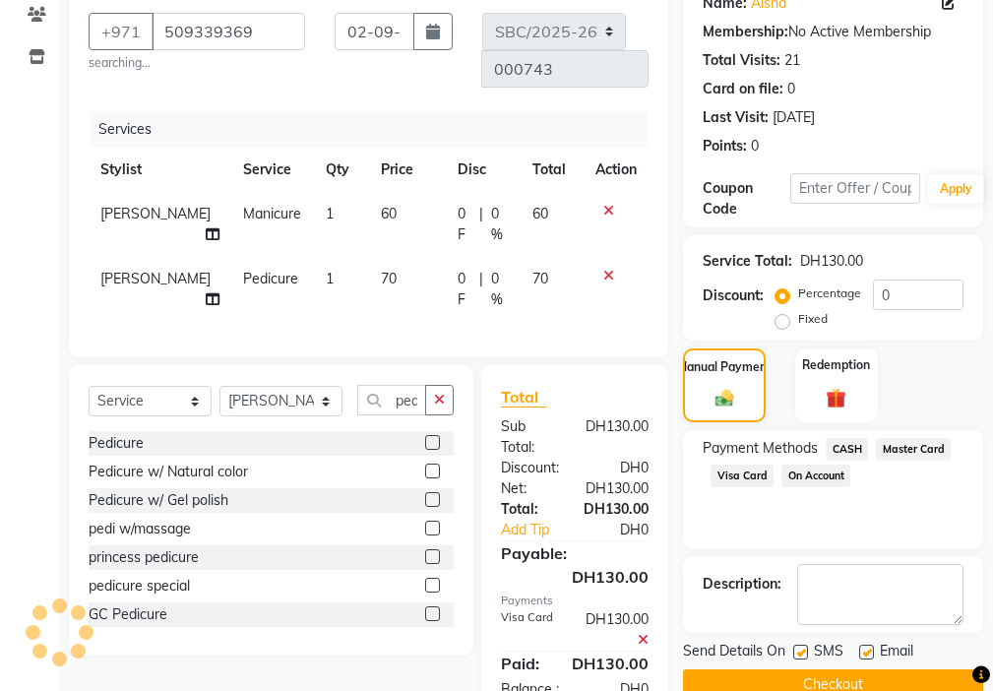
click at [807, 651] on label at bounding box center [800, 651] width 15 height 15
click at [806, 651] on input "checkbox" at bounding box center [799, 652] width 13 height 13
click at [800, 649] on label at bounding box center [800, 651] width 15 height 15
click at [800, 649] on input "checkbox" at bounding box center [799, 652] width 13 height 13
checkbox input "true"
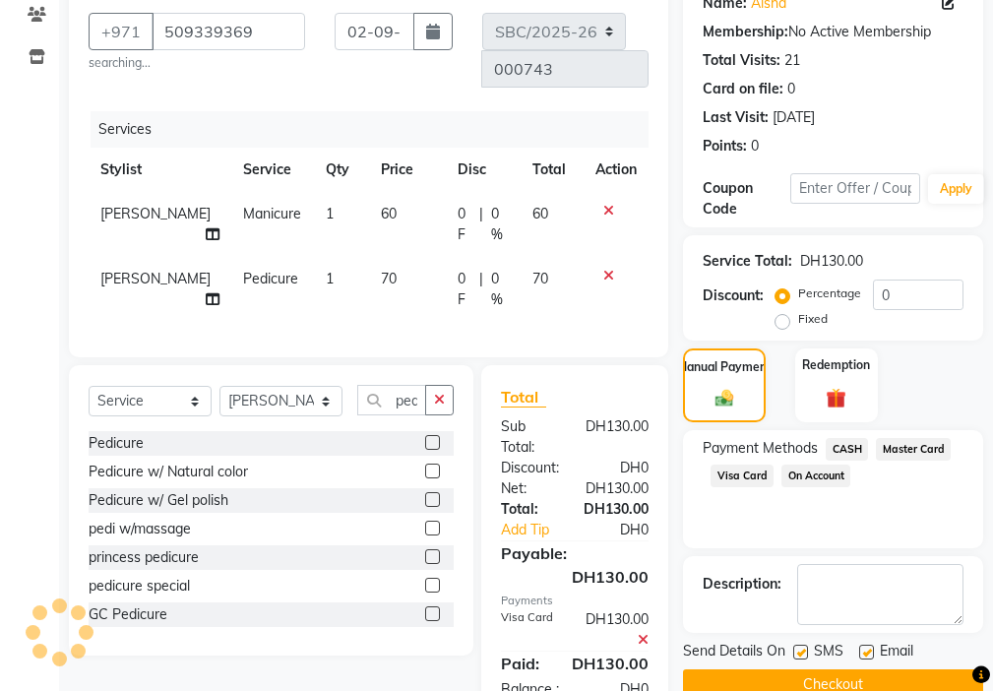
click at [861, 655] on label at bounding box center [866, 651] width 15 height 15
click at [861, 655] on input "checkbox" at bounding box center [865, 652] width 13 height 13
checkbox input "false"
click at [802, 651] on label at bounding box center [800, 651] width 15 height 15
click at [802, 651] on input "checkbox" at bounding box center [799, 652] width 13 height 13
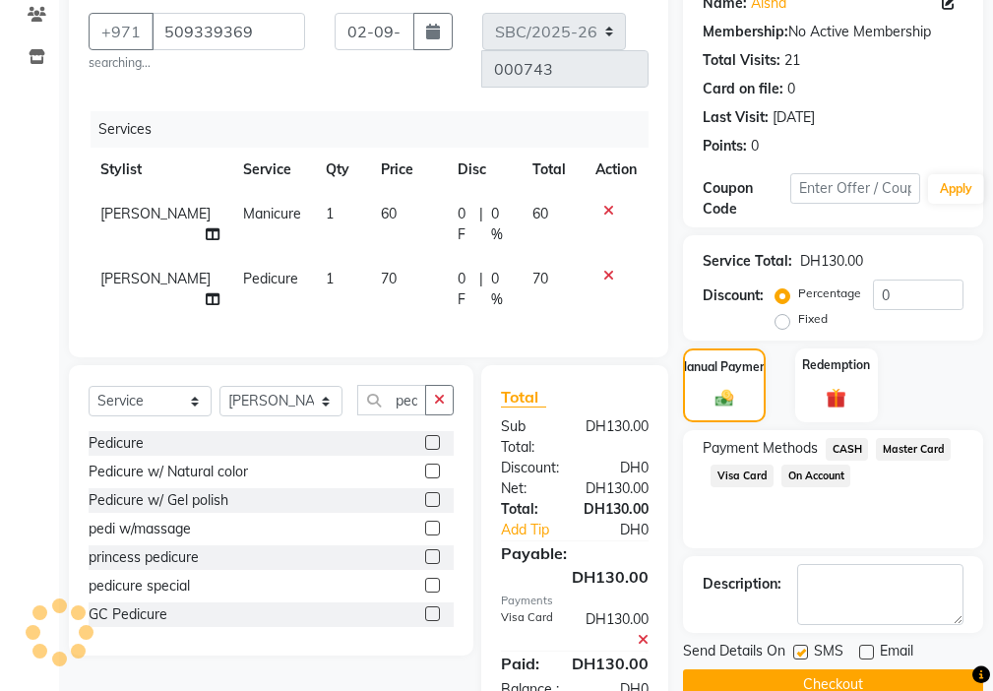
checkbox input "false"
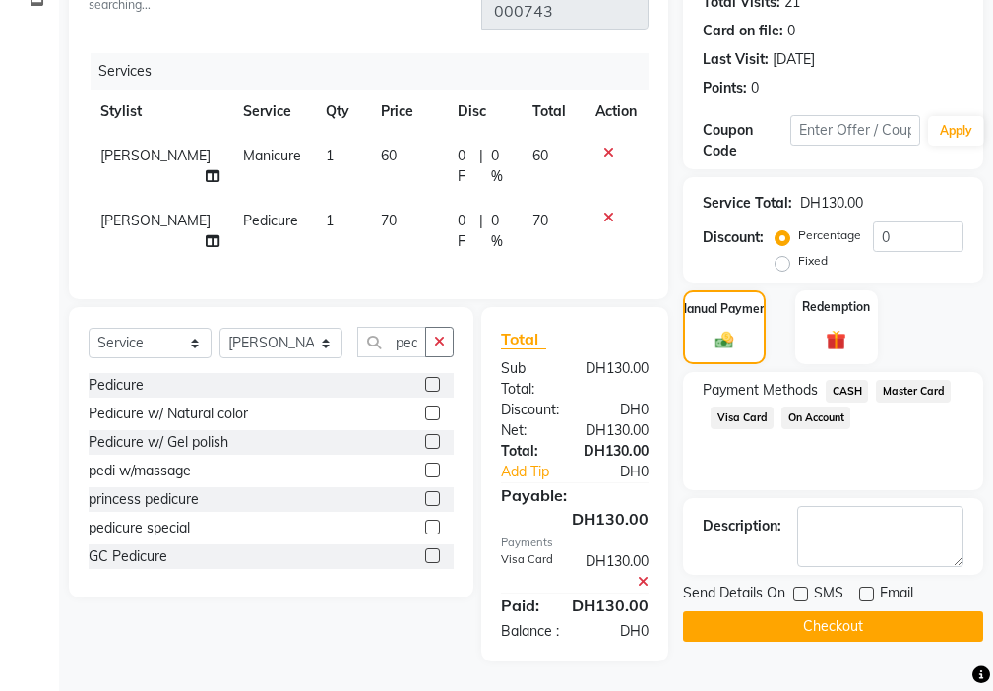
click at [890, 619] on button "Checkout" at bounding box center [833, 626] width 300 height 31
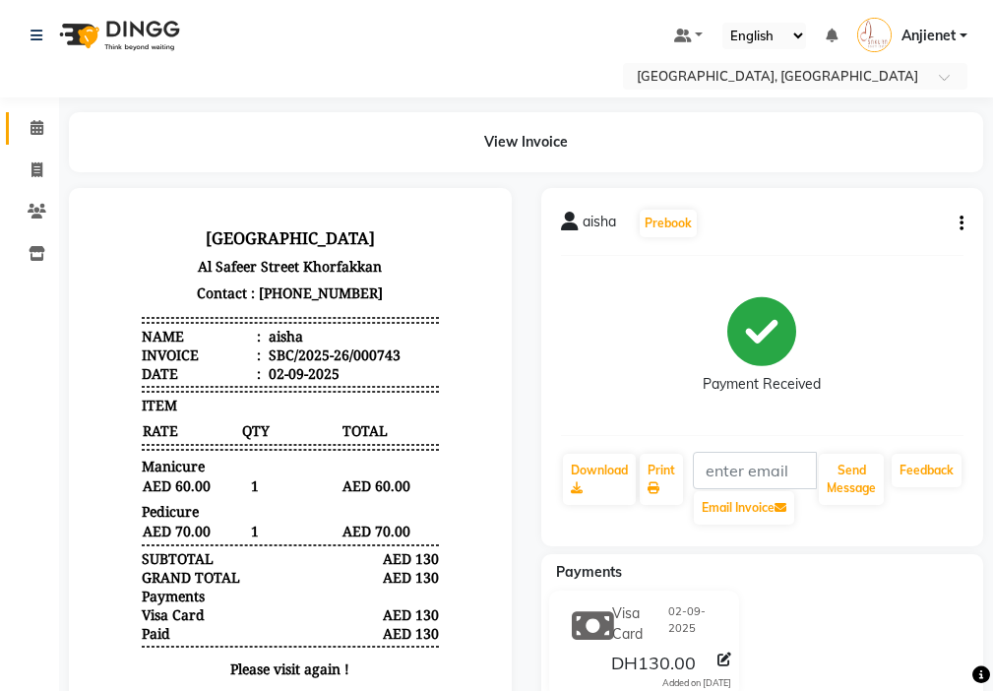
click at [43, 132] on icon at bounding box center [37, 127] width 13 height 15
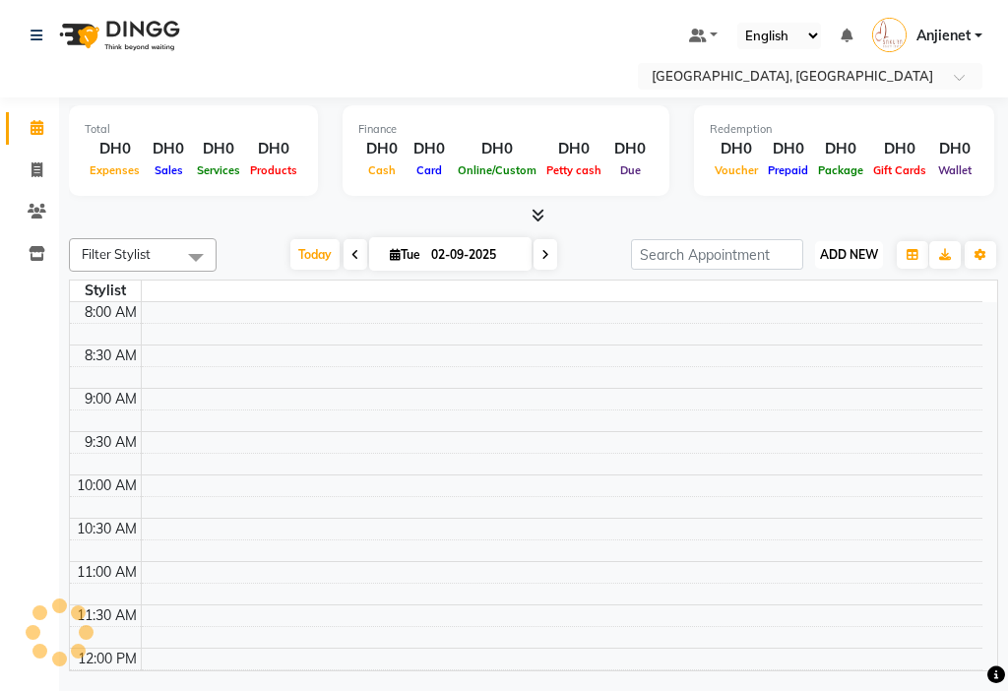
click at [855, 247] on span "ADD NEW" at bounding box center [849, 254] width 58 height 15
click at [826, 365] on link "Add Attendance" at bounding box center [803, 369] width 155 height 26
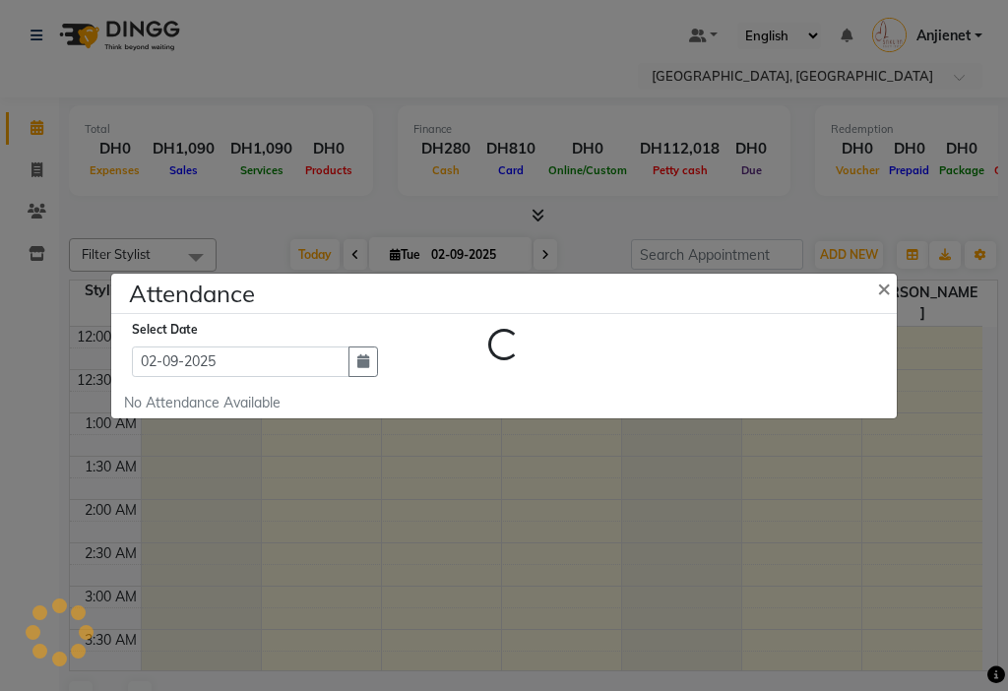
select select "W"
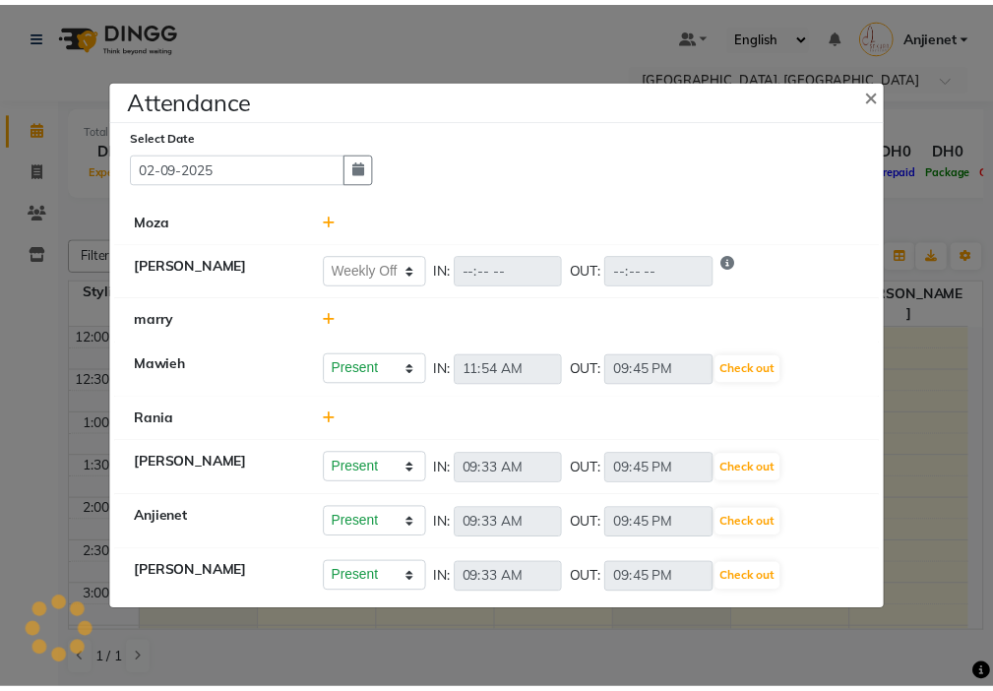
scroll to position [1713, 0]
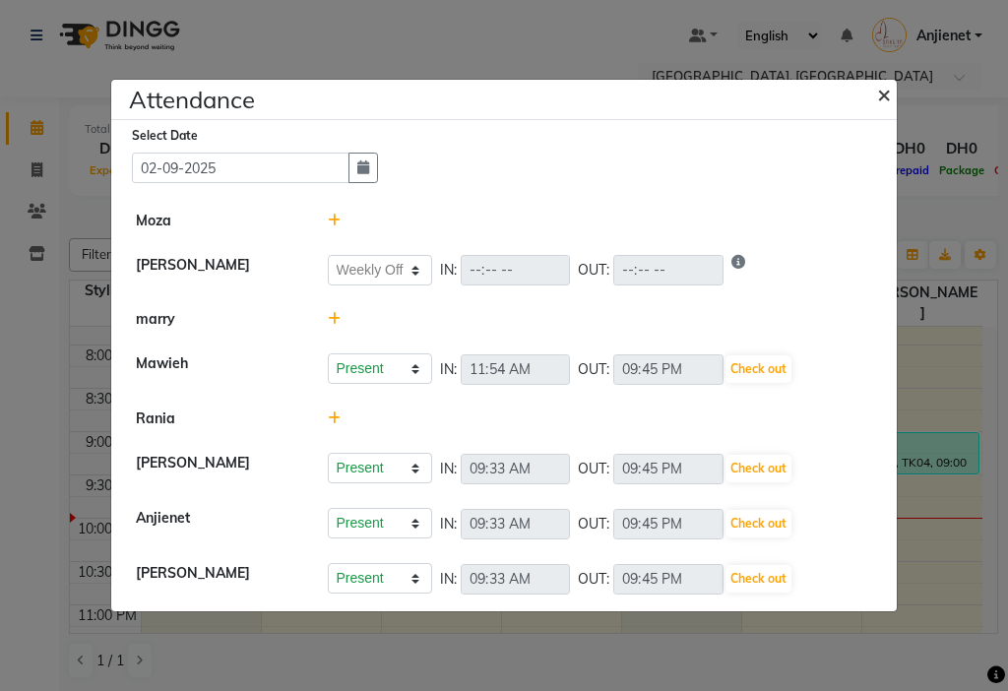
click at [884, 94] on span "×" at bounding box center [884, 94] width 14 height 30
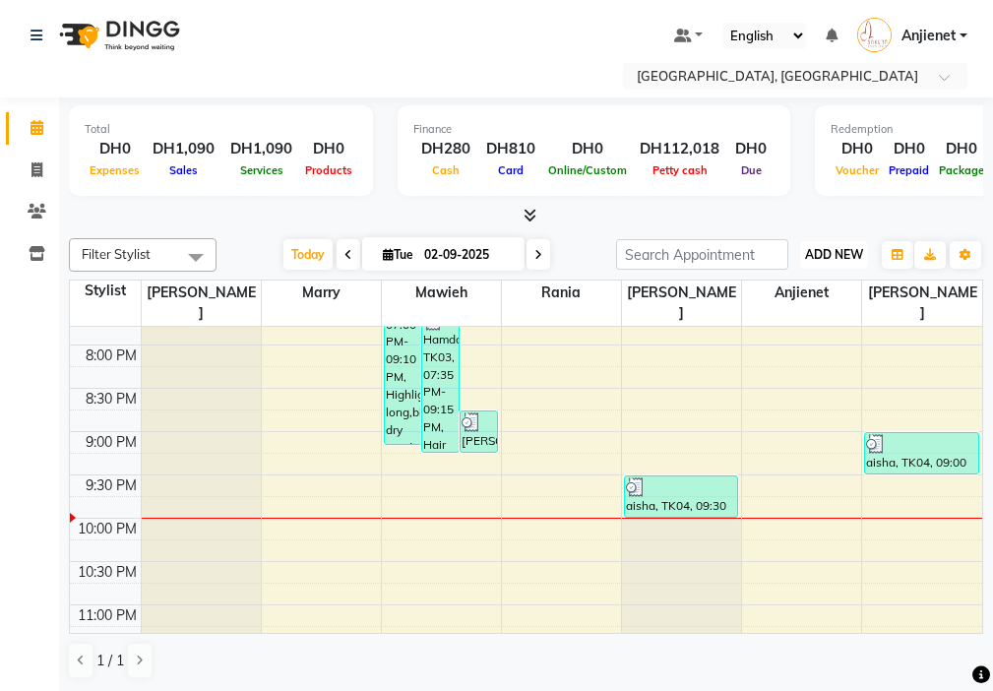
click at [836, 247] on span "ADD NEW" at bounding box center [834, 254] width 58 height 15
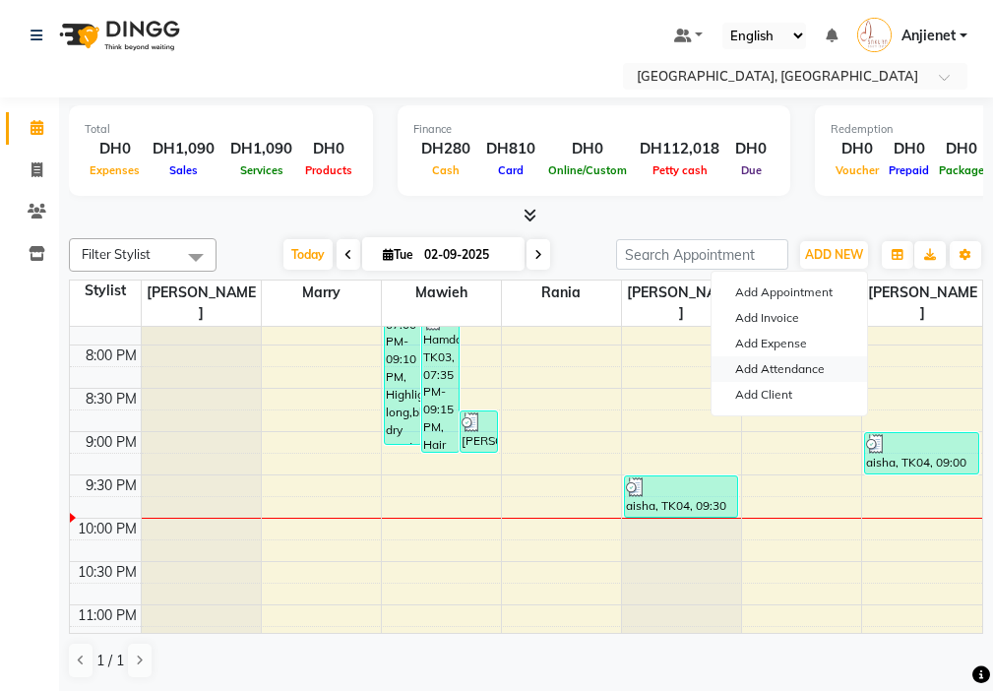
click at [824, 374] on link "Add Attendance" at bounding box center [788, 369] width 155 height 26
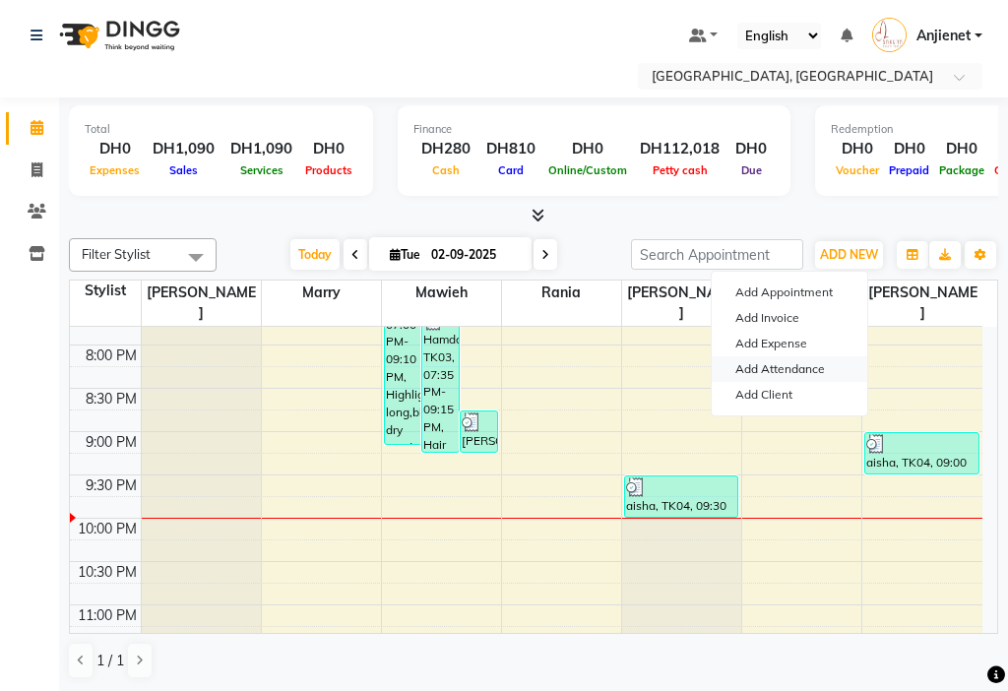
select select "W"
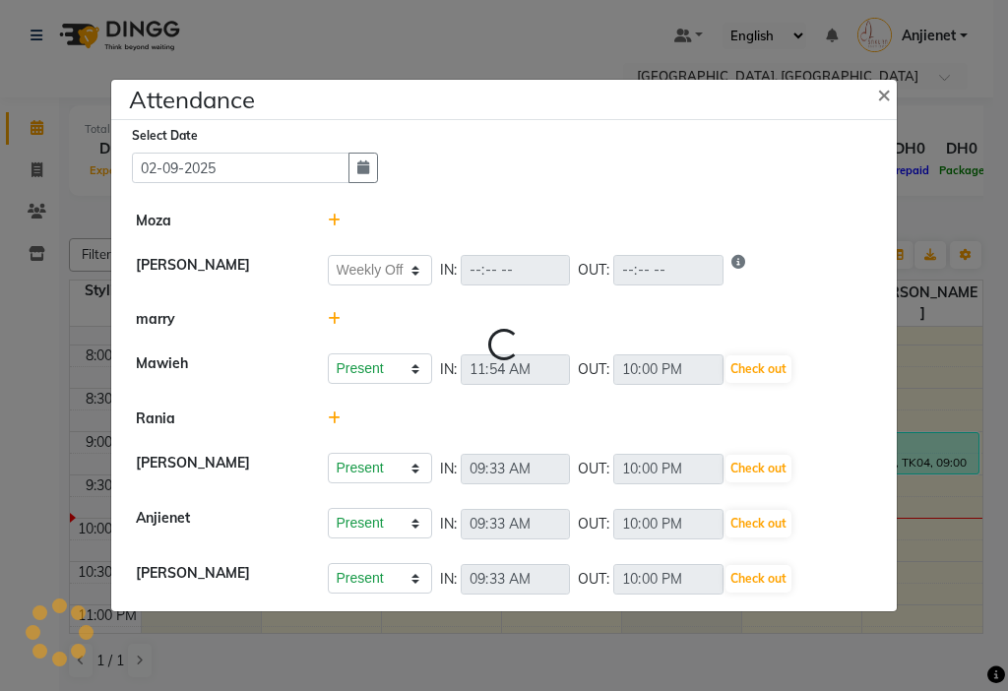
select select "W"
click at [767, 579] on button "Check out" at bounding box center [758, 579] width 66 height 28
select select "W"
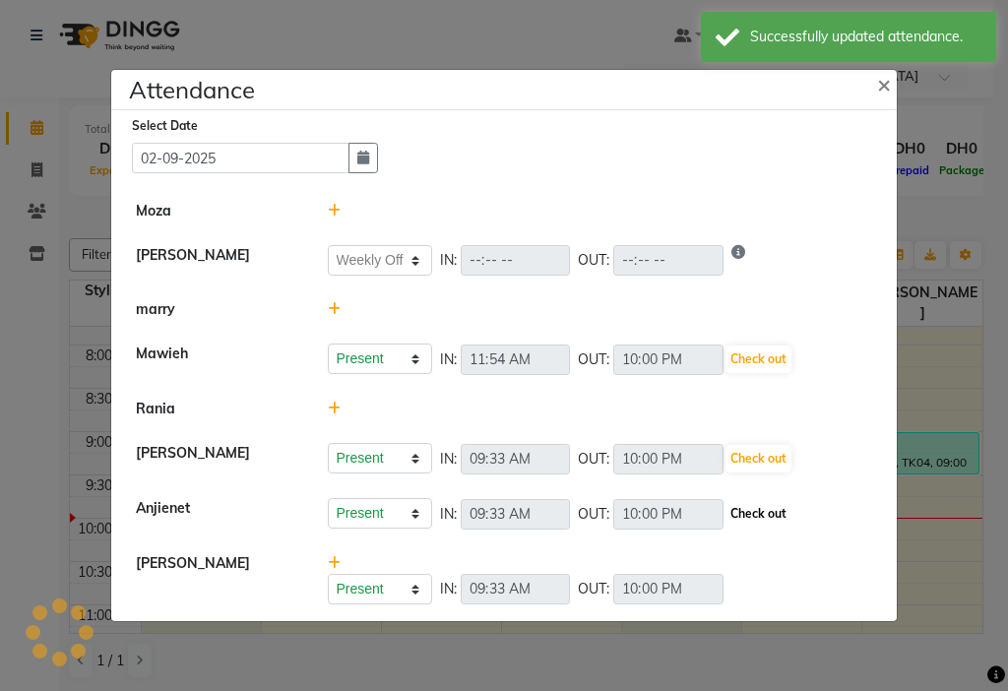
click at [773, 520] on button "Check out" at bounding box center [758, 514] width 66 height 28
select select "W"
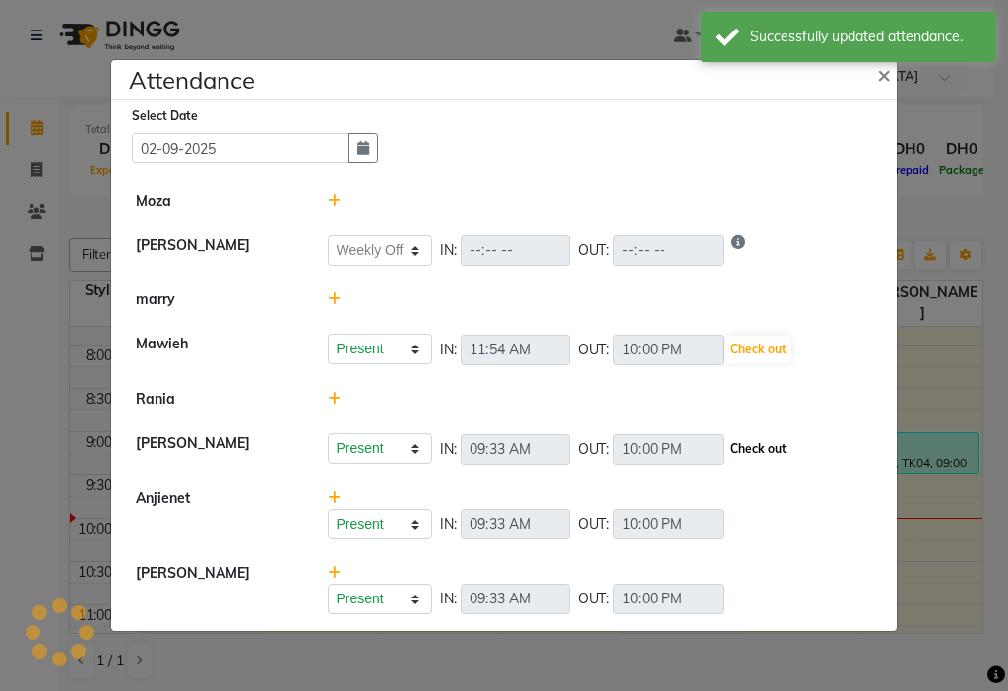
click at [775, 449] on button "Check out" at bounding box center [758, 449] width 66 height 28
click at [782, 344] on button "Check out" at bounding box center [758, 350] width 66 height 28
click at [758, 448] on button "Check out" at bounding box center [758, 449] width 66 height 28
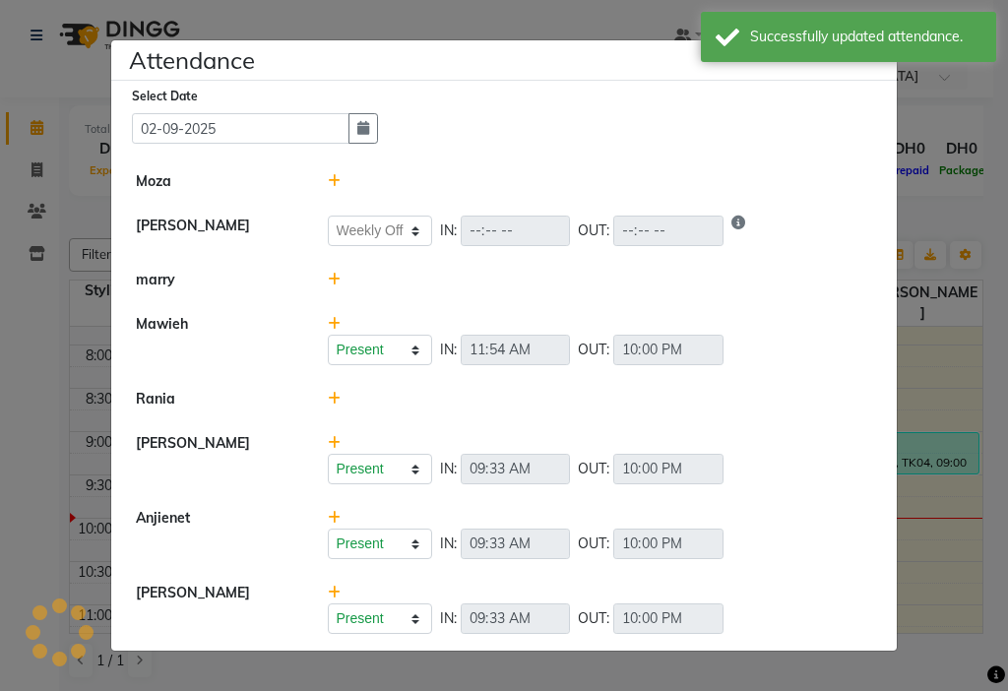
select select "W"
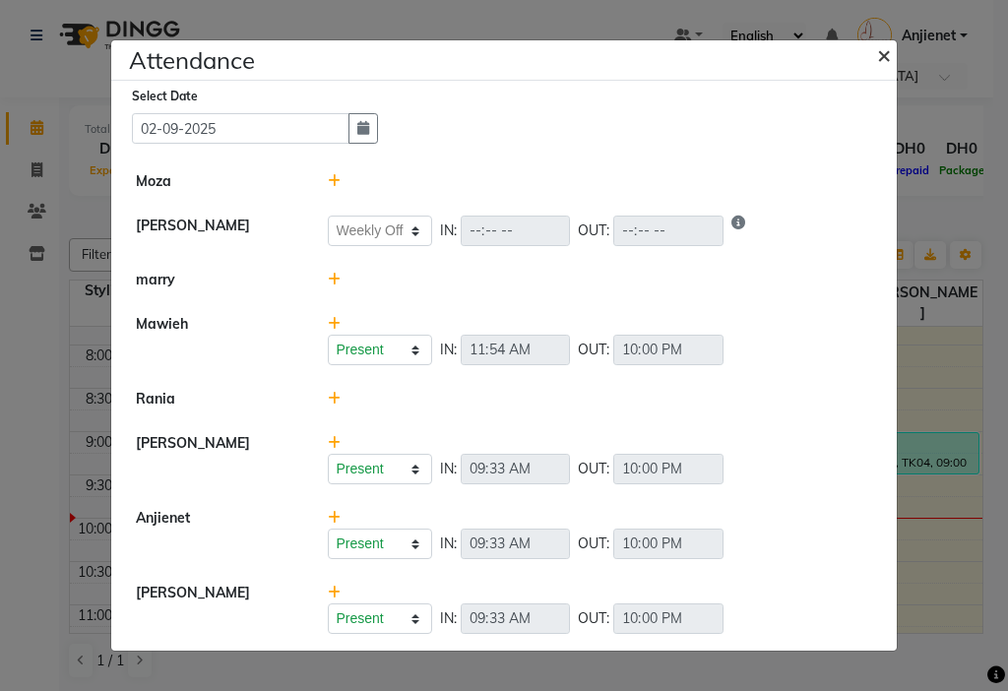
click at [890, 44] on button "×" at bounding box center [885, 54] width 49 height 55
